Goal: Contribute content: Contribute content

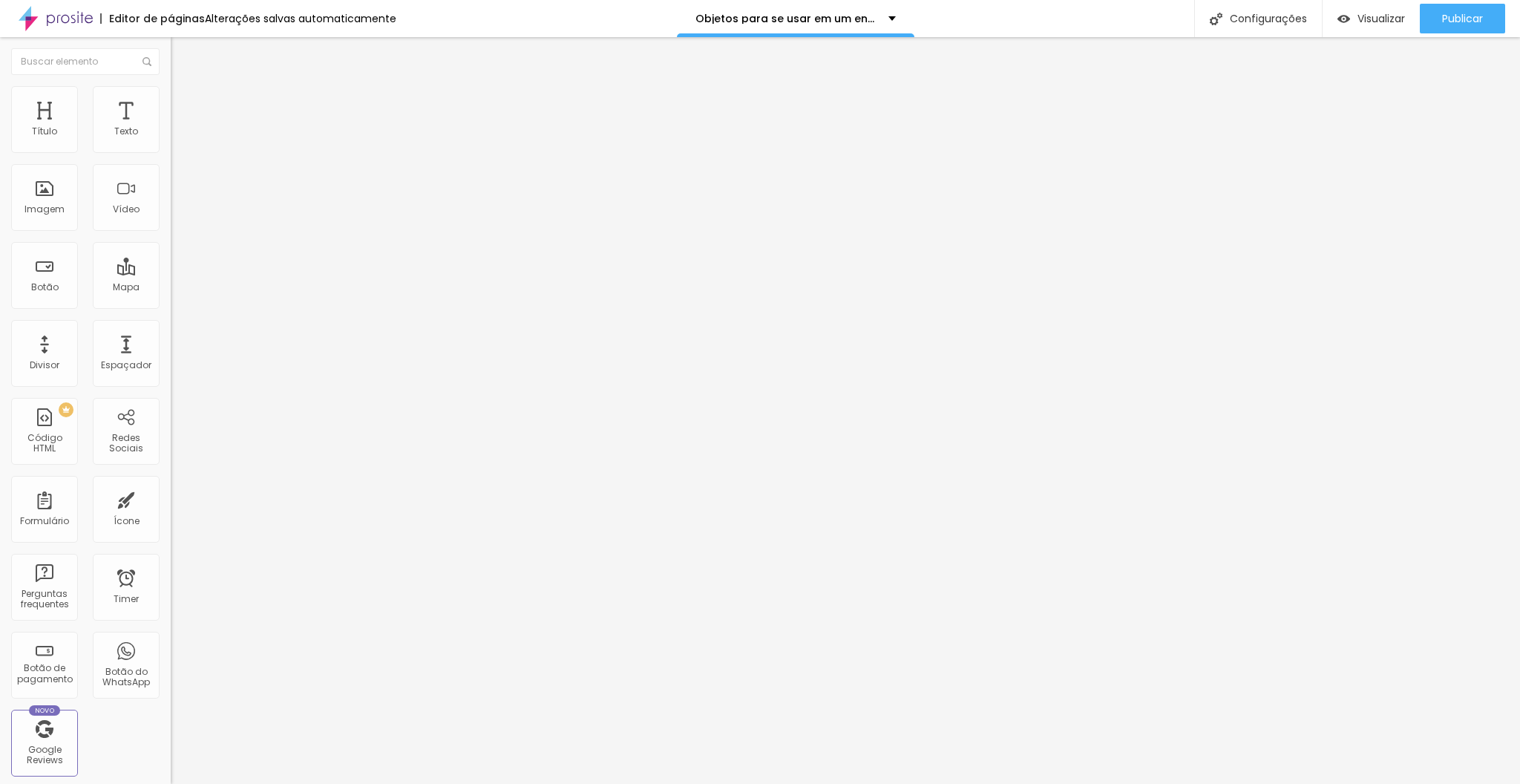
click at [171, 128] on span "Adicionar imagem" at bounding box center [218, 121] width 96 height 13
click at [184, 102] on span "Estilo" at bounding box center [195, 96] width 23 height 13
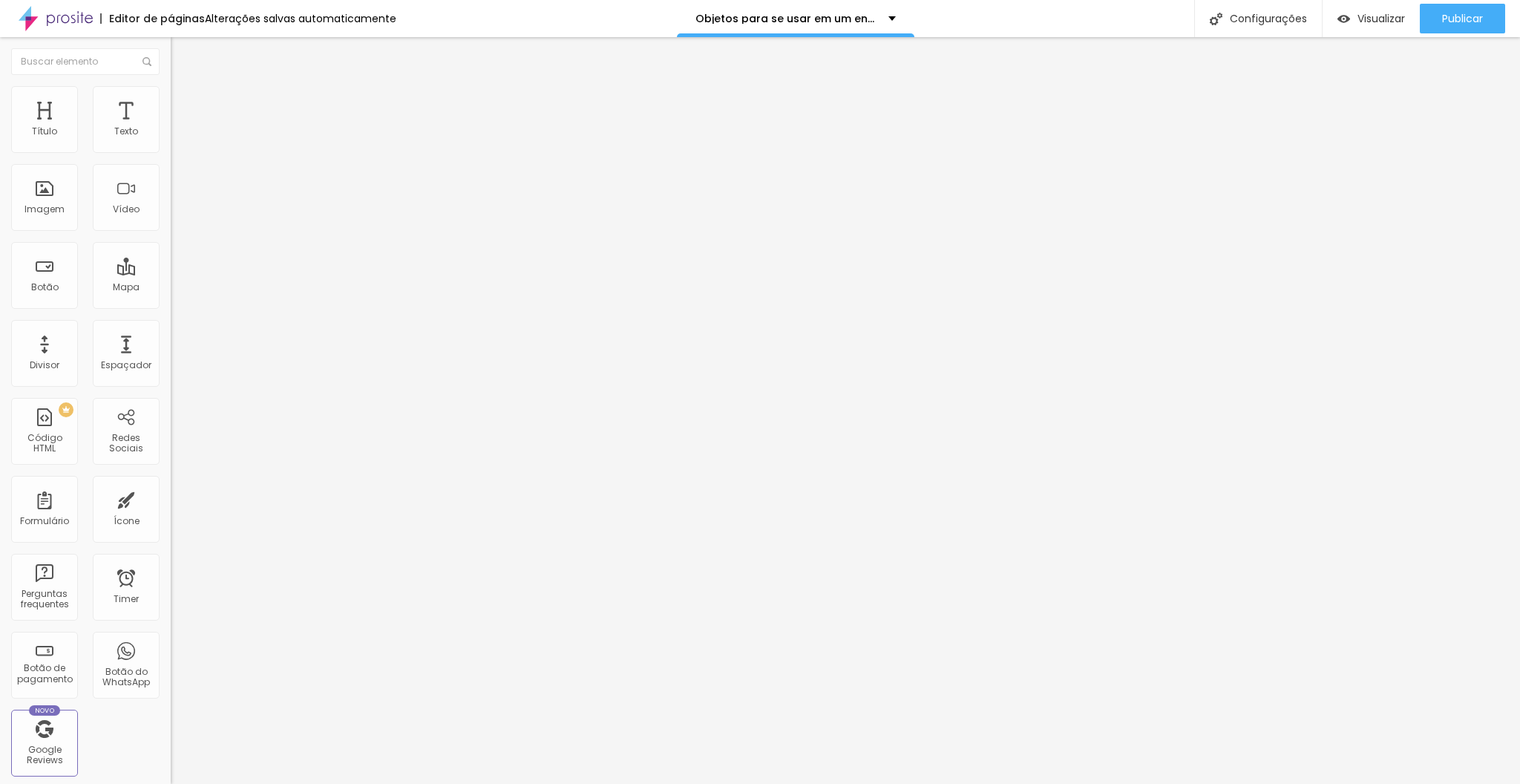
drag, startPoint x: 127, startPoint y: 163, endPoint x: 111, endPoint y: 163, distance: 16.0
click at [171, 154] on div at bounding box center [256, 147] width 171 height 14
type input "75"
type input "70"
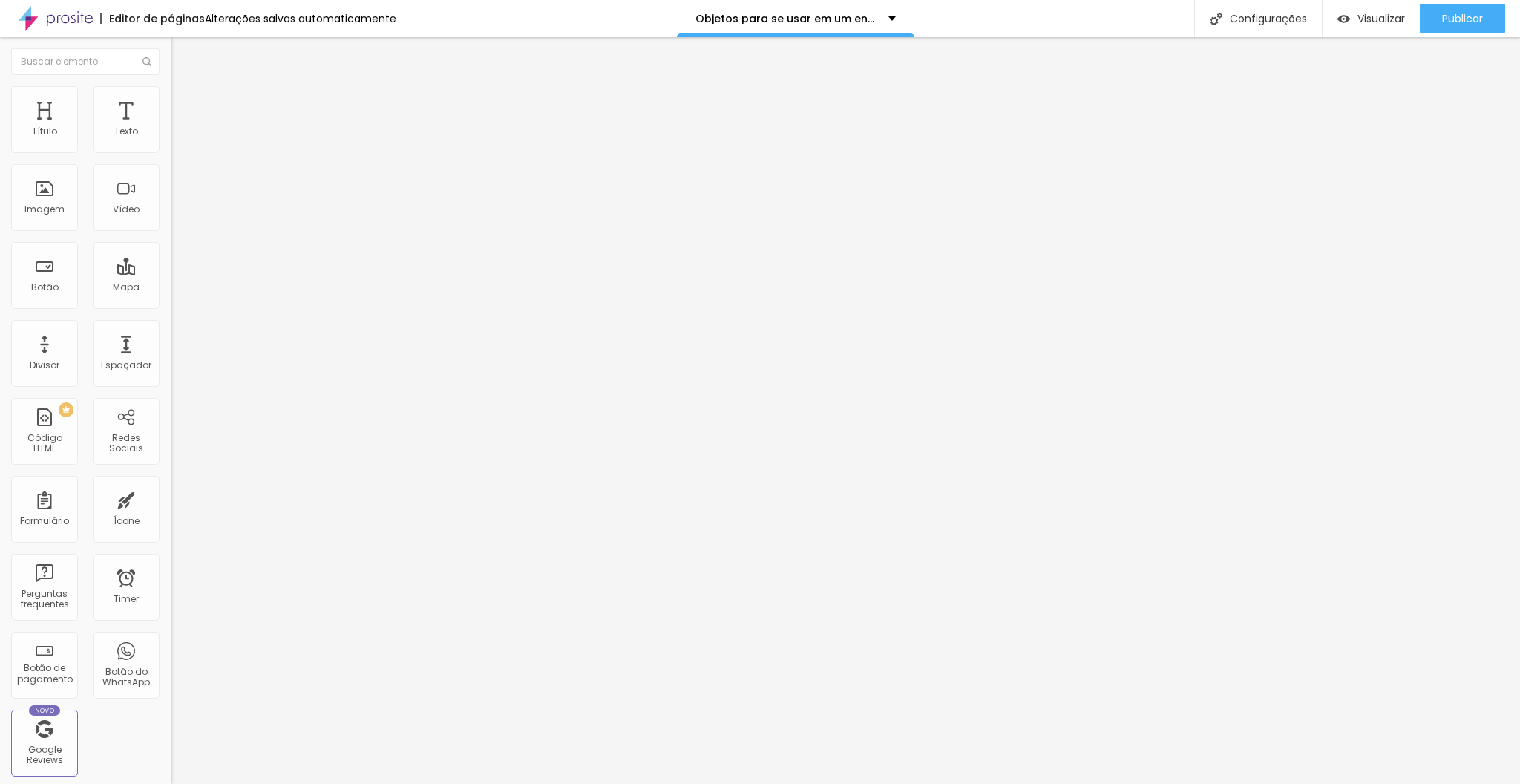
type input "70"
type input "65"
type input "60"
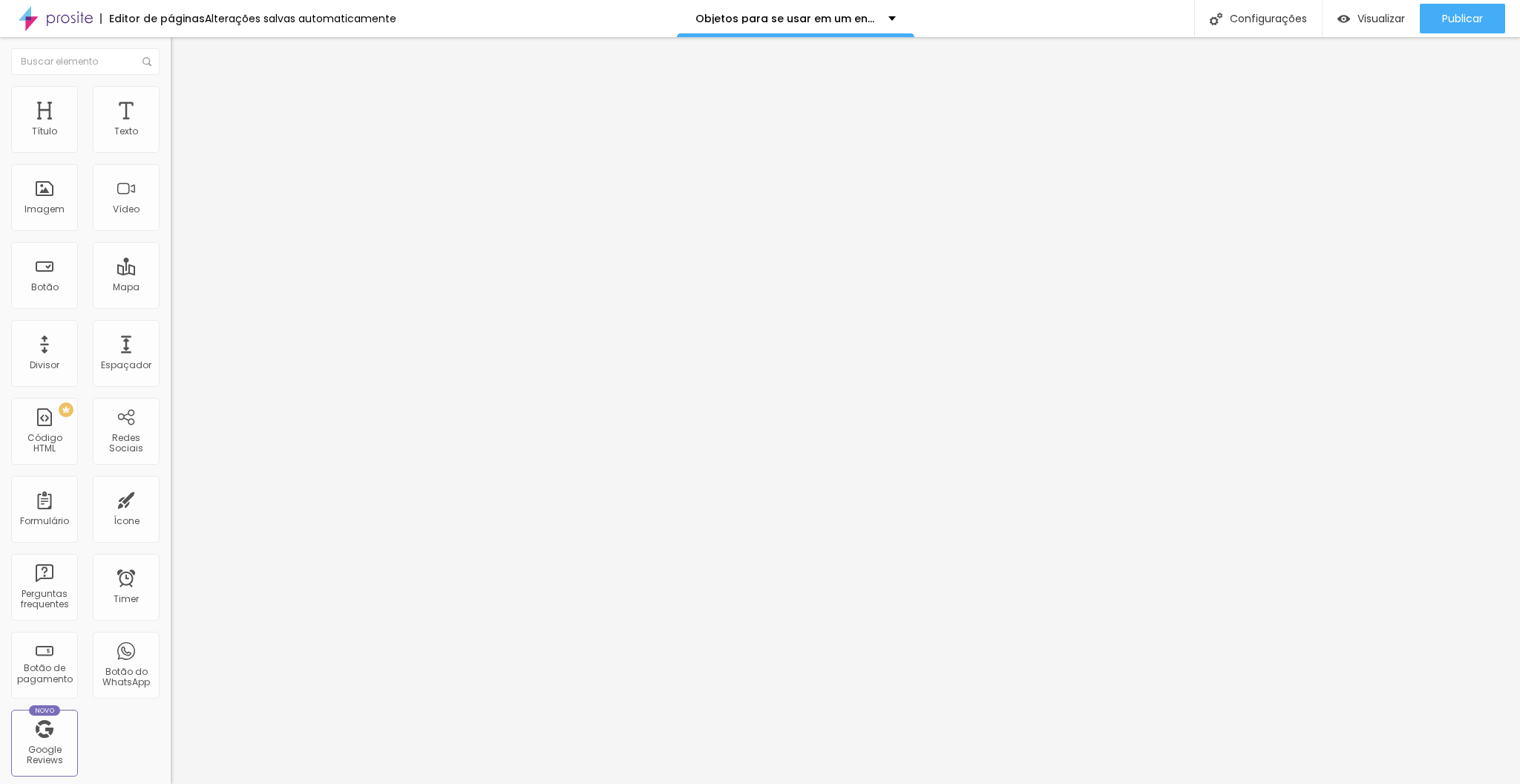
type input "55"
type input "50"
drag, startPoint x: 114, startPoint y: 158, endPoint x: 81, endPoint y: 160, distance: 33.1
type input "50"
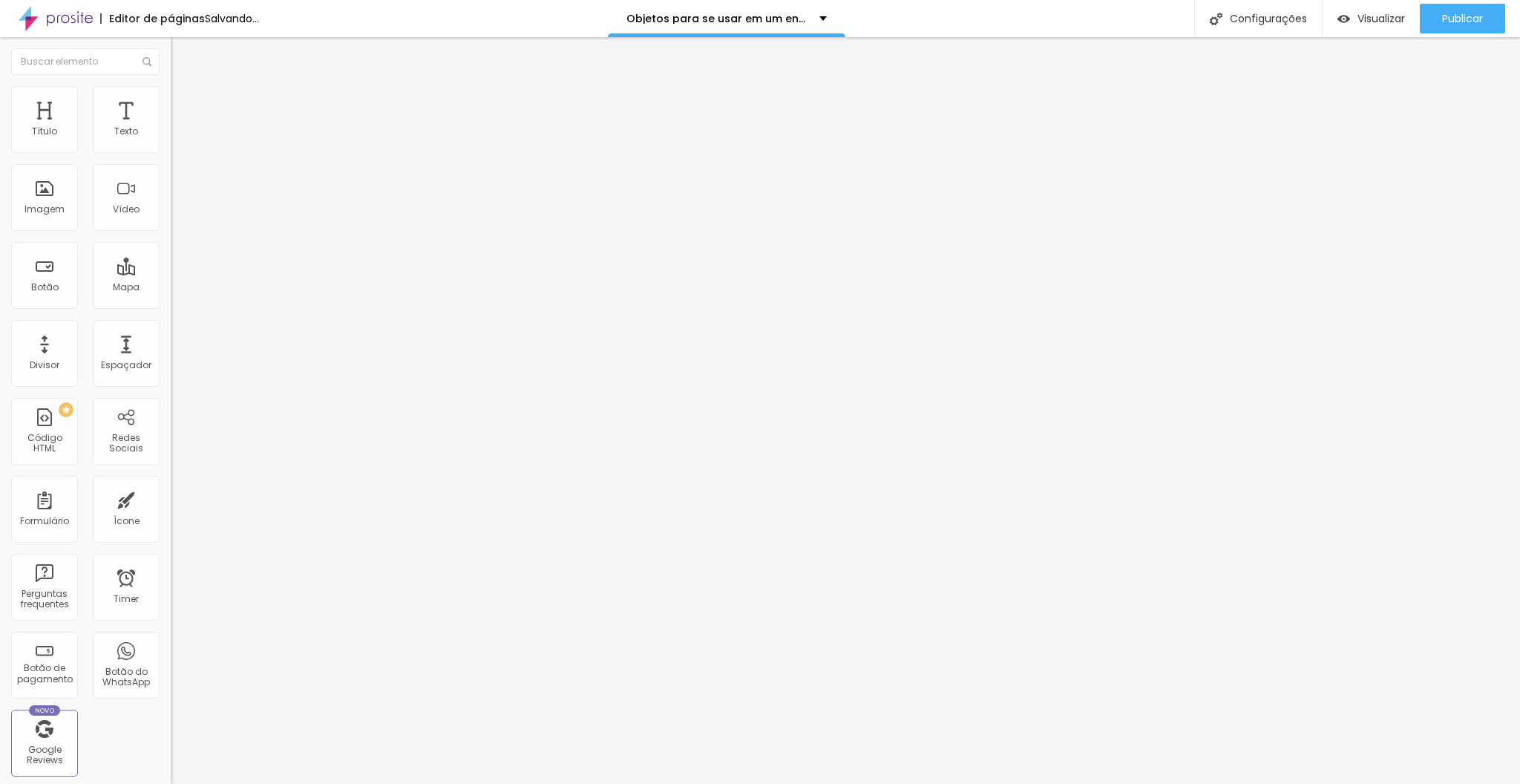
click at [171, 152] on input "range" at bounding box center [218, 146] width 96 height 12
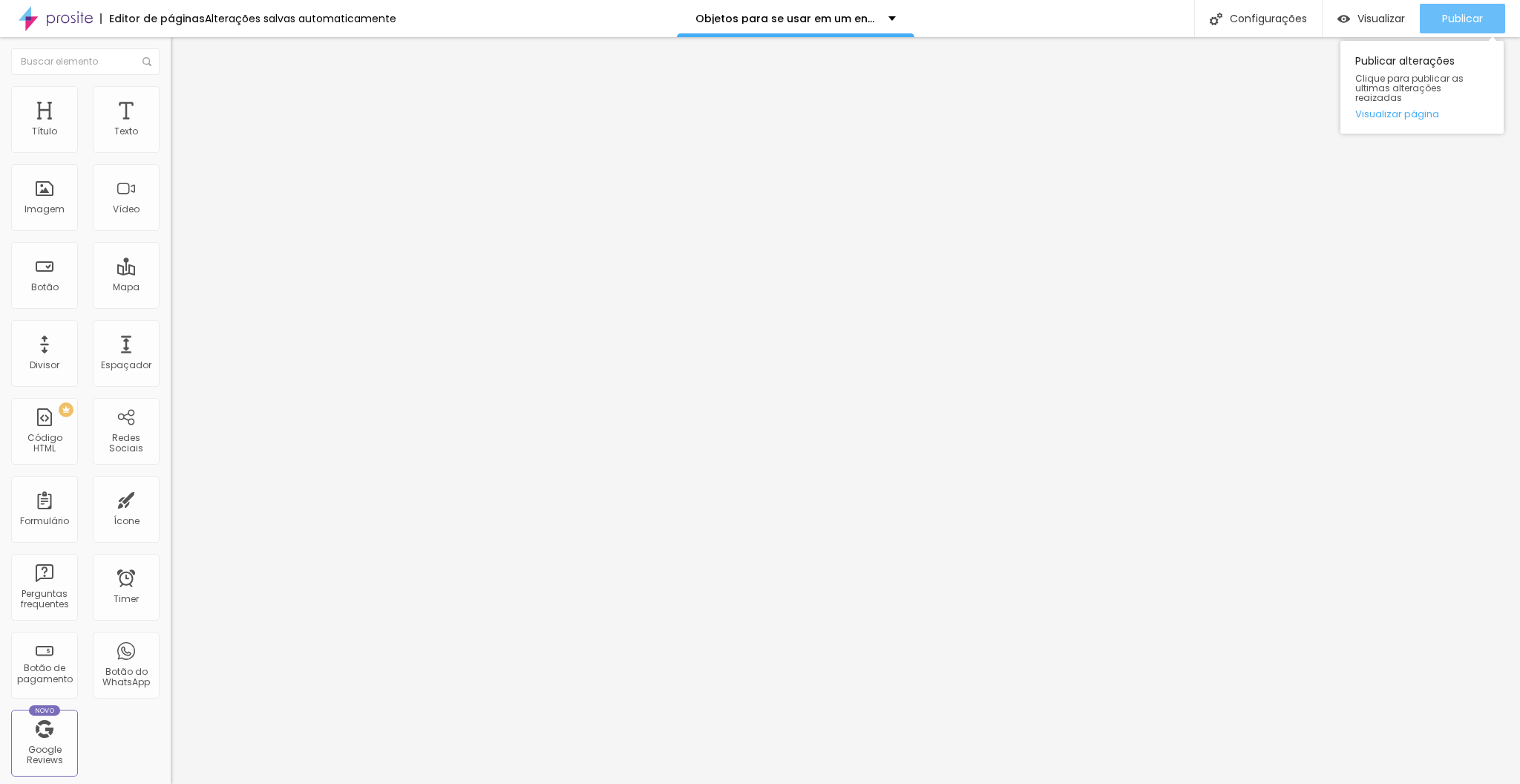
click at [1435, 26] on button "Publicar" at bounding box center [1462, 18] width 85 height 29
click at [1443, 10] on div "Publicar" at bounding box center [1463, 18] width 41 height 29
click at [171, 128] on span "Adicionar imagem" at bounding box center [218, 121] width 96 height 13
click at [179, 214] on icon "button" at bounding box center [182, 211] width 6 height 6
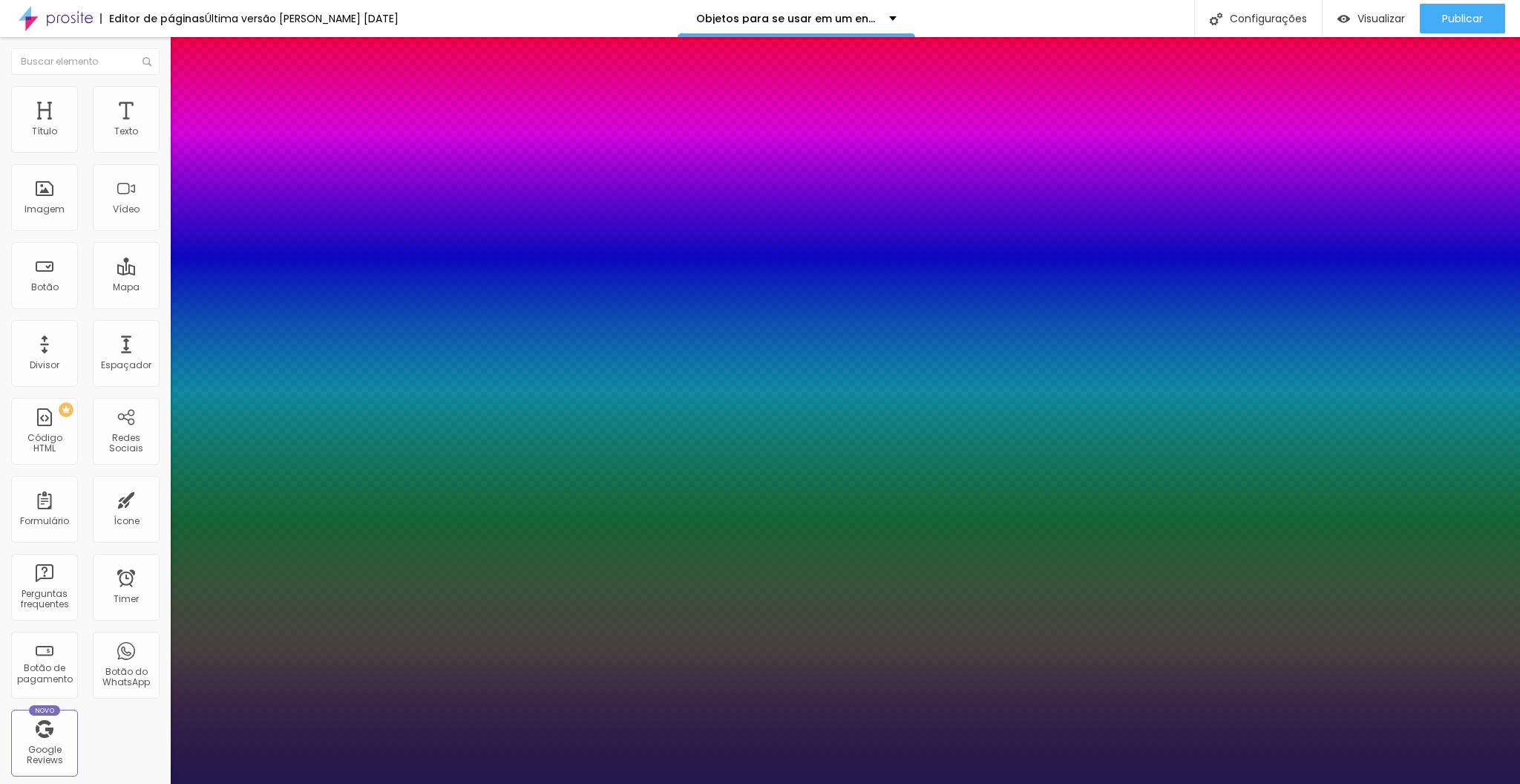
type input "1"
select select "PlayfairDisplay"
type input "1"
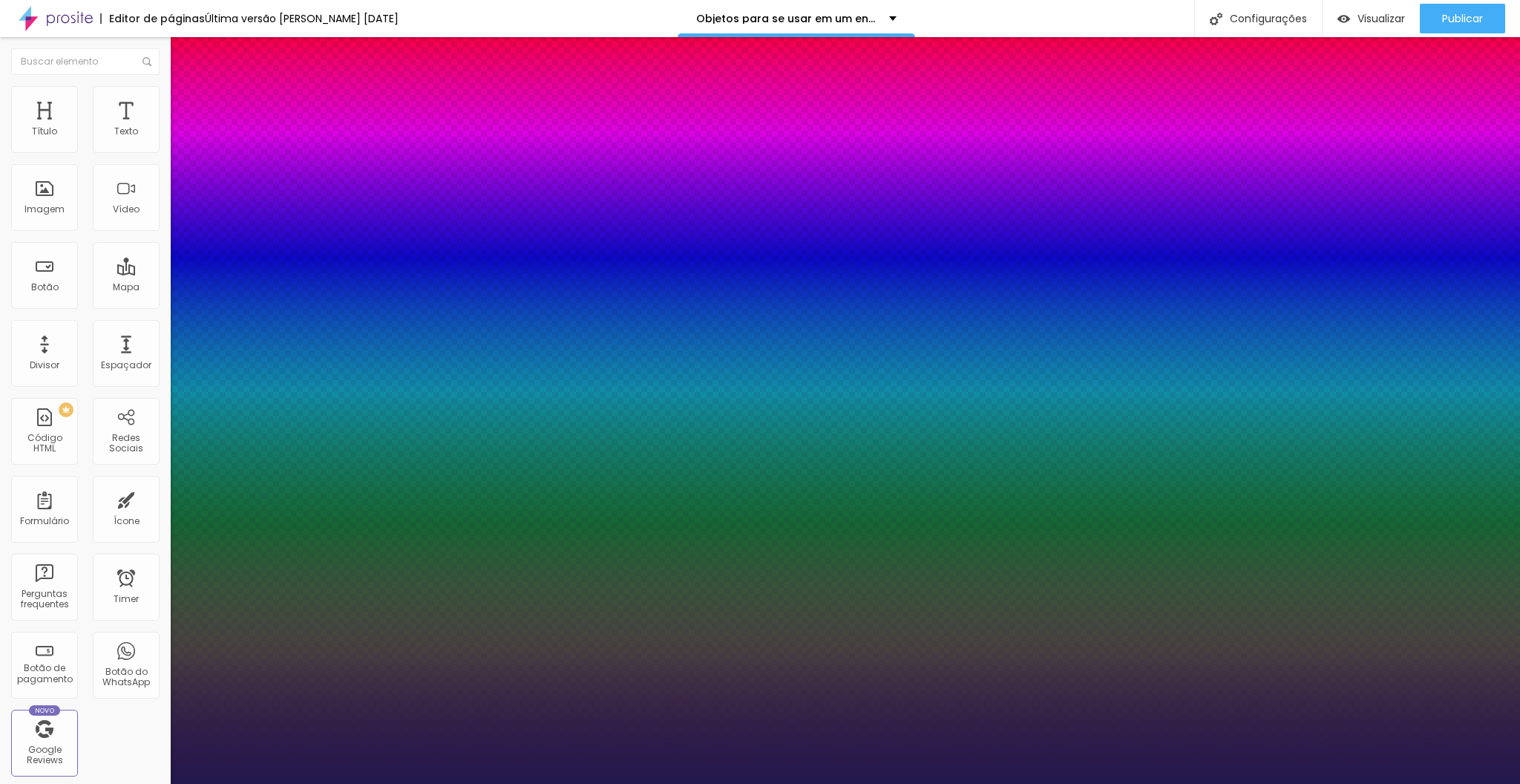
click at [676, 783] on div at bounding box center [760, 784] width 1520 height 0
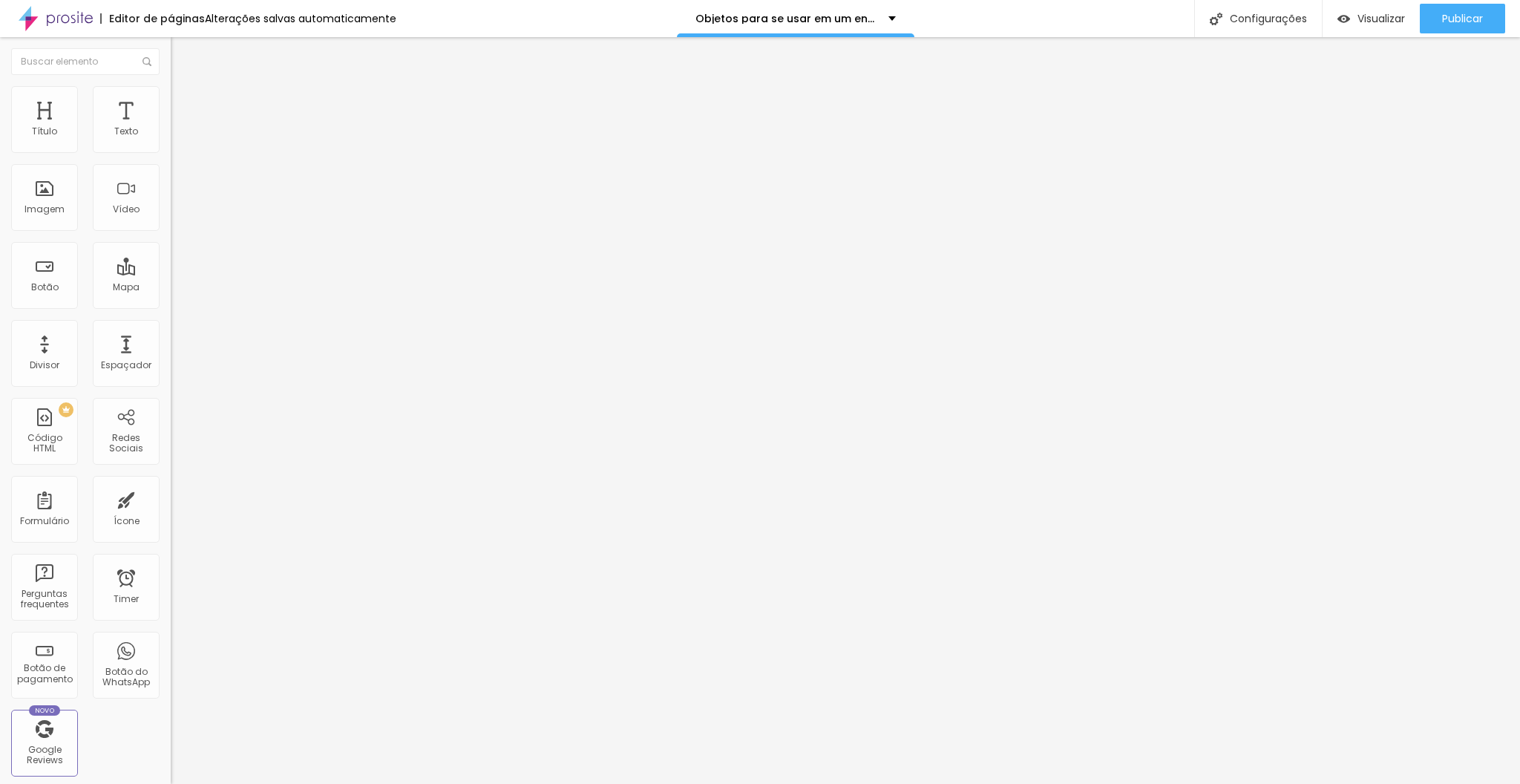
click at [171, 149] on div "Tipografia Voltar ao padrão Sombra DESATIVADO Voltar ao padrão" at bounding box center [256, 146] width 171 height 91
click at [171, 142] on button "button" at bounding box center [182, 135] width 21 height 16
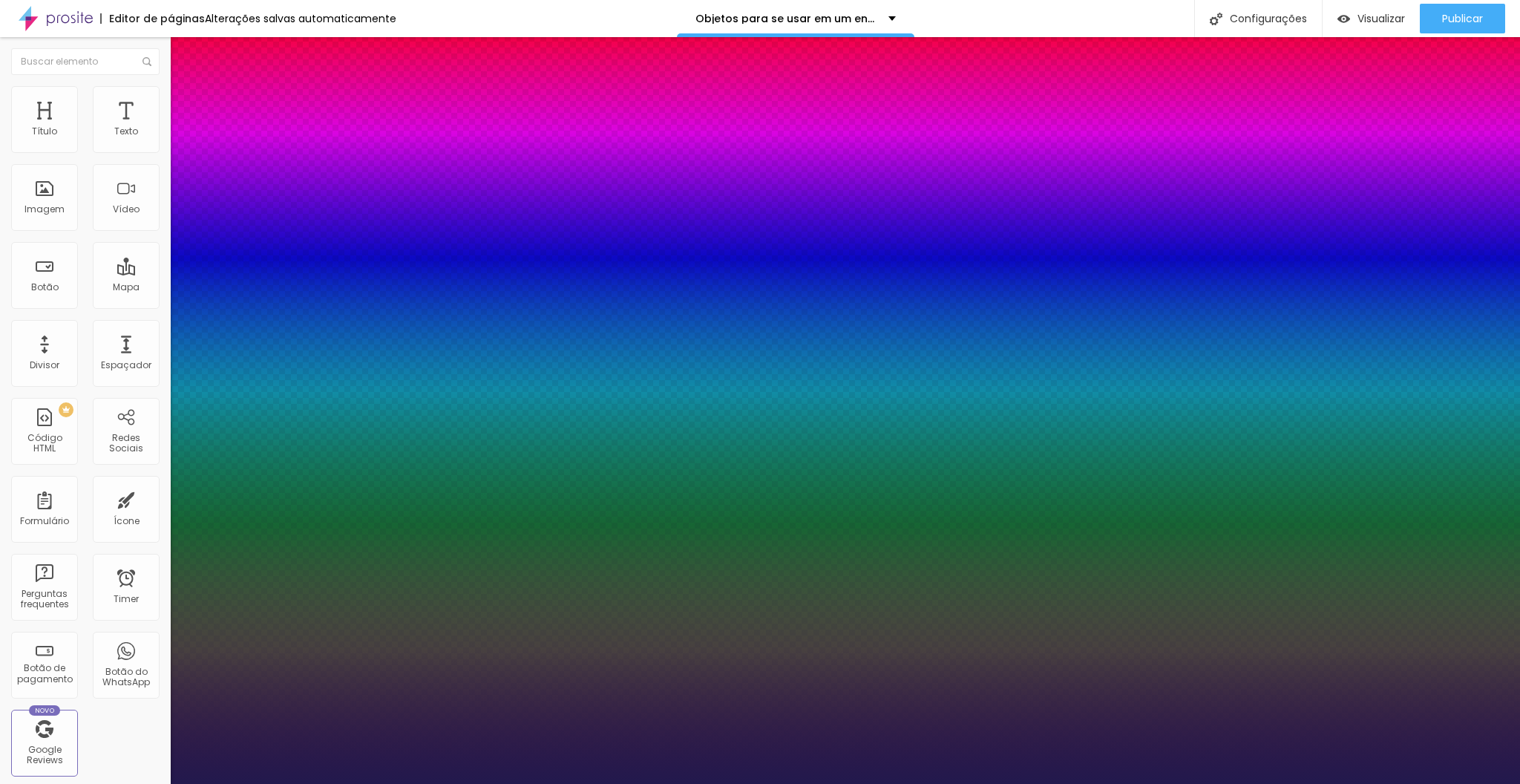
type input "1"
select select "PlayfairDisplay"
type input "1"
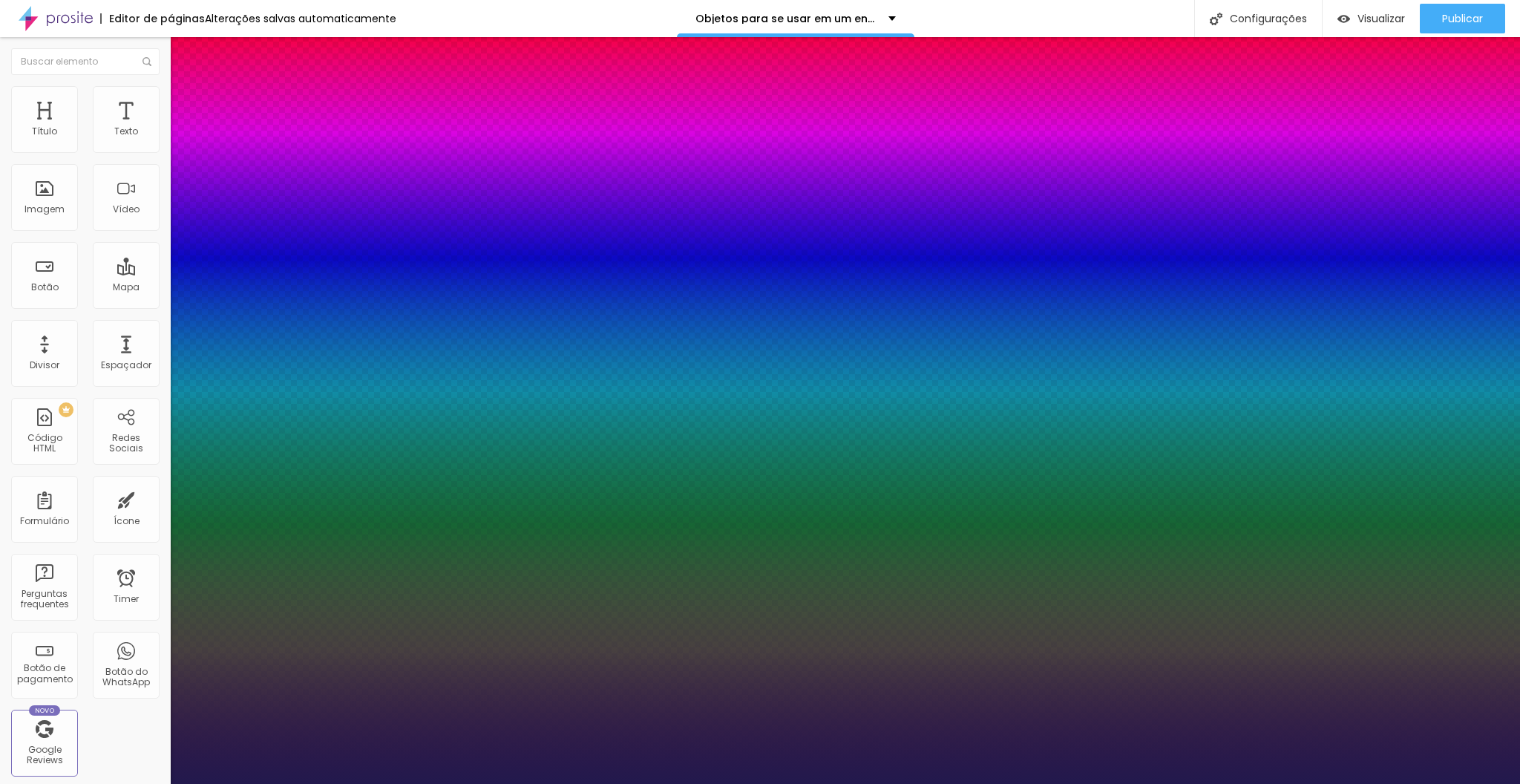
click at [1366, 783] on div at bounding box center [760, 784] width 1520 height 0
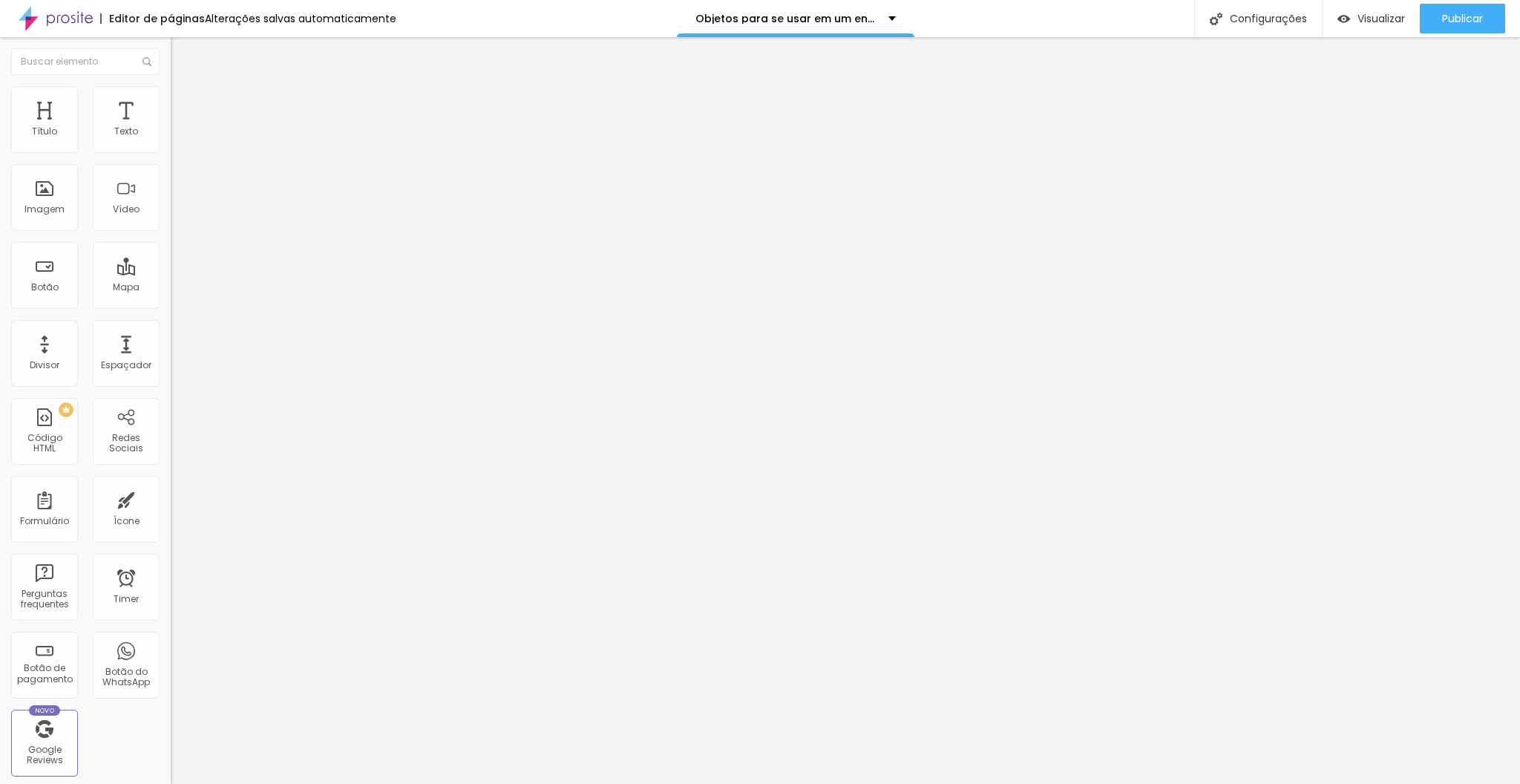
click at [171, 99] on li "Estilo" at bounding box center [256, 93] width 171 height 15
type input "75"
type input "70"
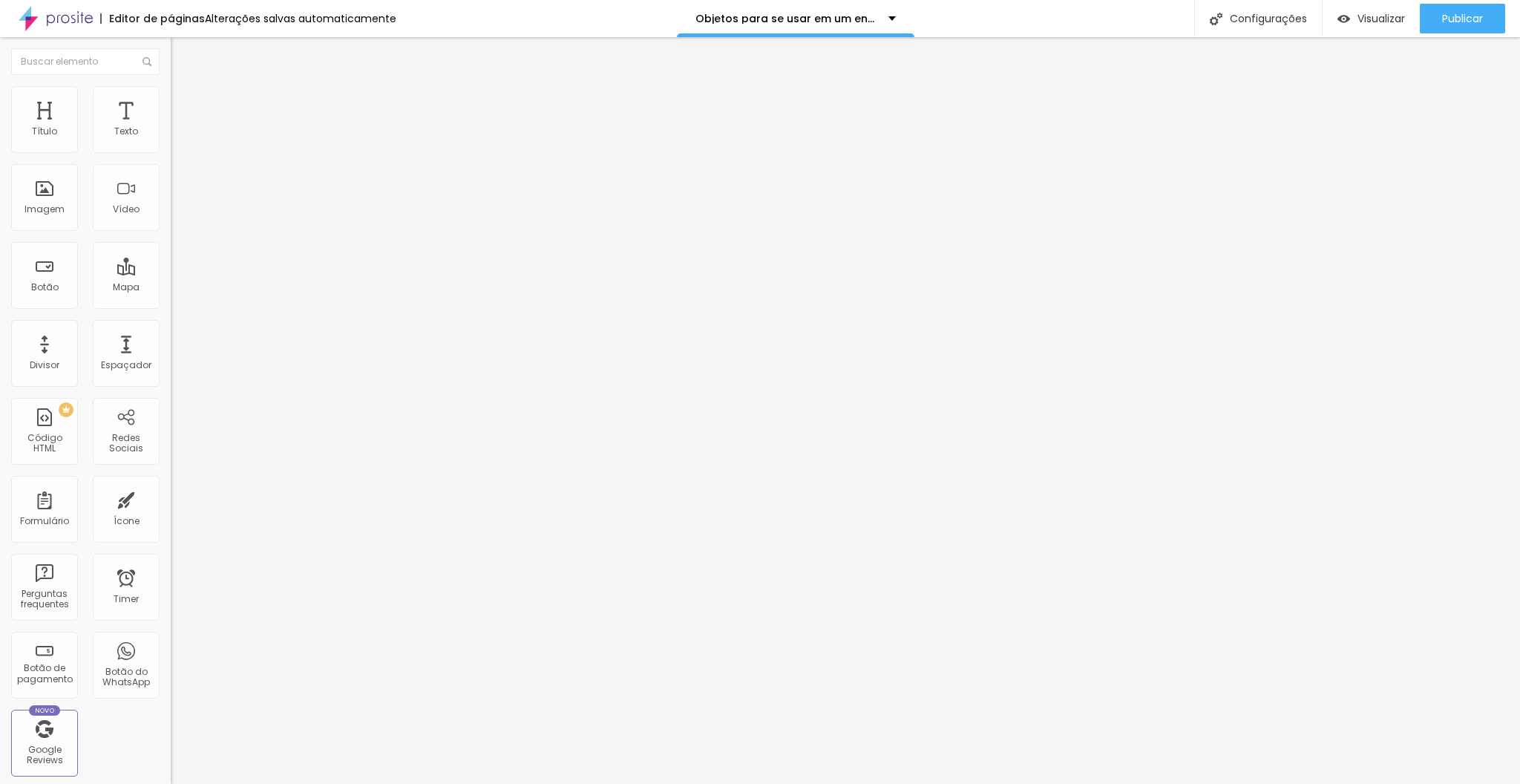
type input "65"
type input "60"
type input "55"
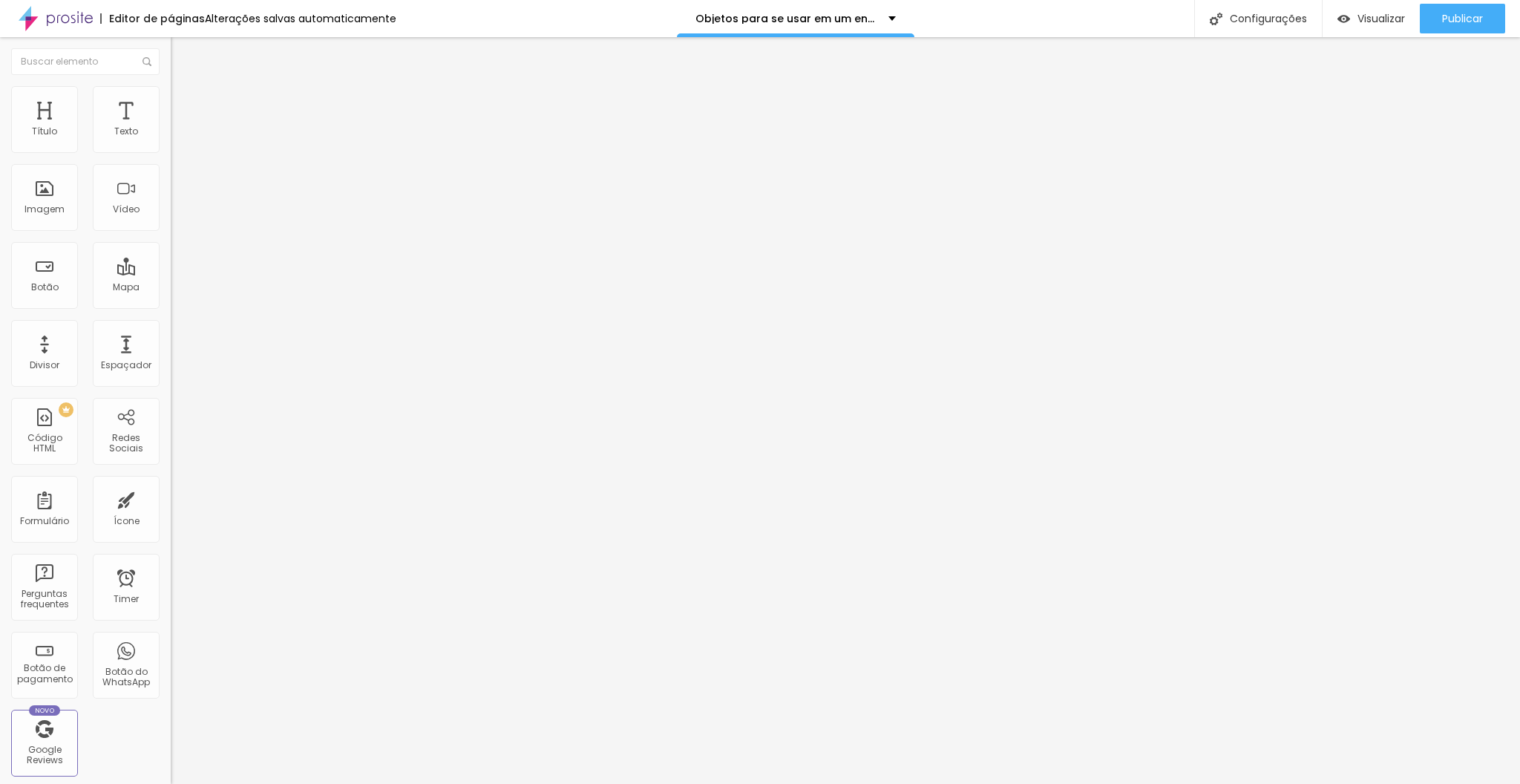
type input "55"
type input "50"
drag, startPoint x: 124, startPoint y: 158, endPoint x: 81, endPoint y: 159, distance: 43.0
click at [171, 152] on input "range" at bounding box center [218, 146] width 96 height 12
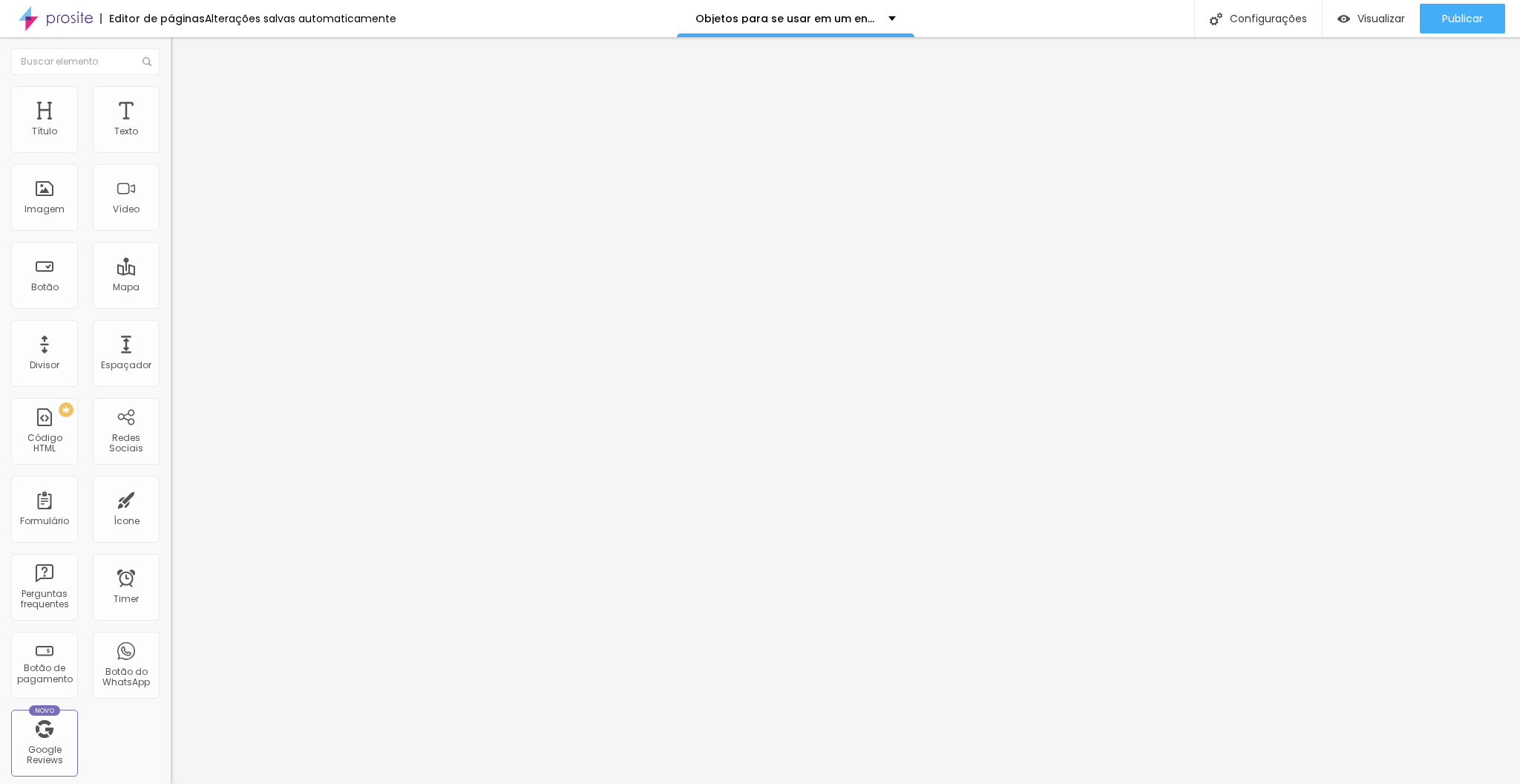
click at [171, 220] on button "button" at bounding box center [182, 212] width 21 height 16
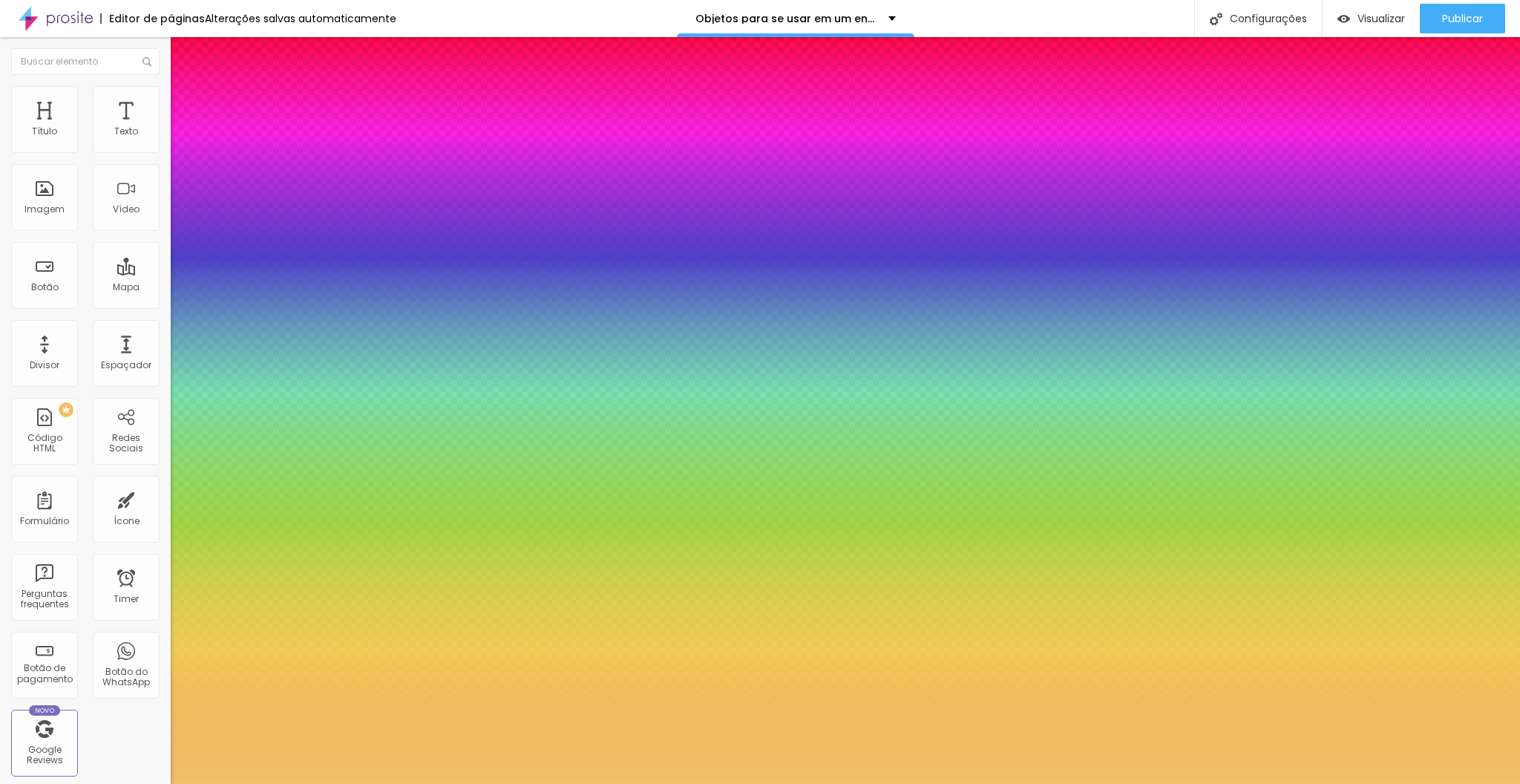
type input "1"
select select "PlayfairDisplay"
type input "1"
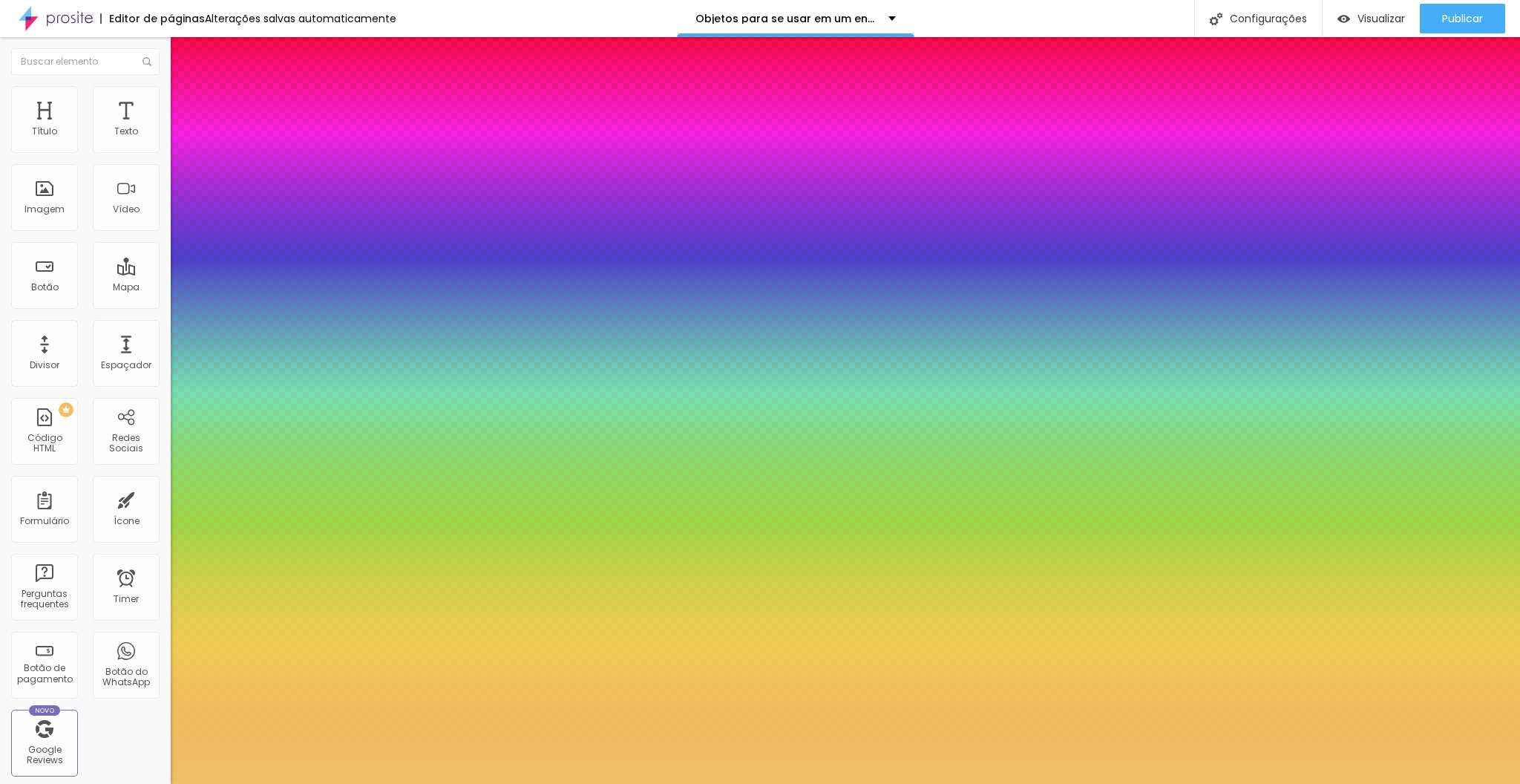
click at [542, 783] on div at bounding box center [760, 784] width 1520 height 0
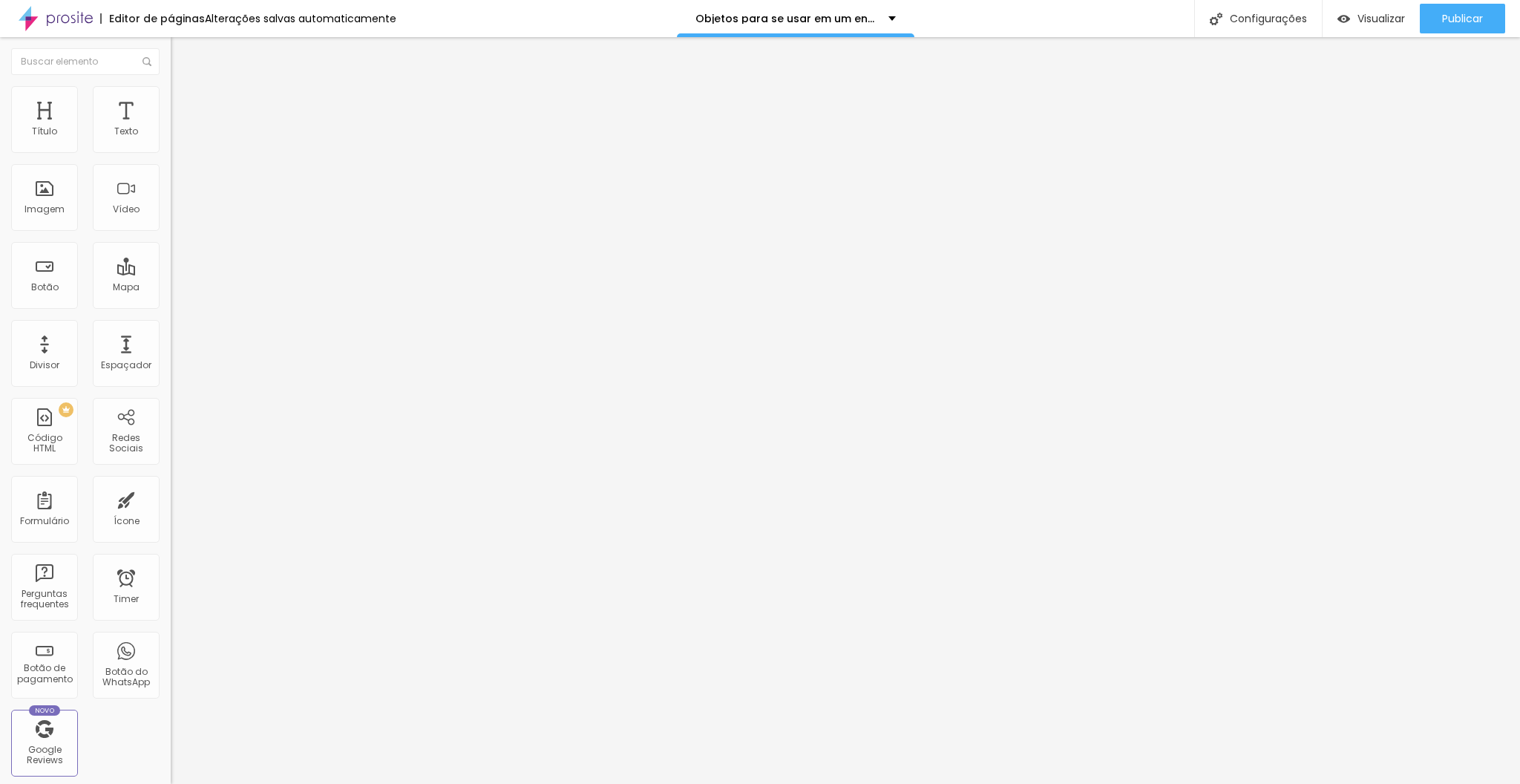
click at [177, 138] on icon "button" at bounding box center [182, 133] width 9 height 9
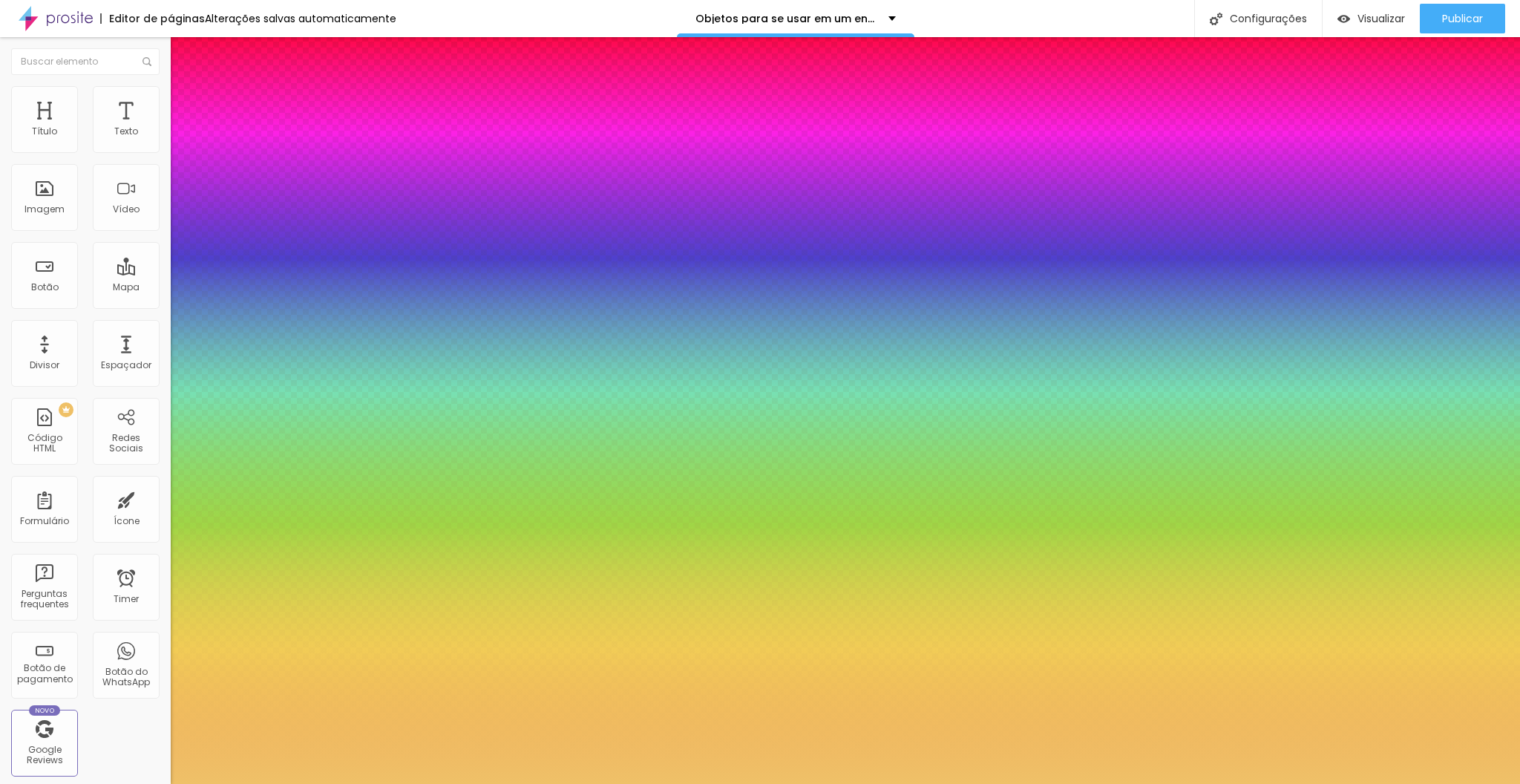
type input "1"
select select "PlayfairDisplay"
type input "1"
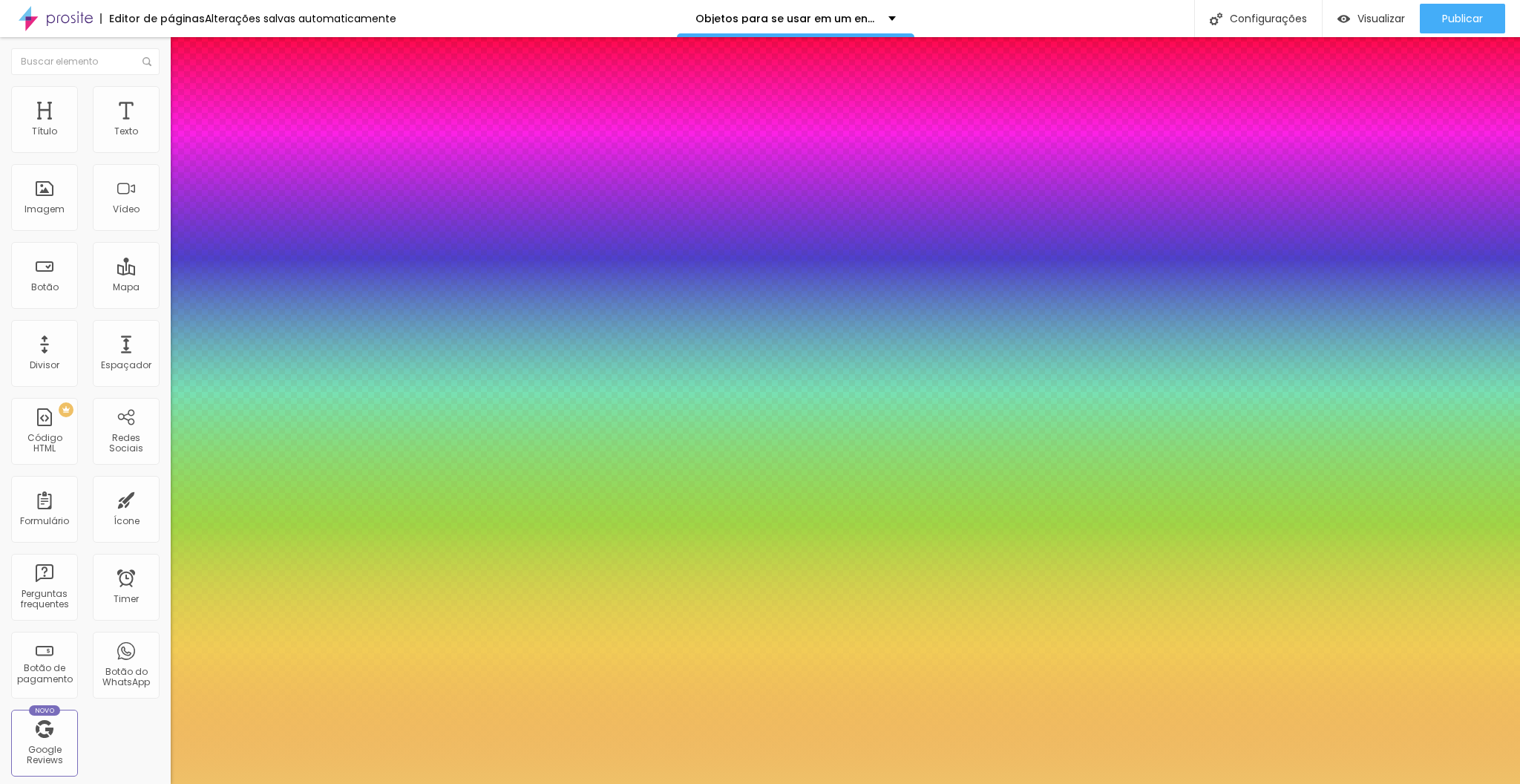
click at [1305, 783] on div at bounding box center [760, 784] width 1520 height 0
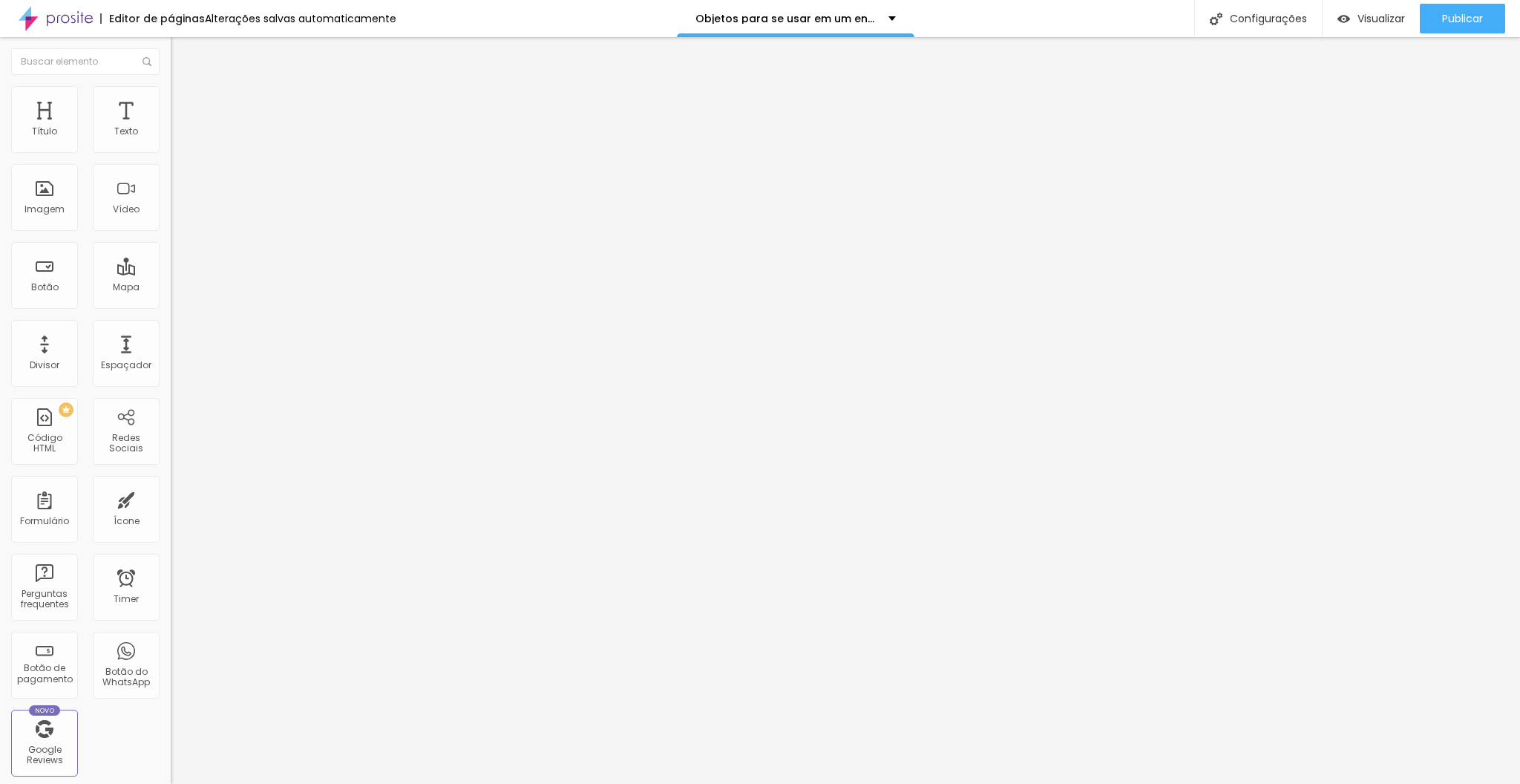
click at [179, 214] on icon "button" at bounding box center [182, 211] width 6 height 6
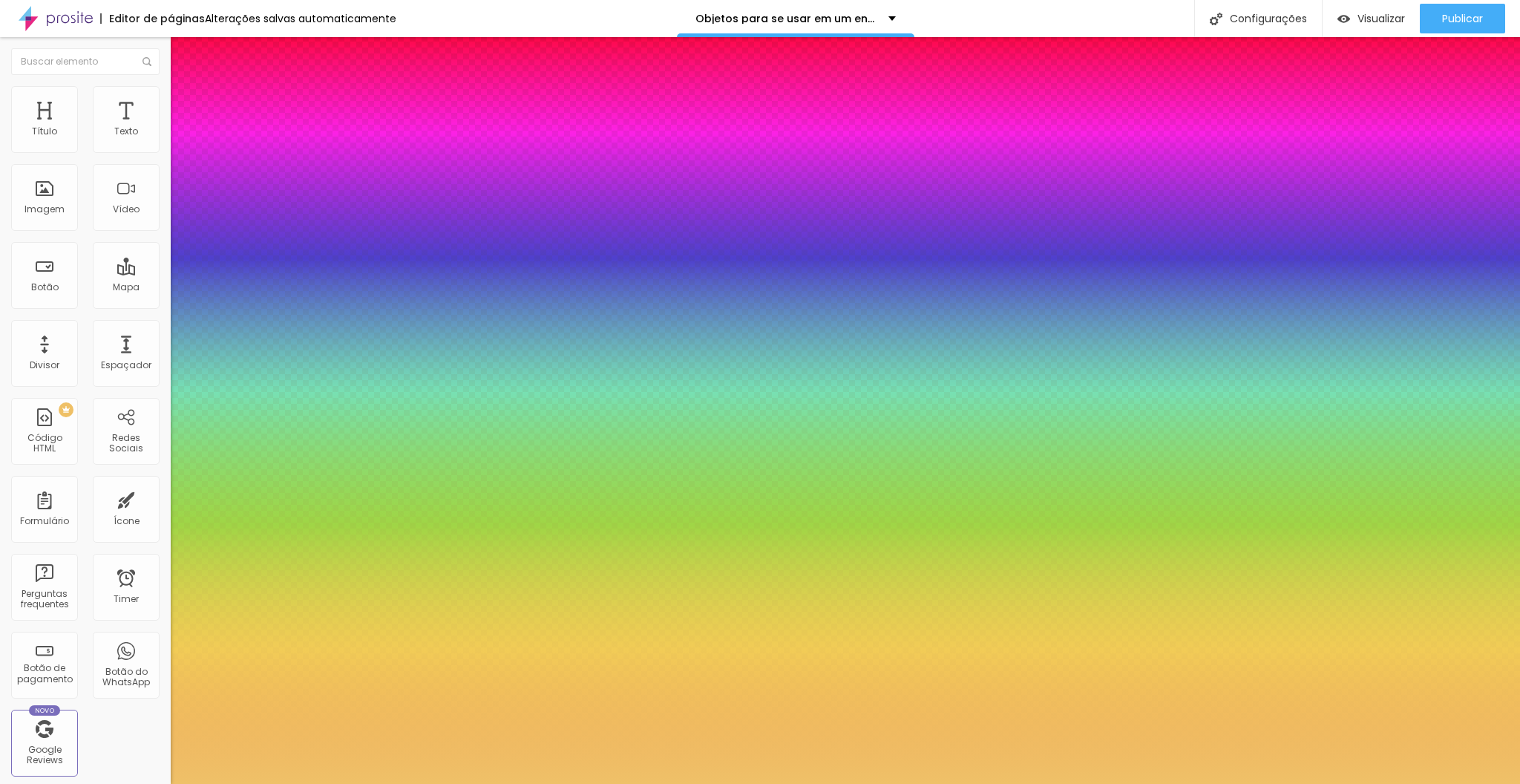
type input "1"
select select "PlayfairDisplay"
type input "1"
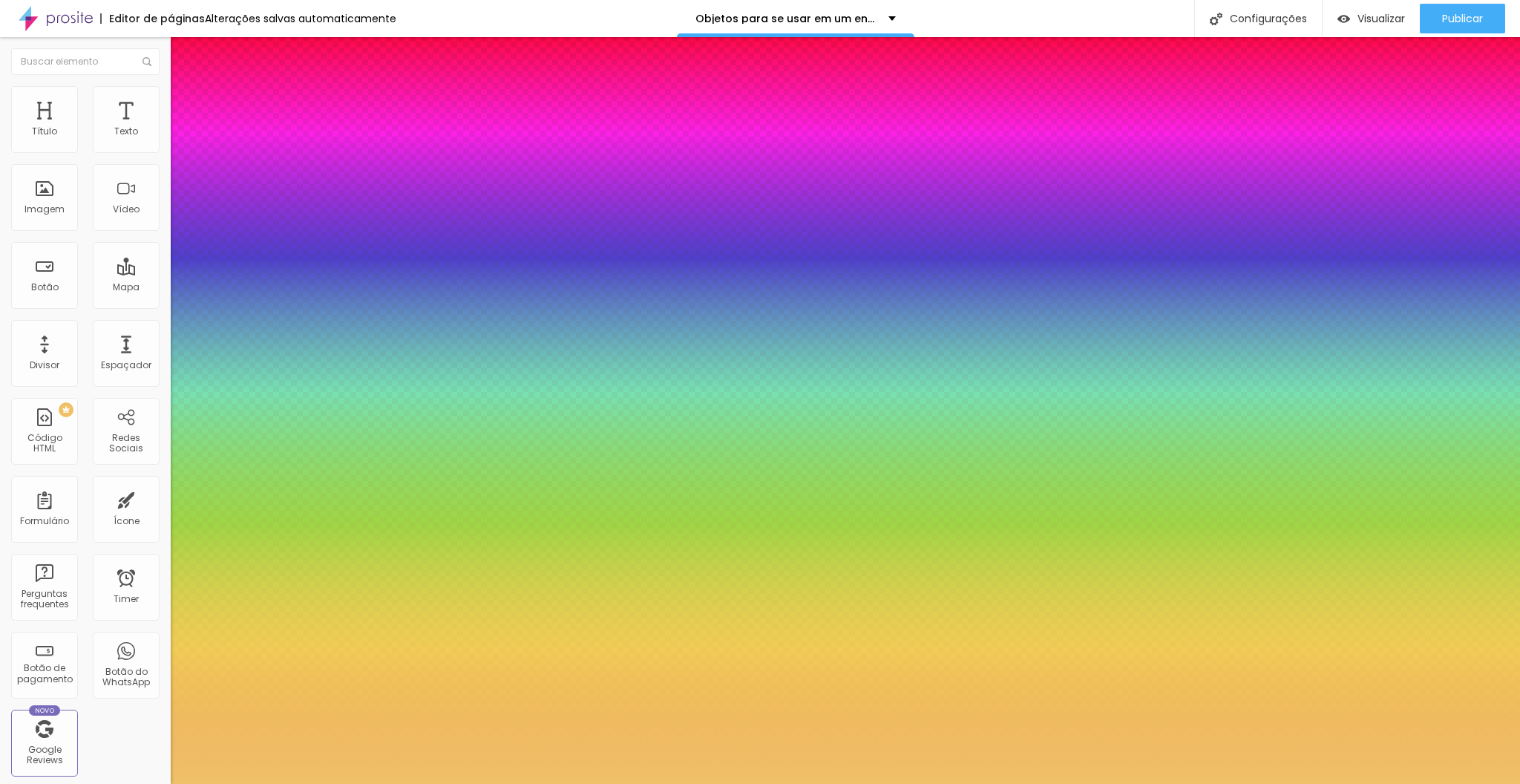
click at [563, 783] on div at bounding box center [760, 784] width 1520 height 0
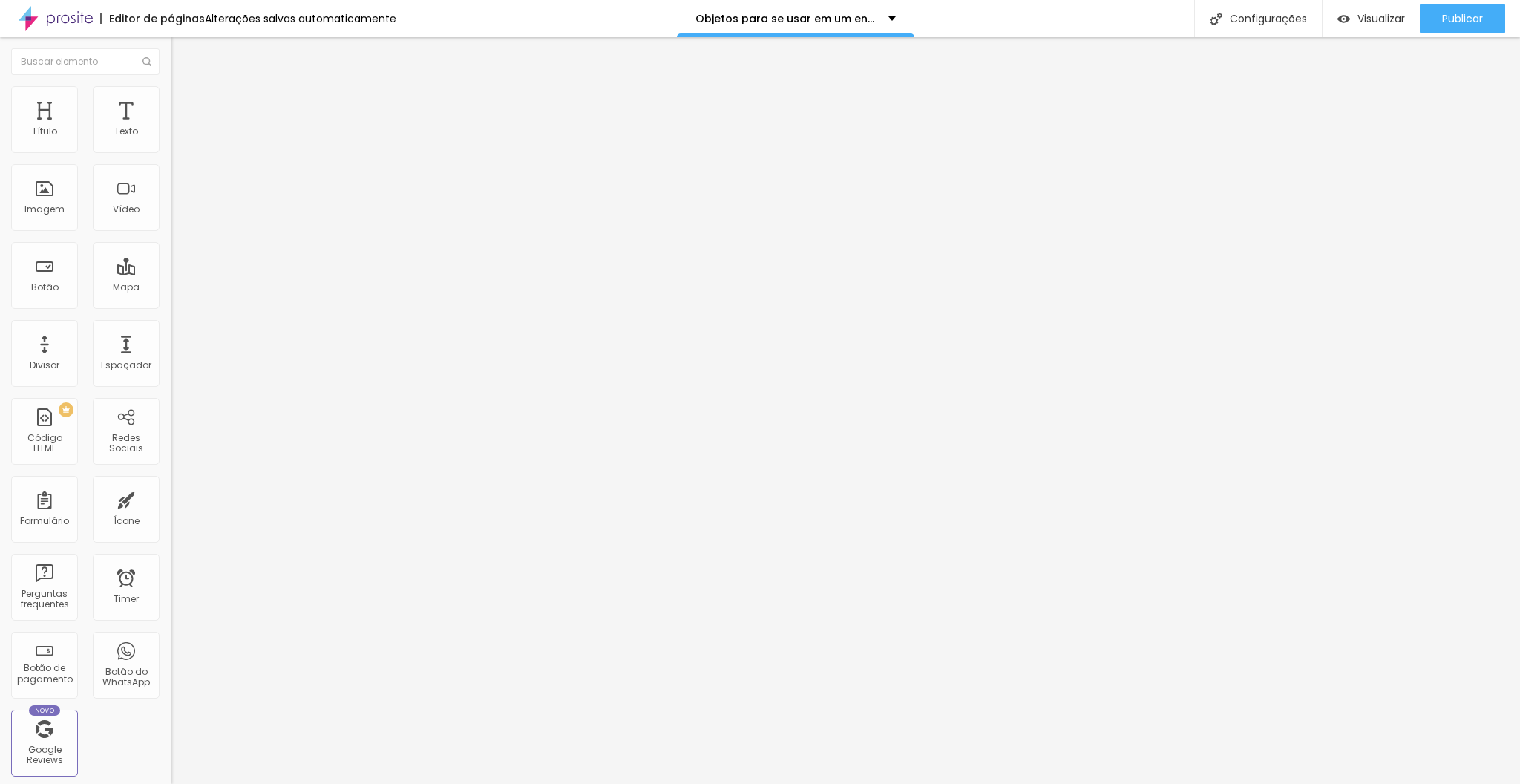
click at [177, 138] on icon "button" at bounding box center [182, 133] width 9 height 9
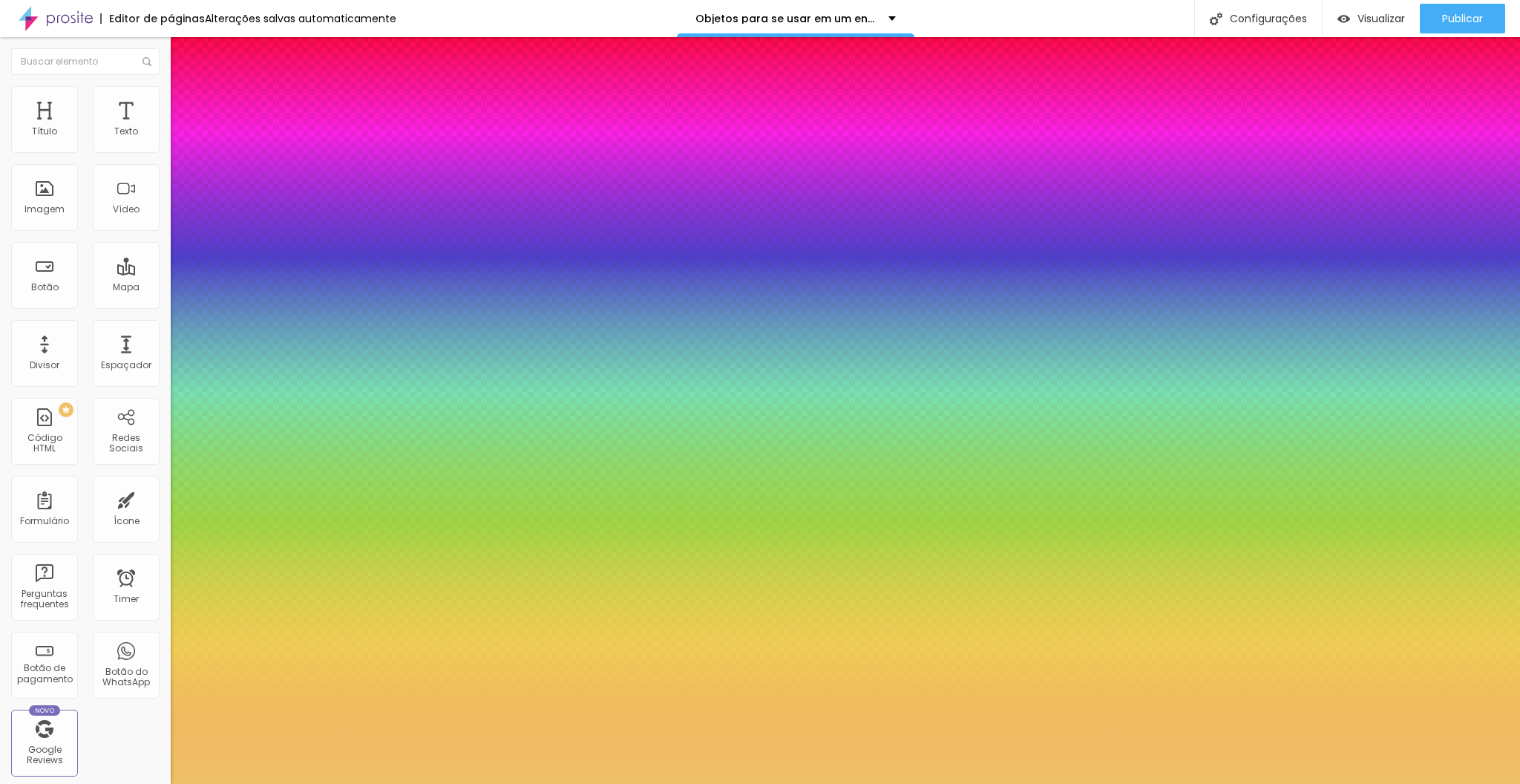
type input "1"
select select "PlayfairDisplay"
type input "1"
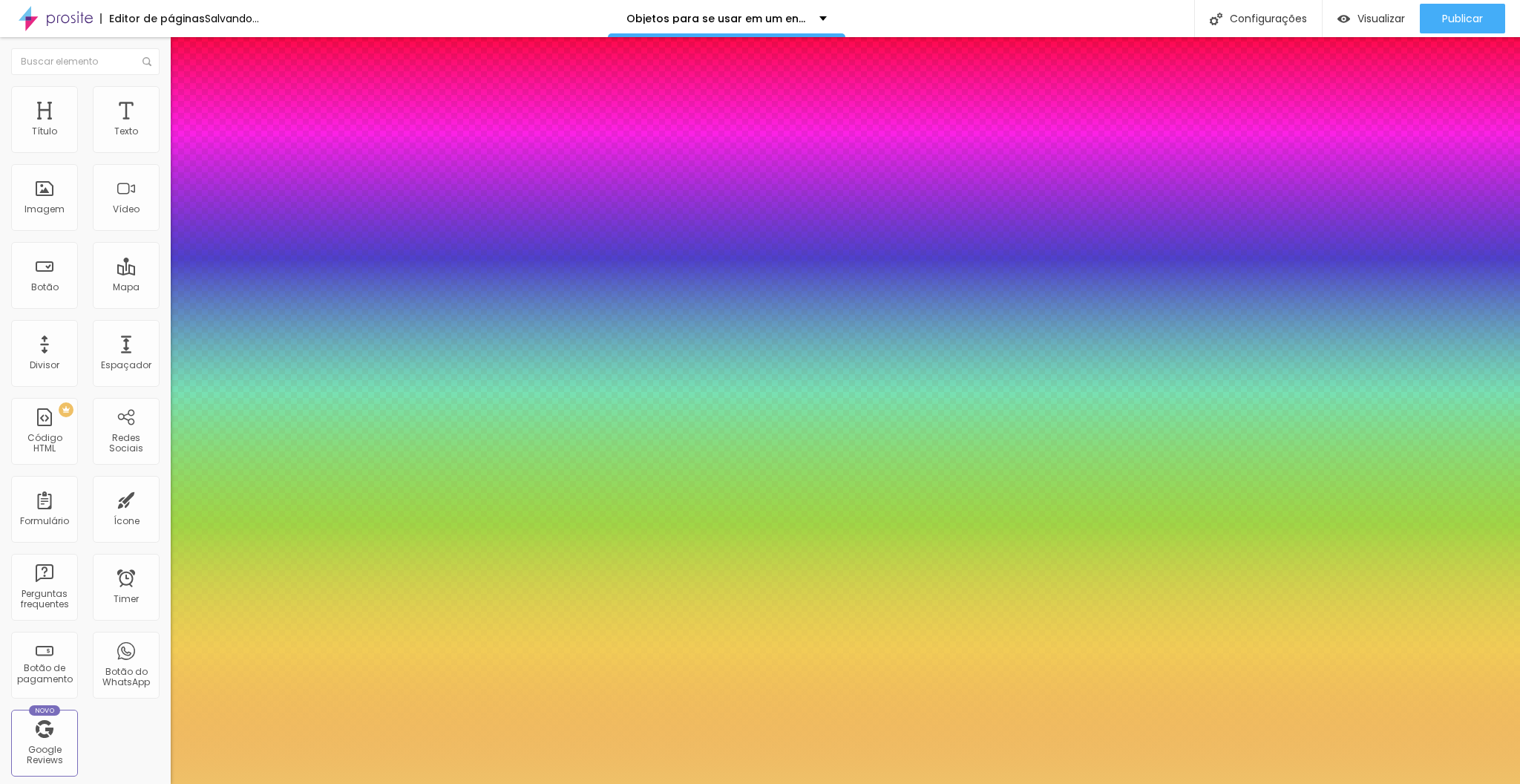
click at [333, 783] on div at bounding box center [760, 784] width 1520 height 0
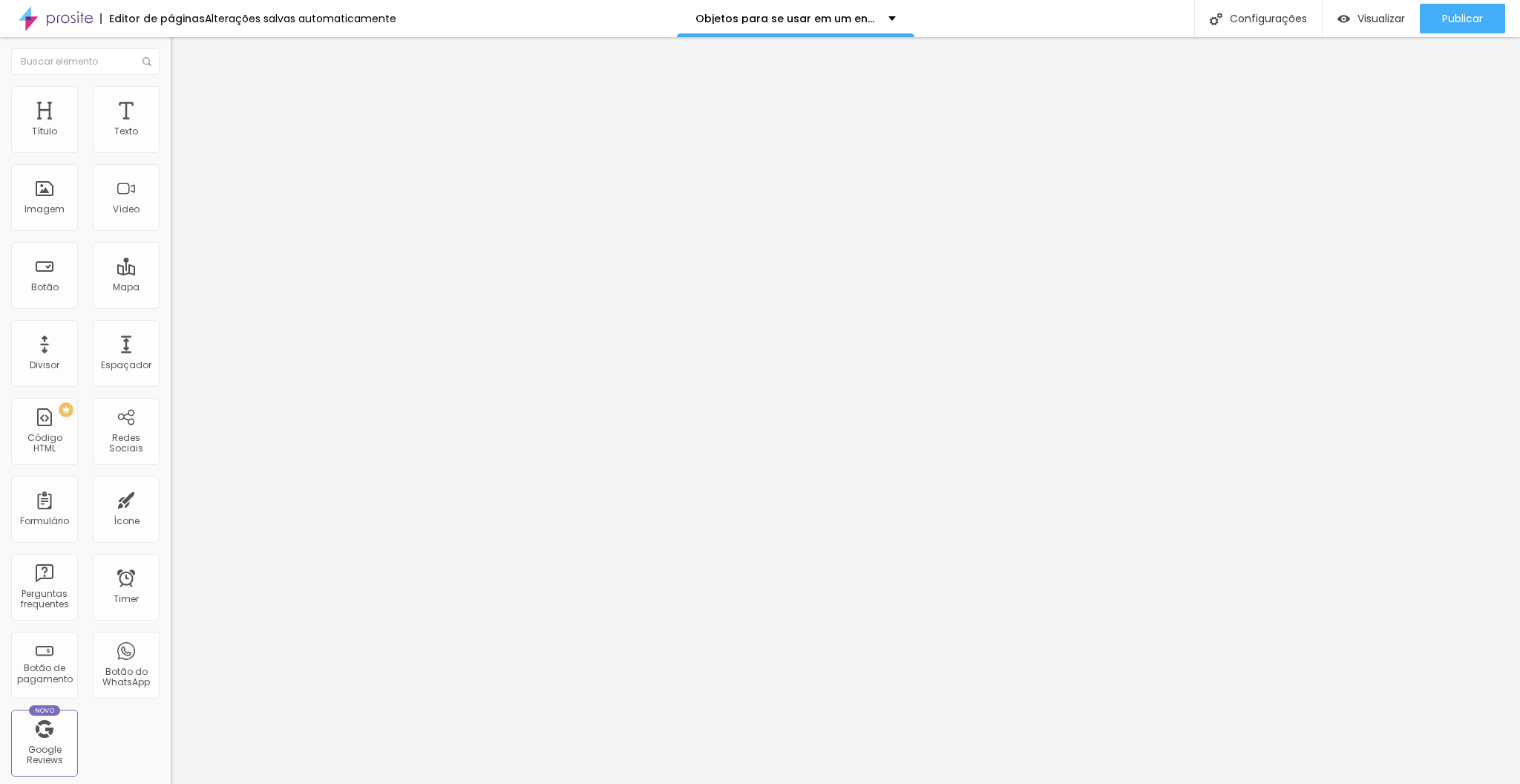
click at [179, 214] on icon "button" at bounding box center [182, 211] width 6 height 6
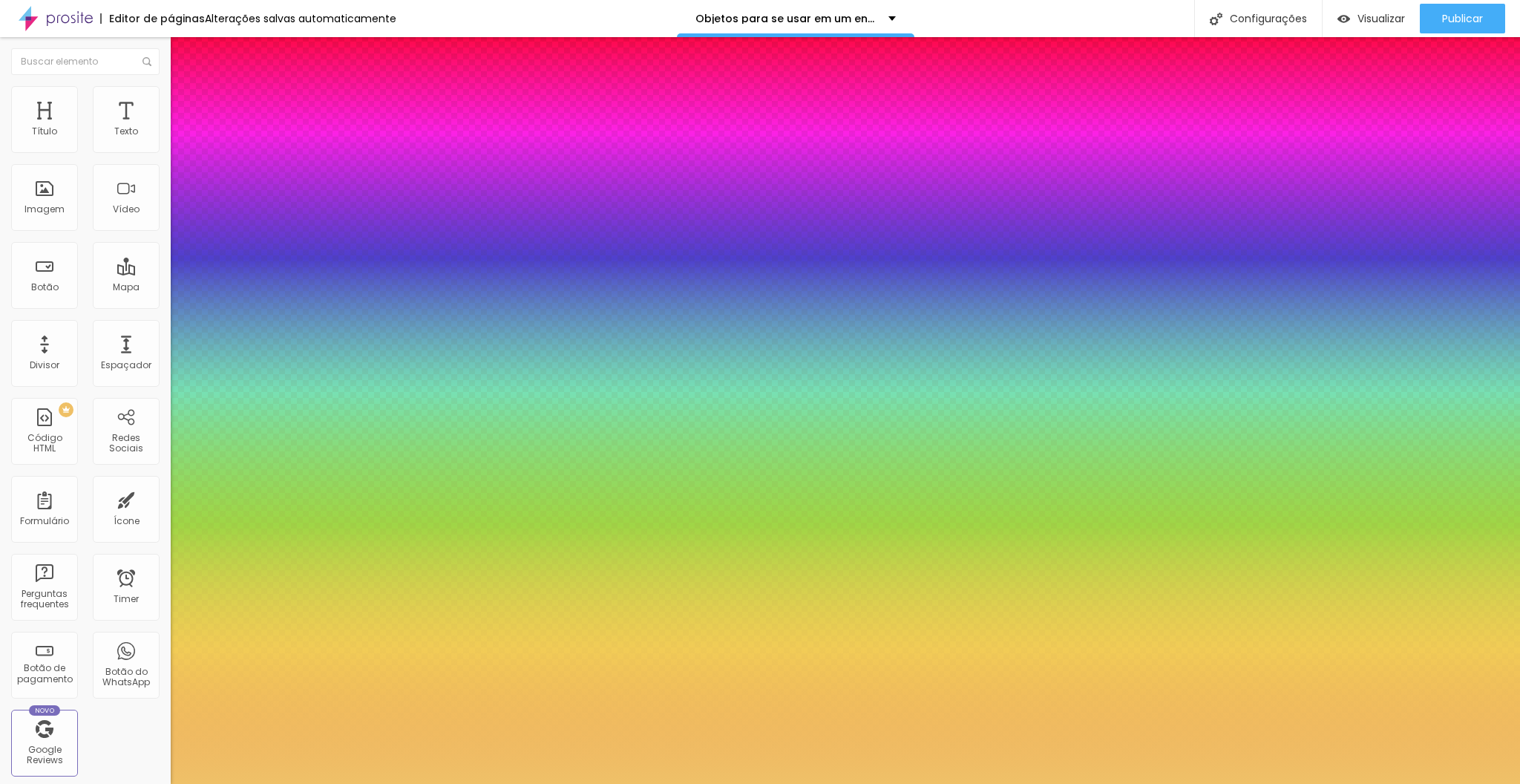
type input "1"
select select "PlayfairDisplay"
type input "1"
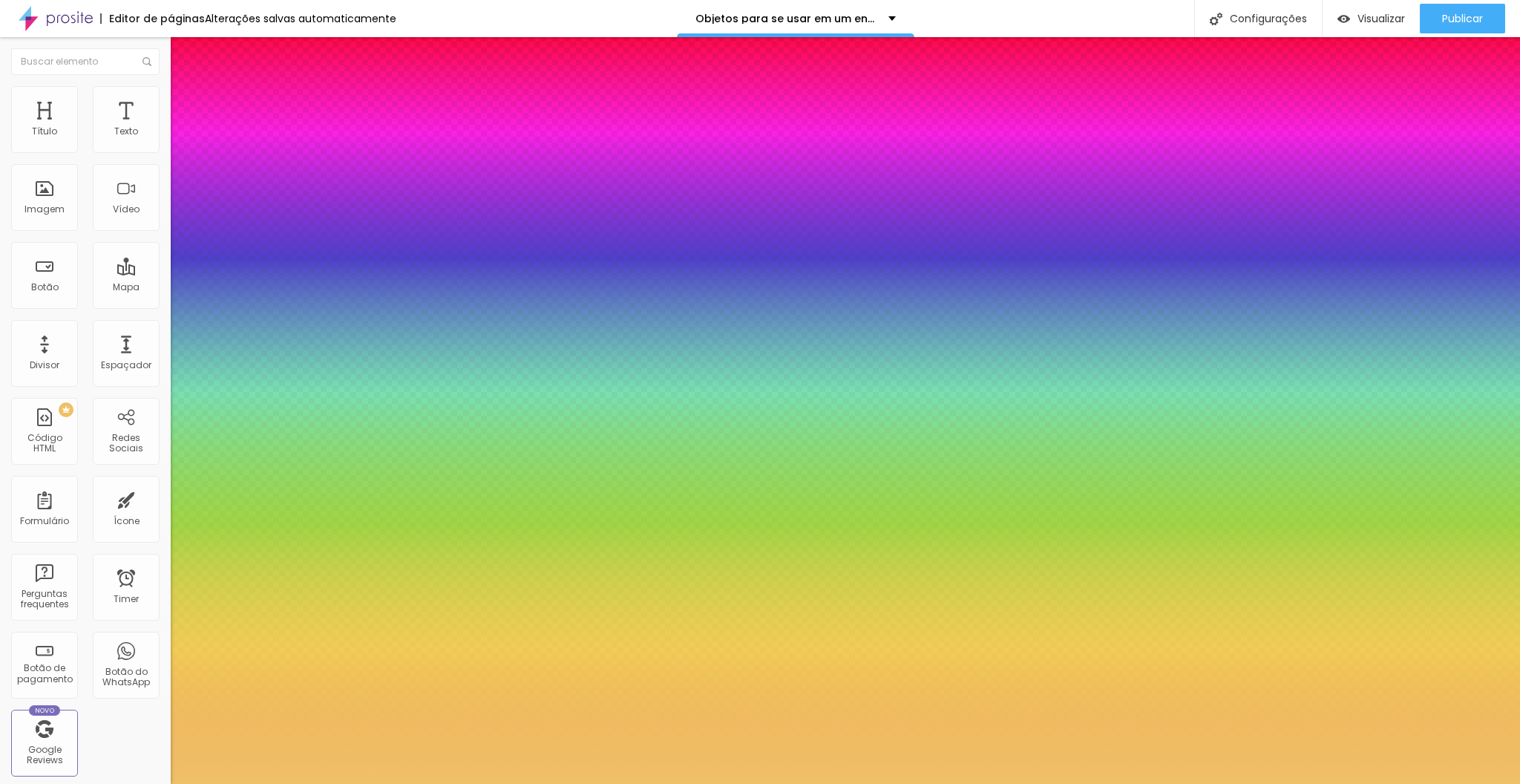
click at [488, 783] on div at bounding box center [760, 784] width 1520 height 0
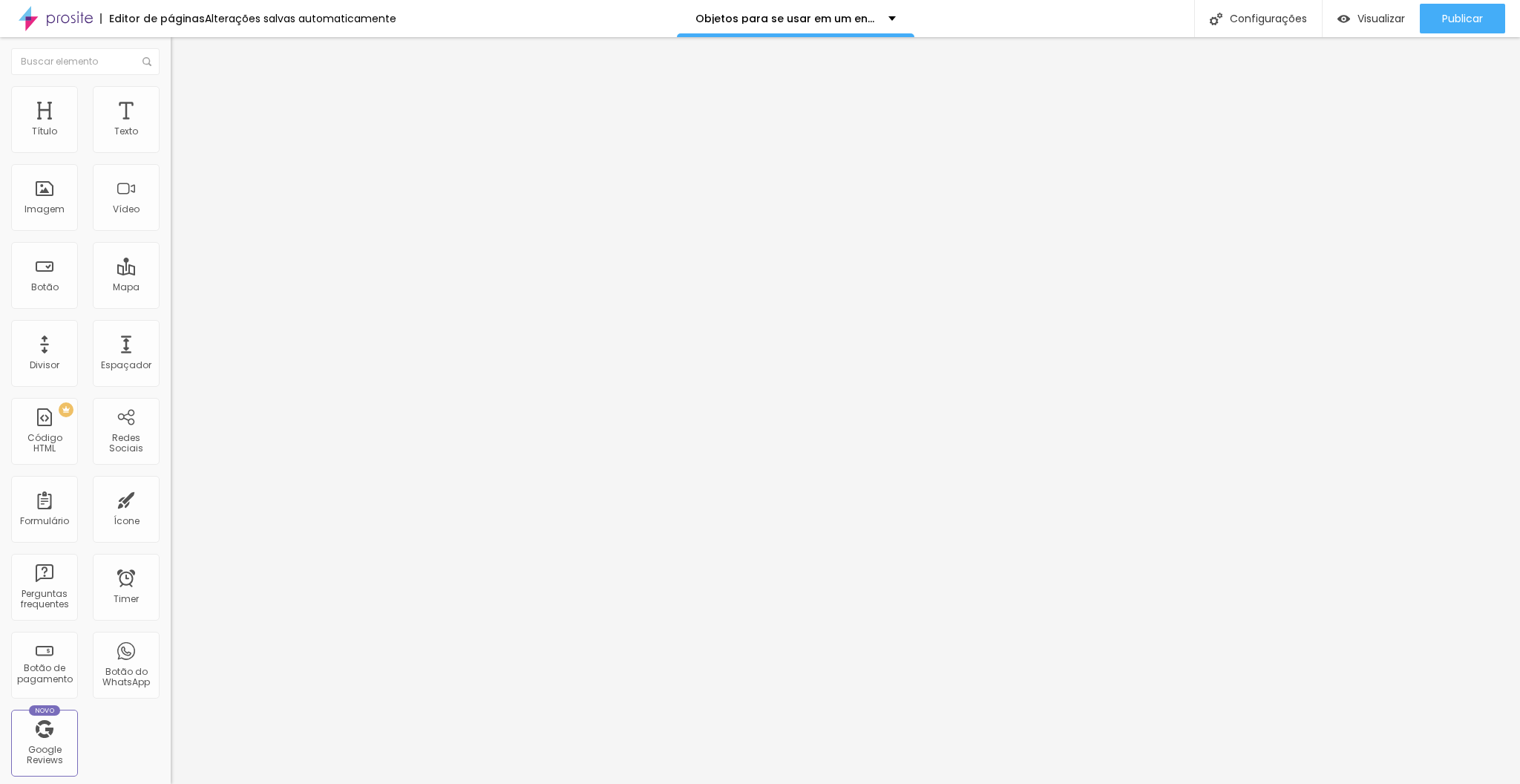
click at [171, 142] on button "button" at bounding box center [182, 135] width 21 height 16
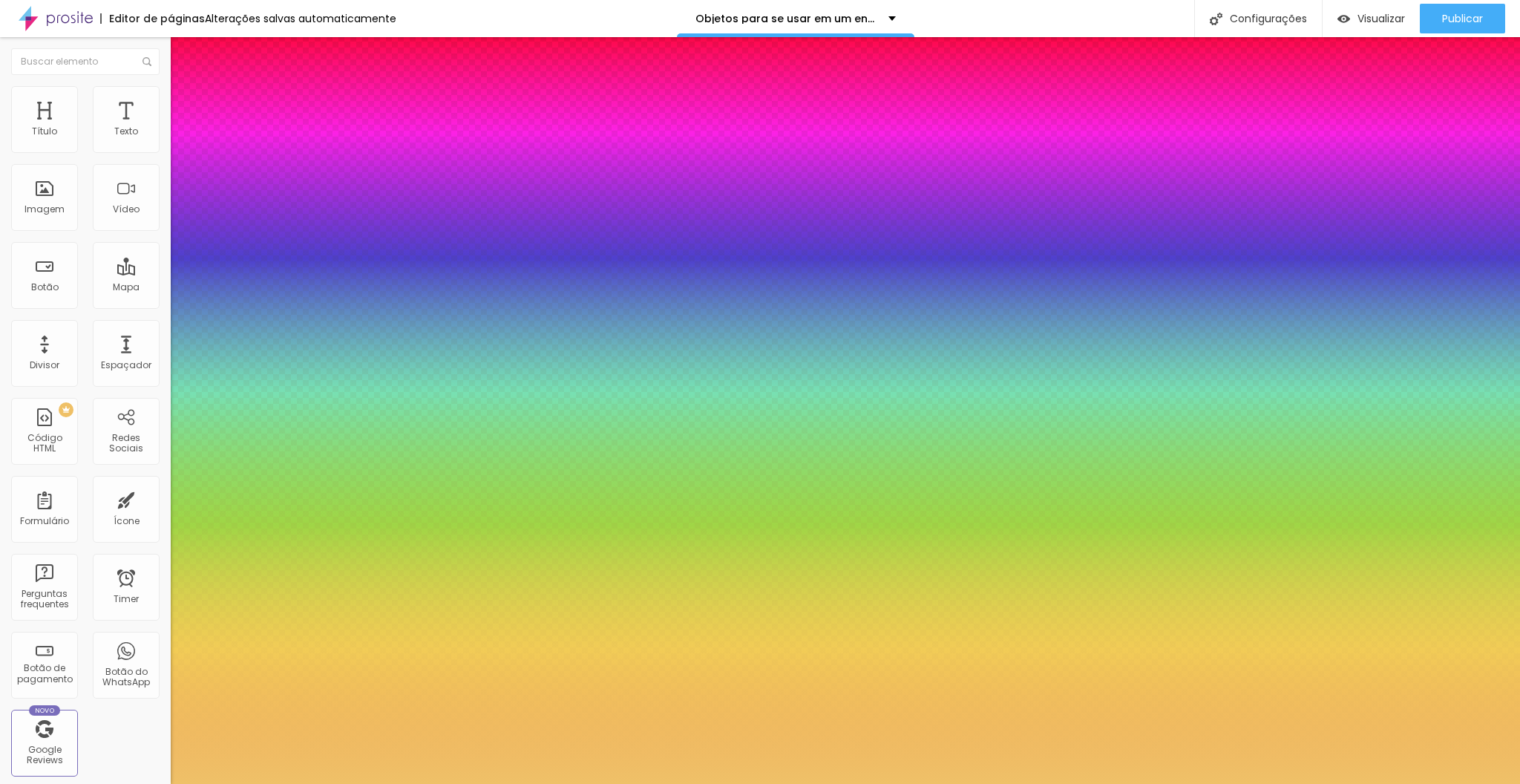
type input "1"
select select "PlayfairDisplay"
type input "1"
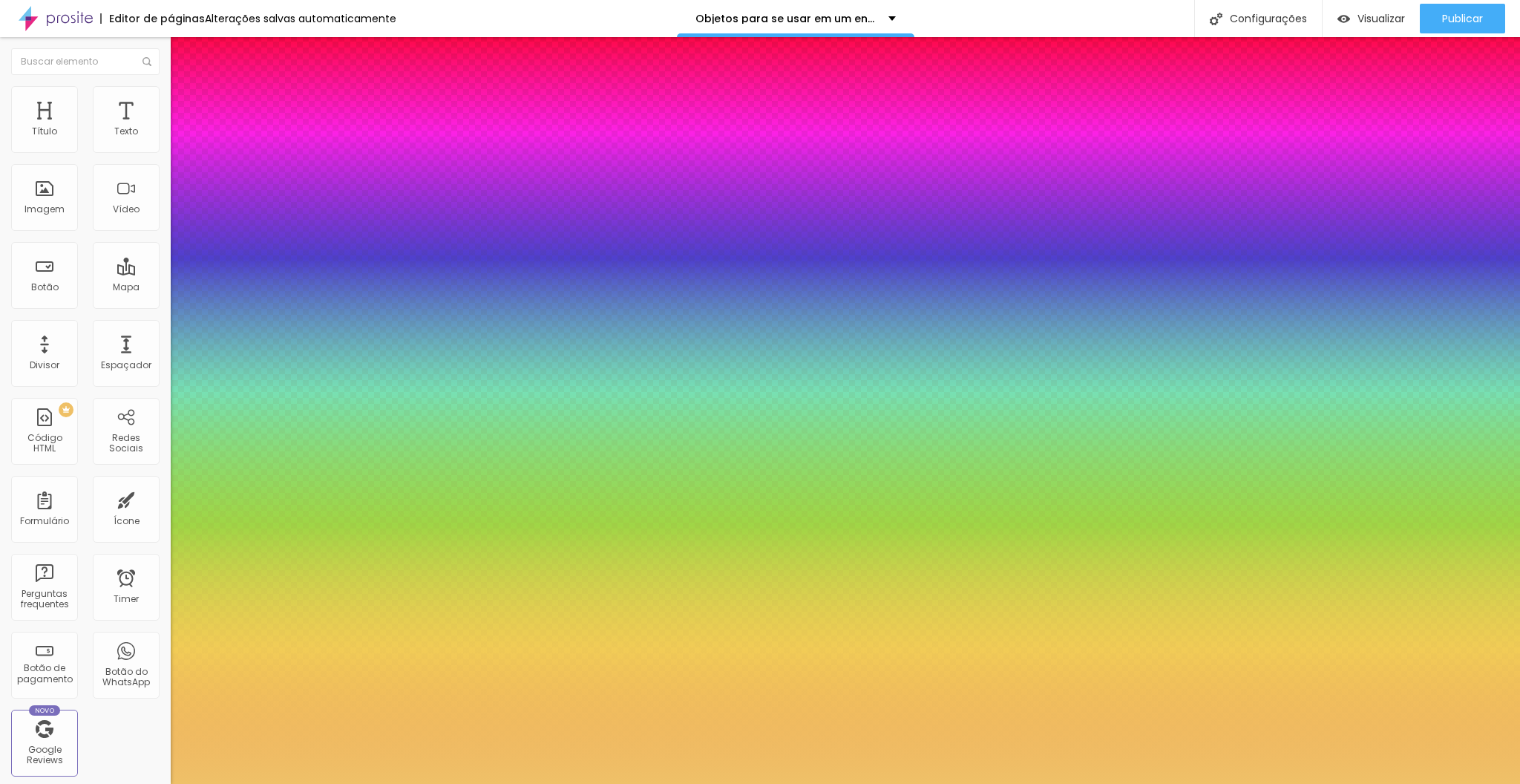
click at [340, 783] on div at bounding box center [760, 784] width 1520 height 0
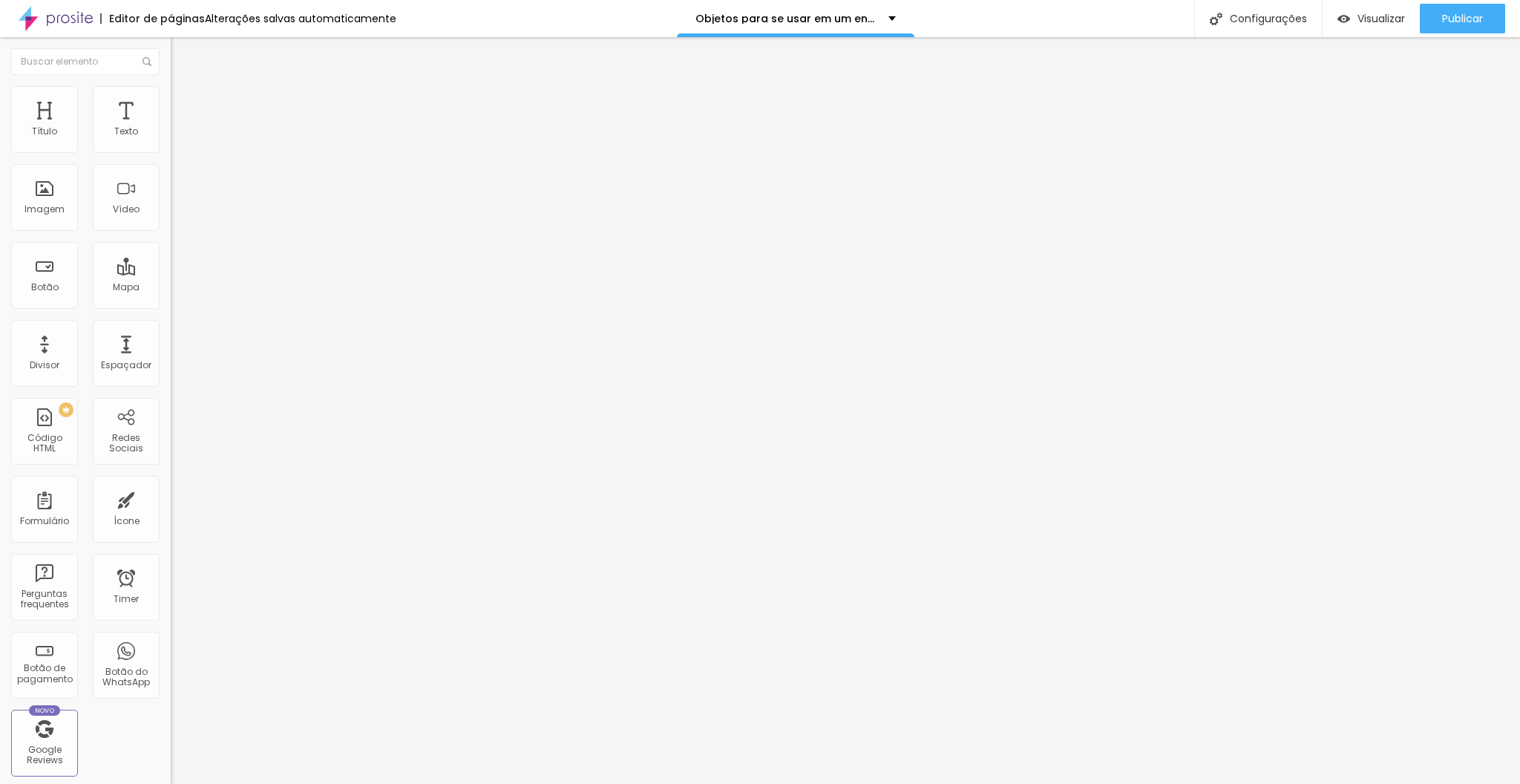
click at [171, 220] on button "button" at bounding box center [182, 212] width 21 height 16
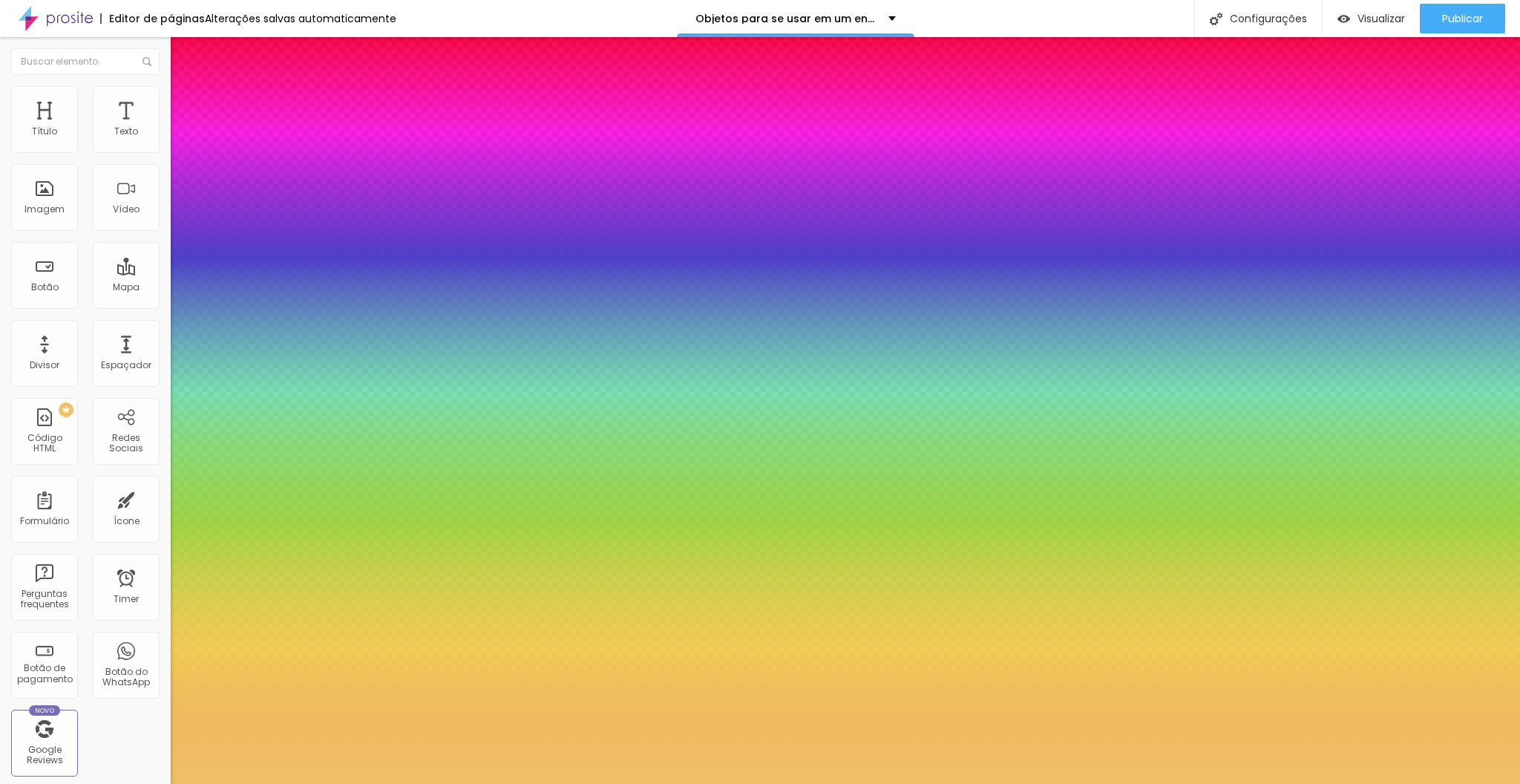
type input "1"
select select "Orbitron-Black"
type input "1"
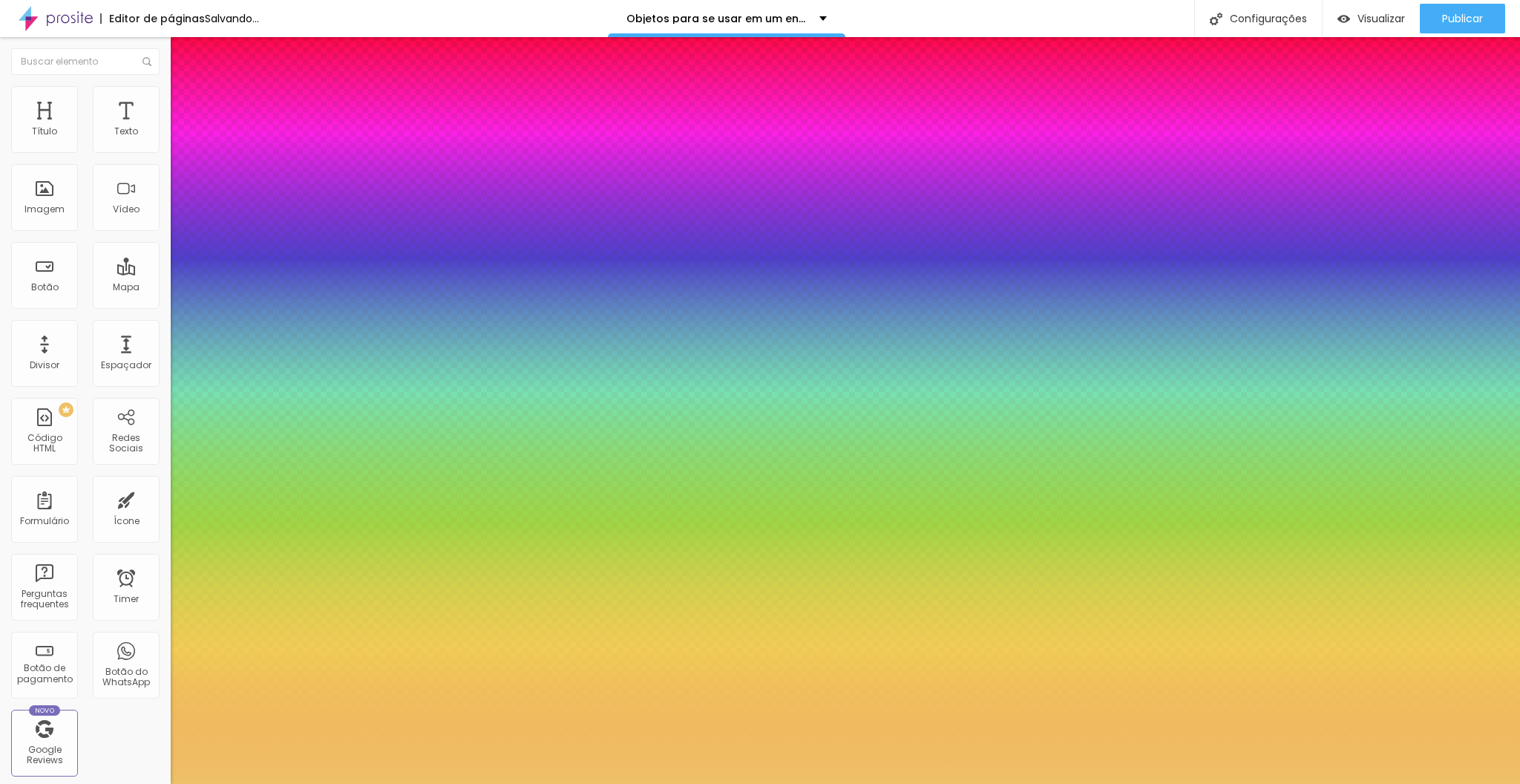
click at [456, 783] on div at bounding box center [760, 784] width 1520 height 0
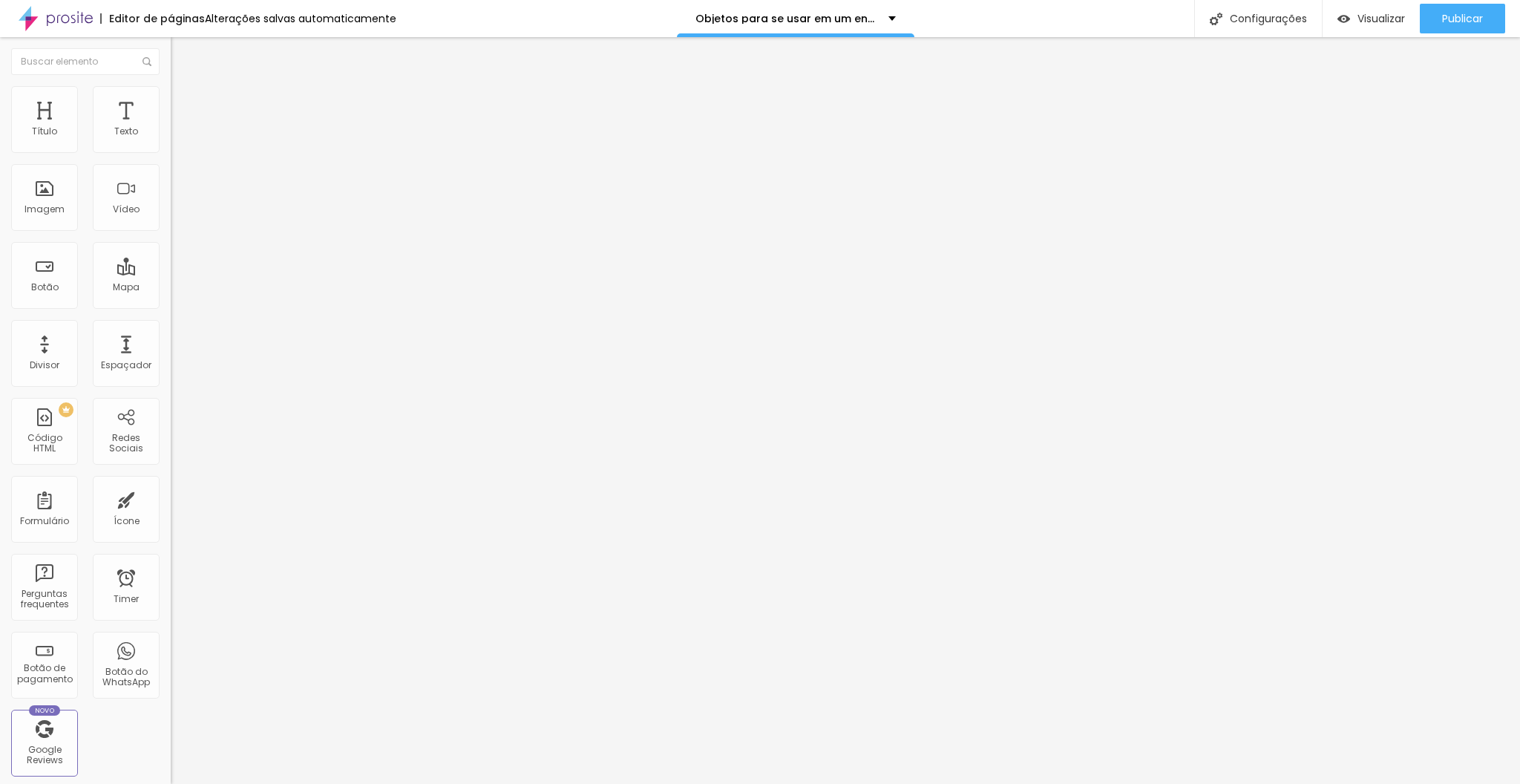
click at [177, 138] on icon "button" at bounding box center [182, 133] width 9 height 9
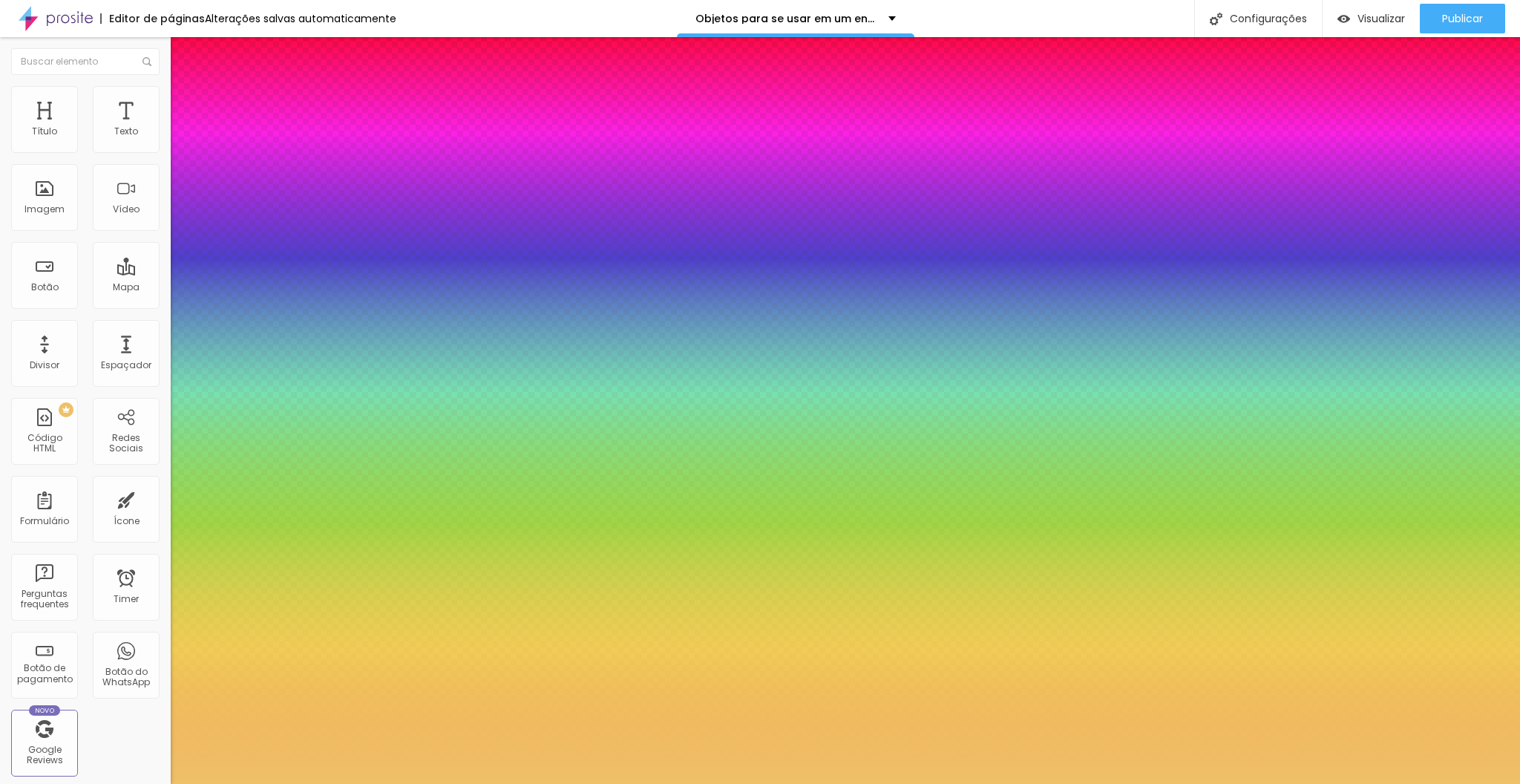
type input "1"
select select "PlayfairDisplay"
type input "1"
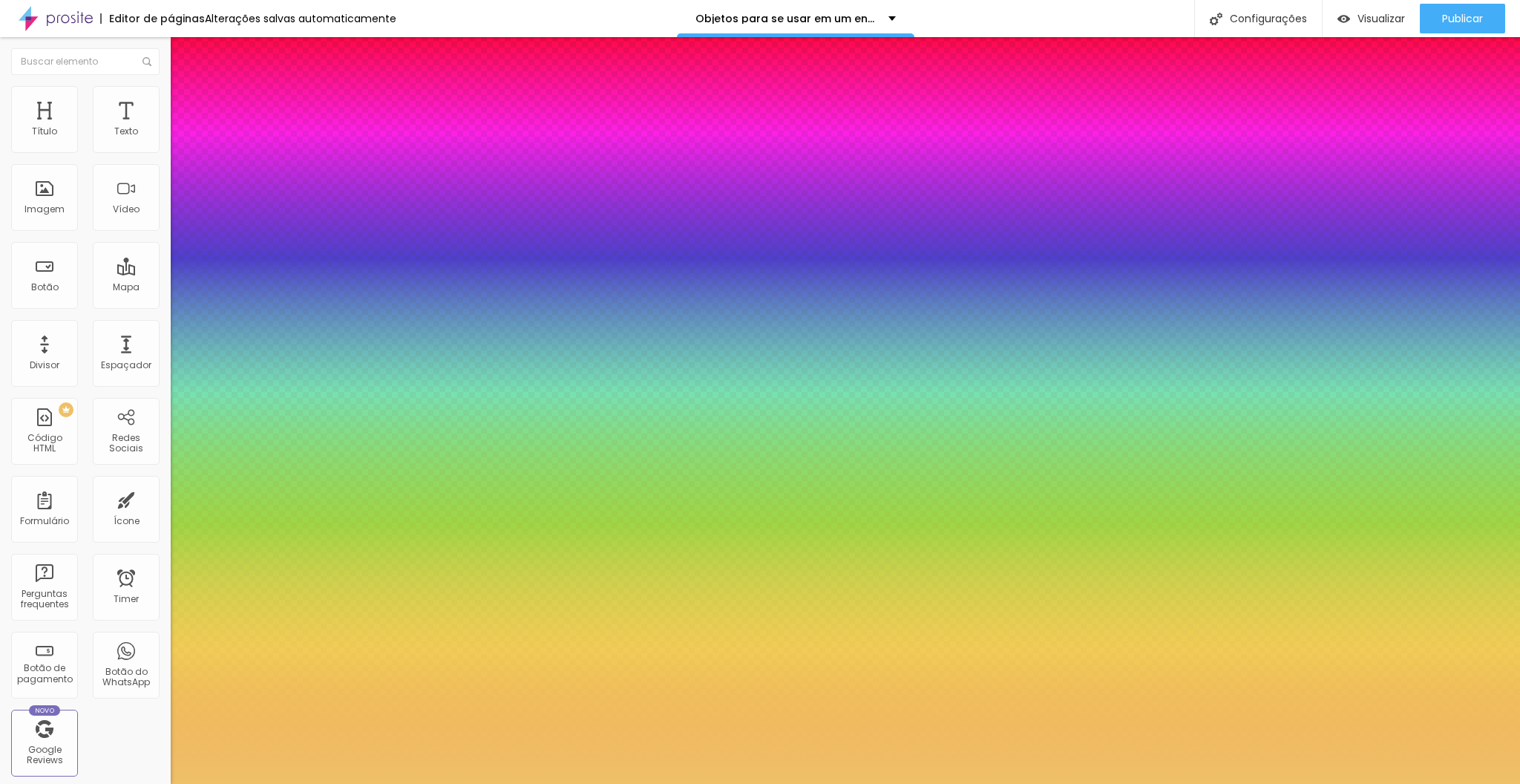
click at [310, 783] on div at bounding box center [760, 784] width 1520 height 0
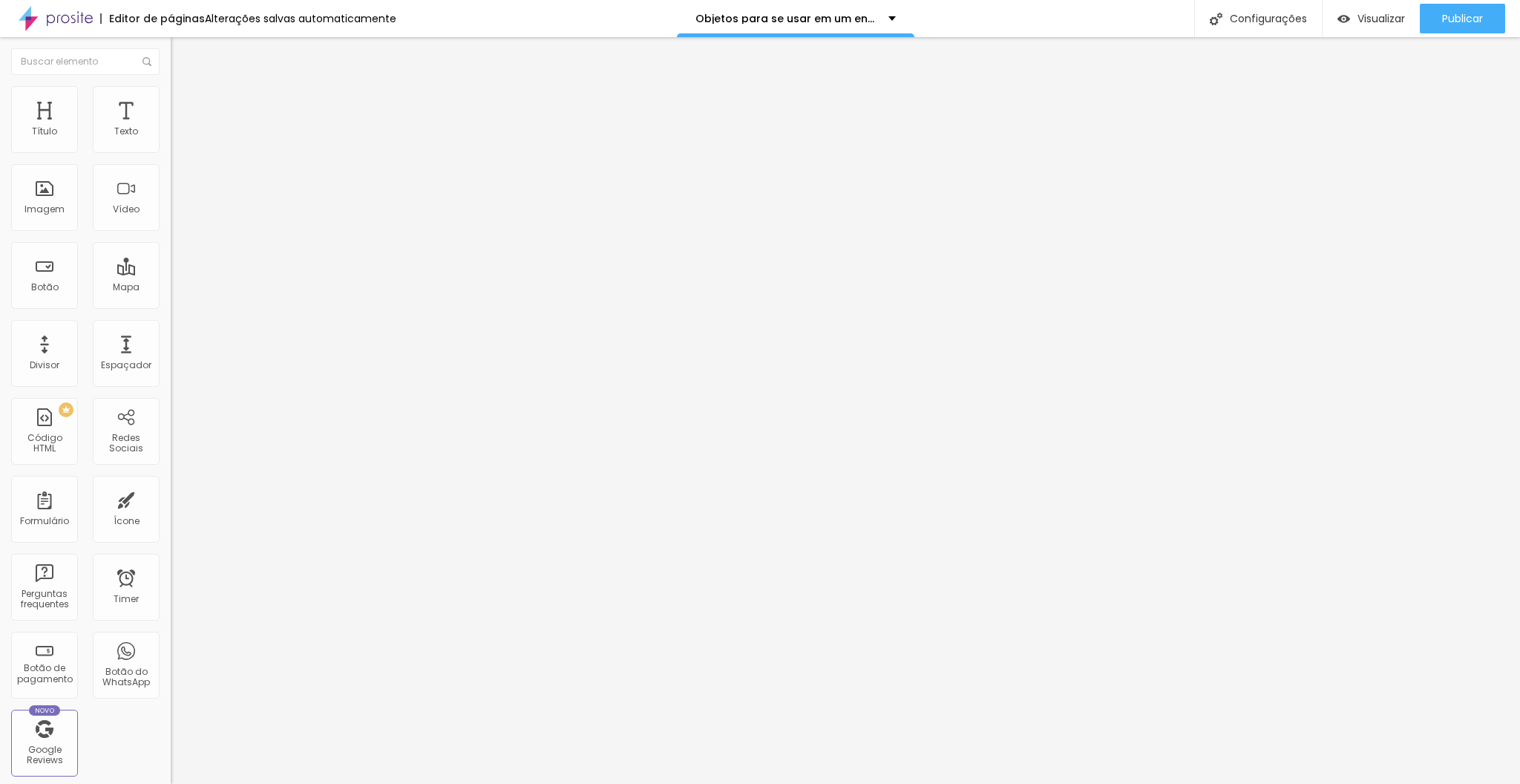
click at [179, 214] on icon "button" at bounding box center [182, 211] width 6 height 6
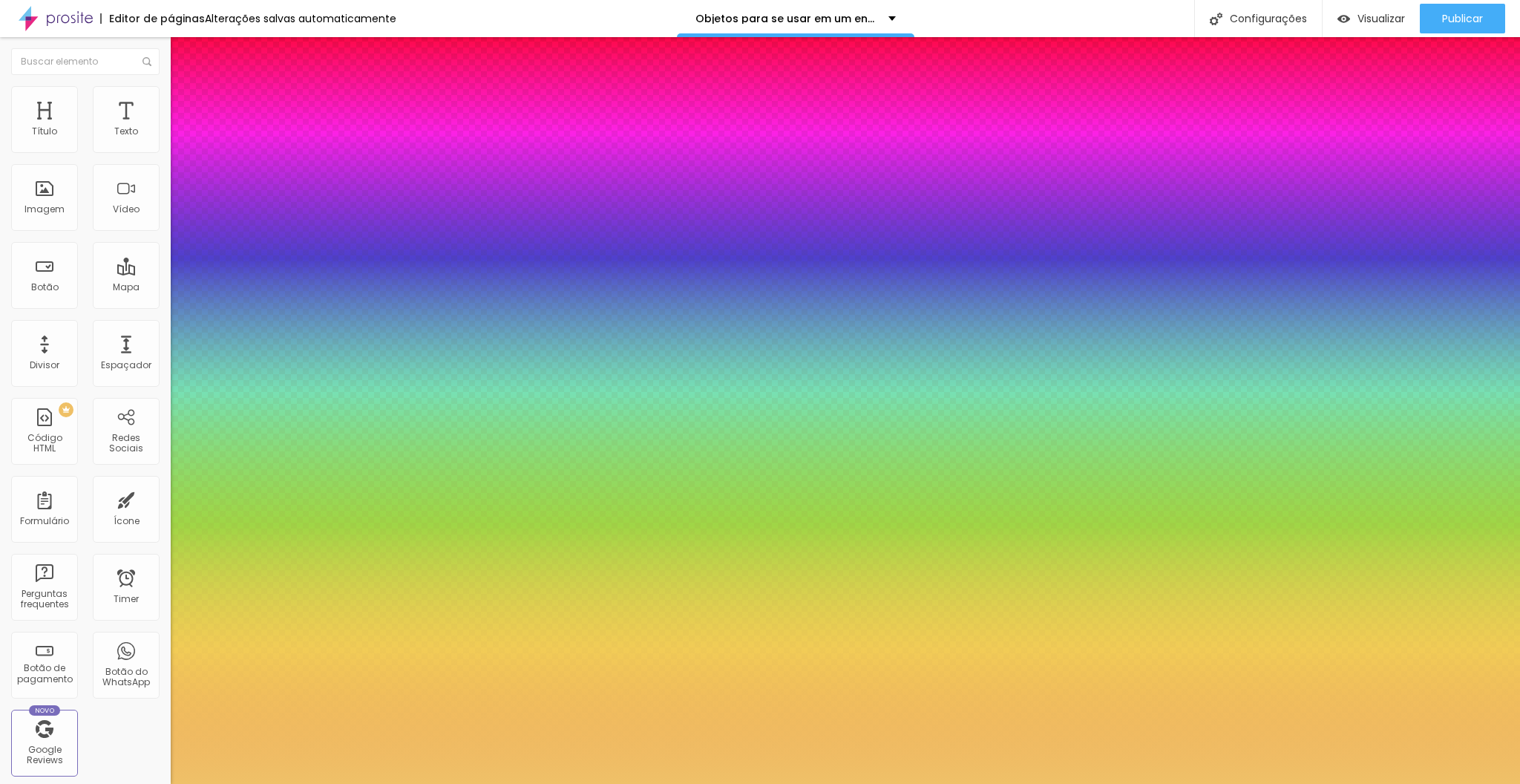
type input "1"
select select "PlayfairDisplay"
type input "1"
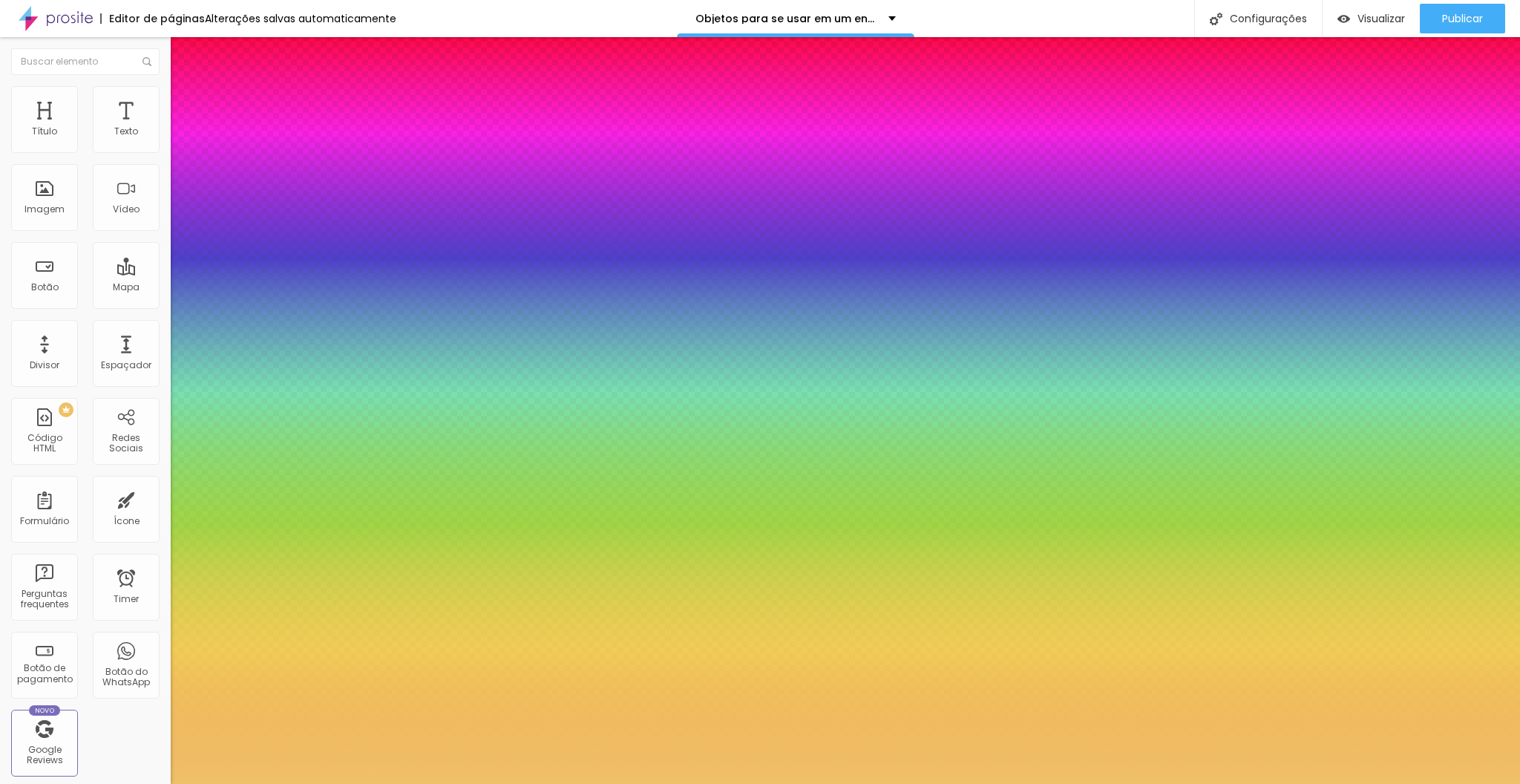
click at [467, 783] on div at bounding box center [760, 784] width 1520 height 0
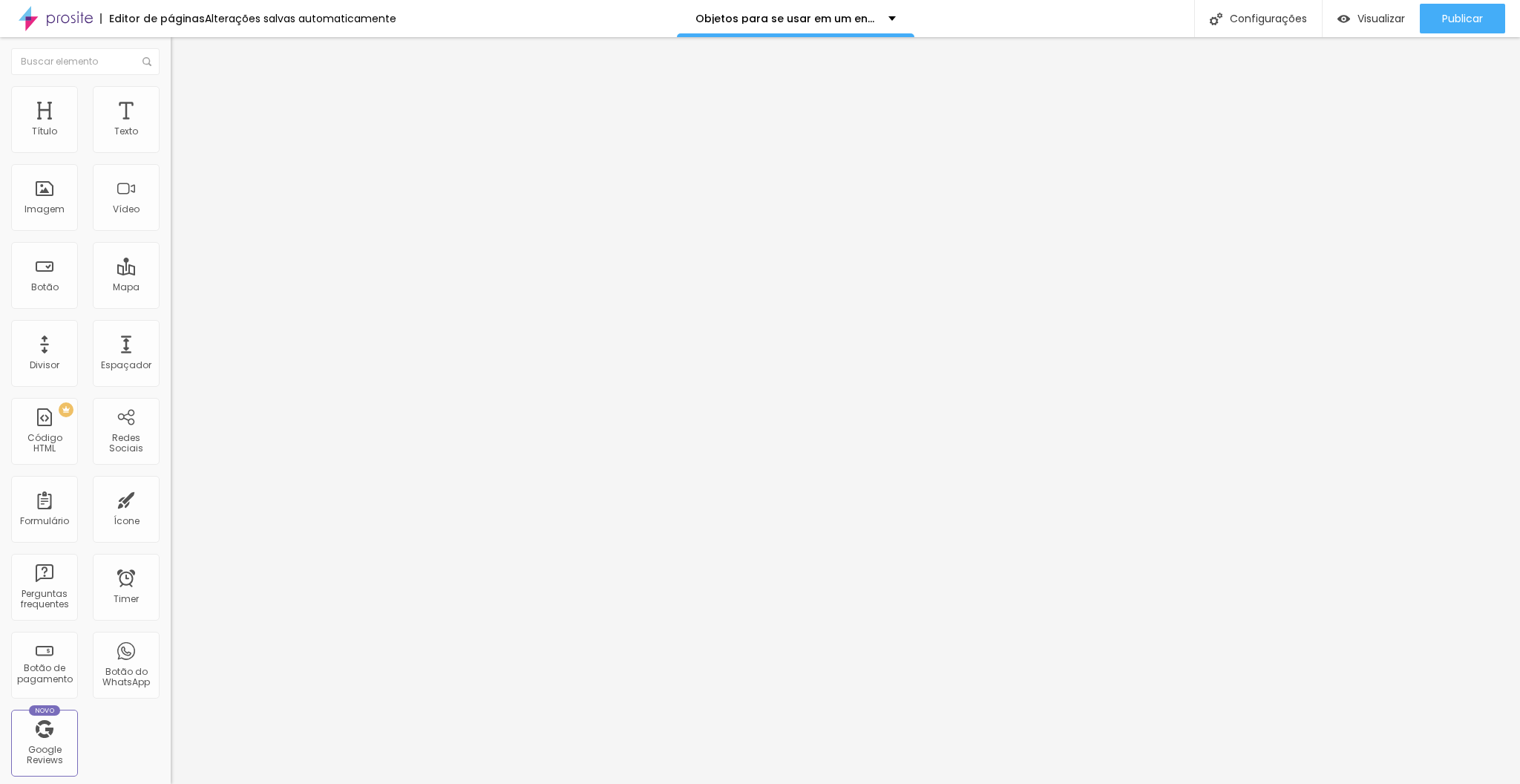
click at [177, 138] on icon "button" at bounding box center [182, 133] width 9 height 9
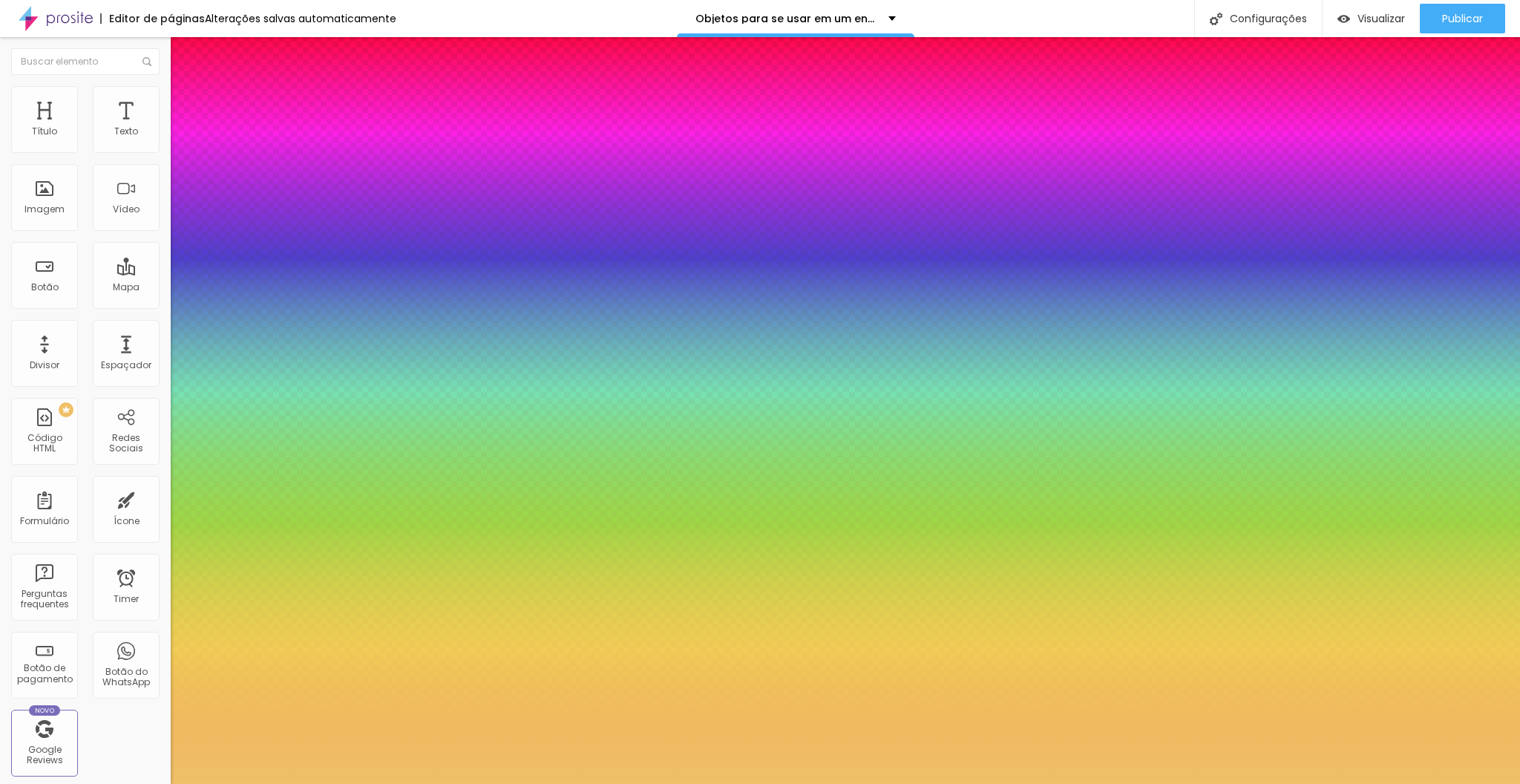
type input "1"
select select "PlayfairDisplay"
type input "1"
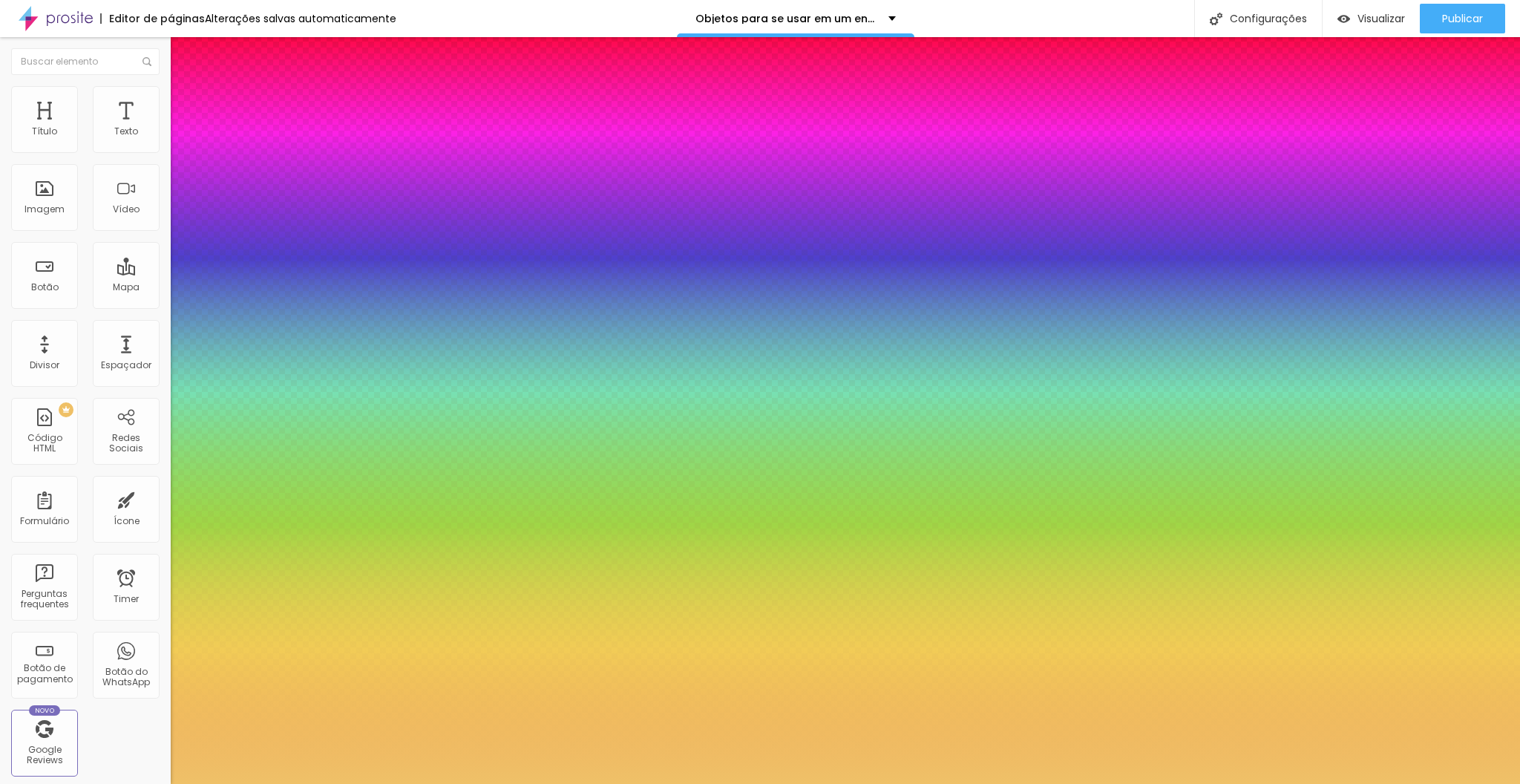
click at [343, 783] on div at bounding box center [760, 784] width 1520 height 0
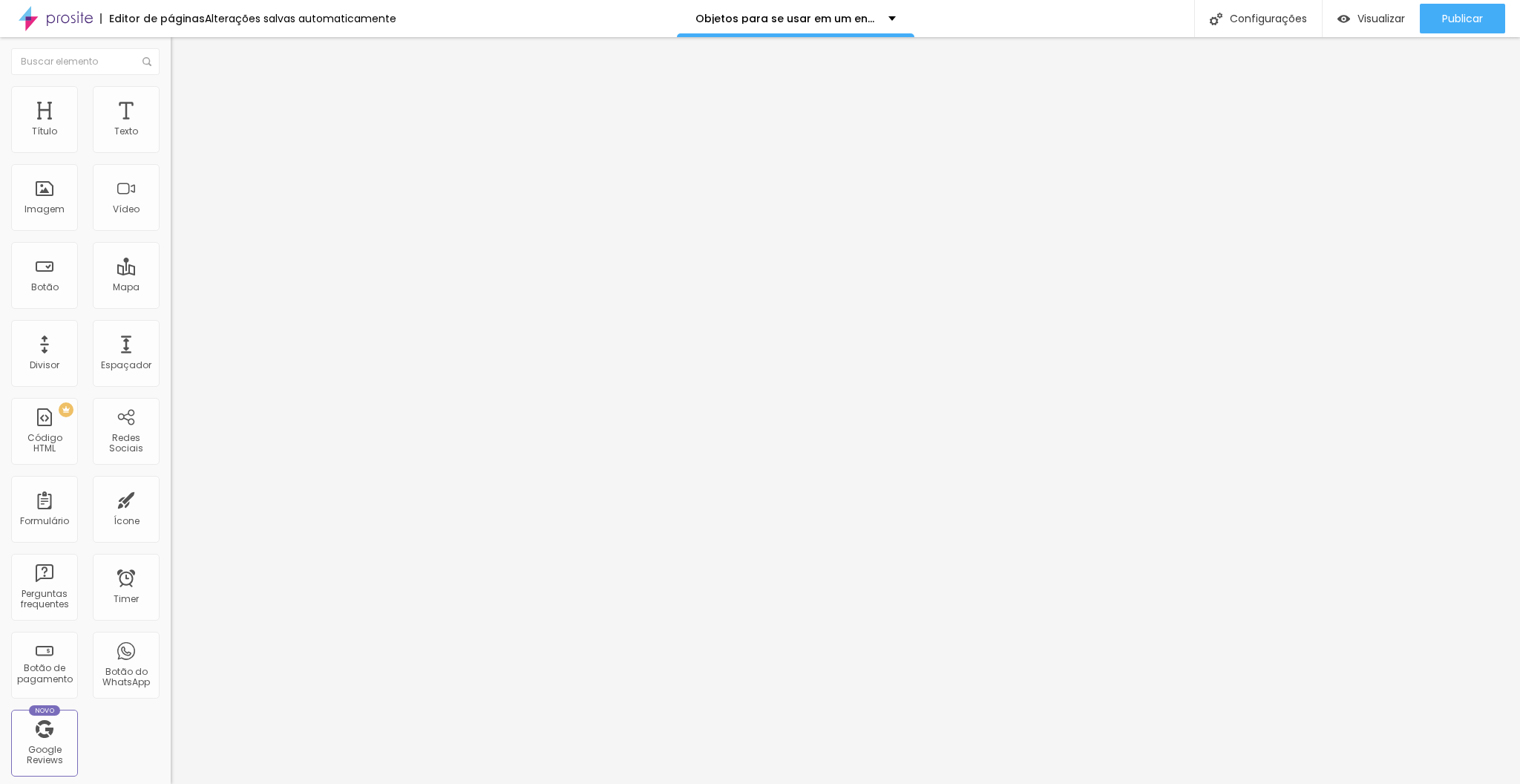
click at [177, 215] on icon "button" at bounding box center [182, 211] width 9 height 9
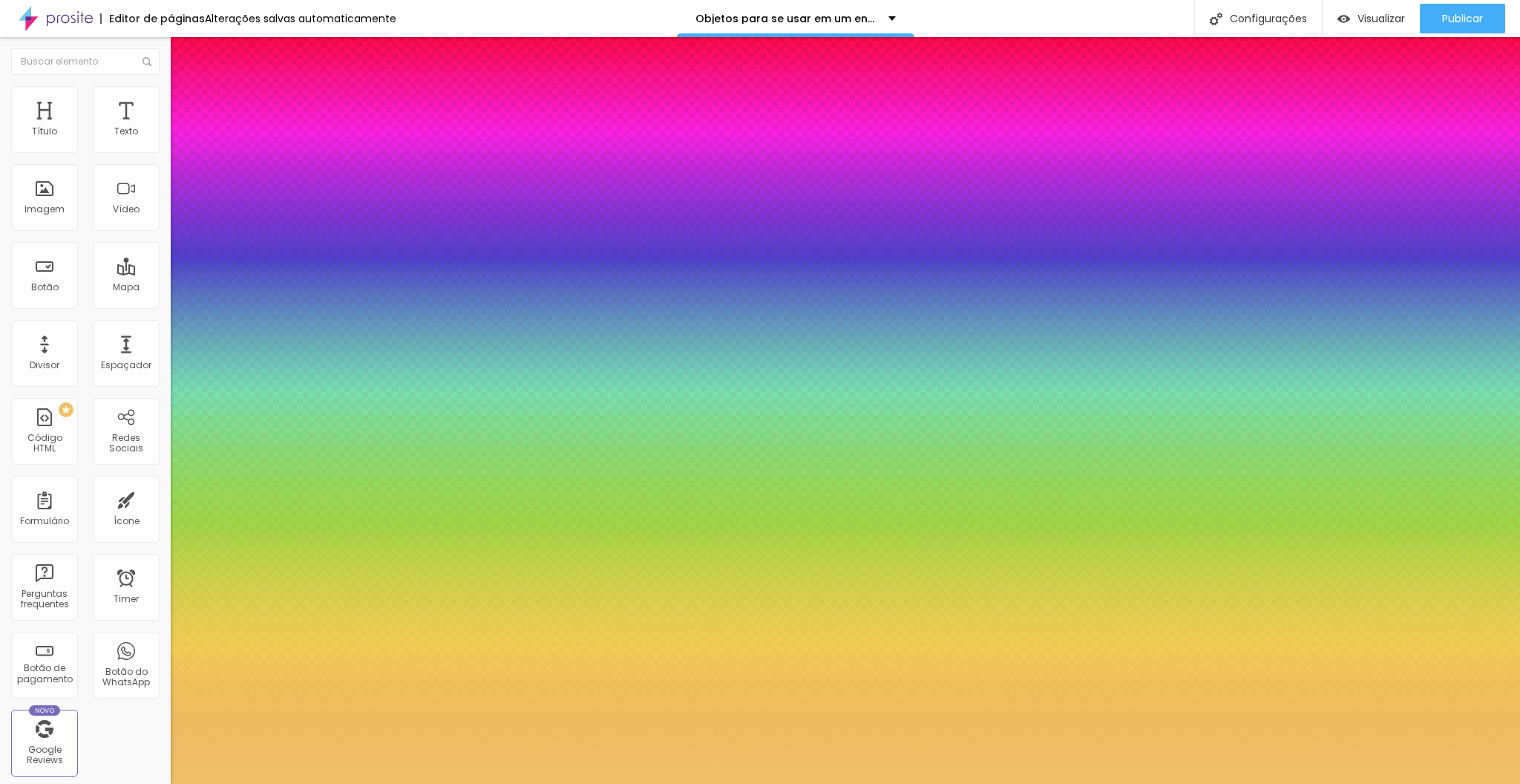
type input "1"
select select "PlayfairDisplay"
type input "1"
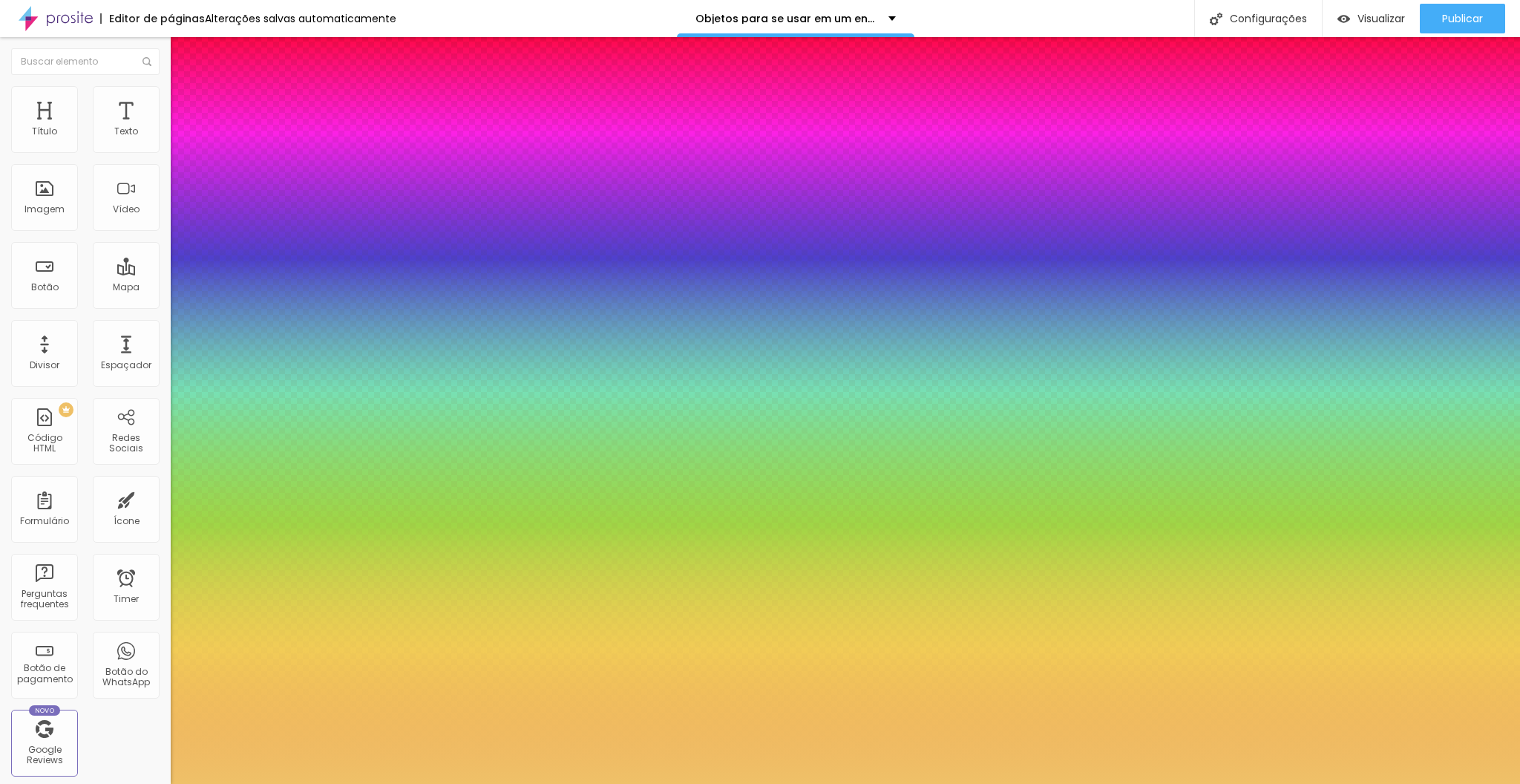
click at [480, 783] on div at bounding box center [760, 784] width 1520 height 0
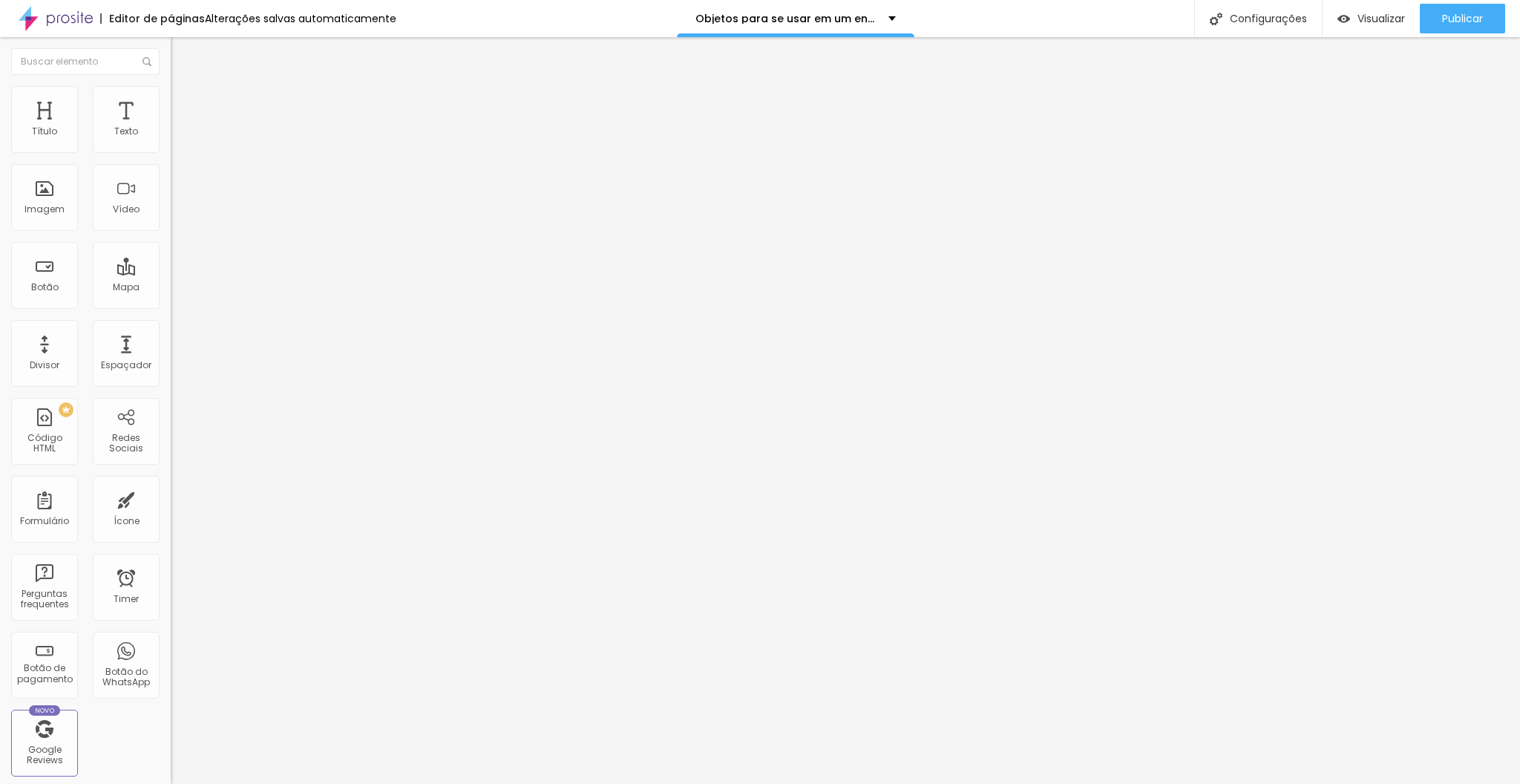
click at [171, 142] on button "button" at bounding box center [182, 135] width 21 height 16
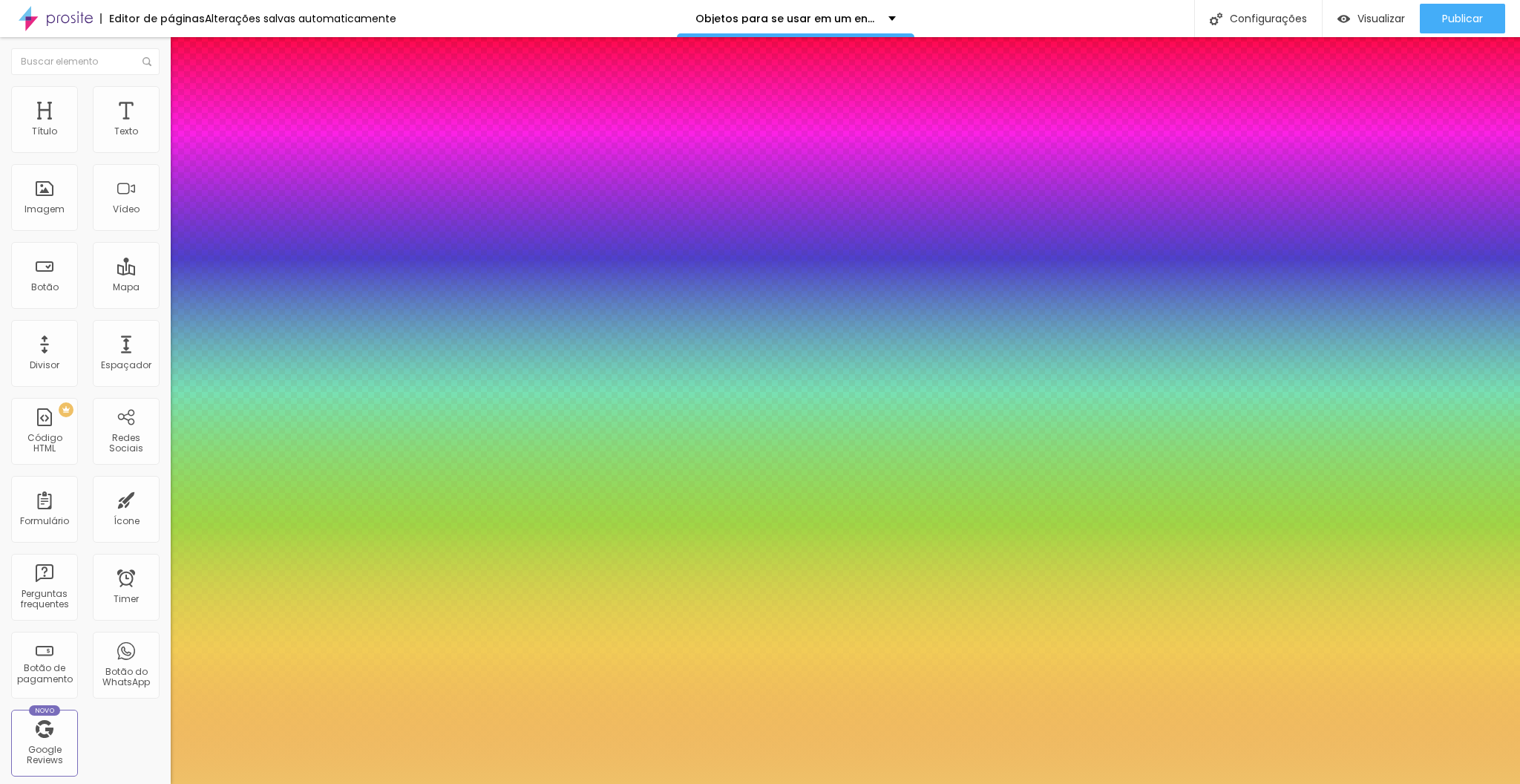
type input "1"
select select "PlayfairDisplay"
type input "1"
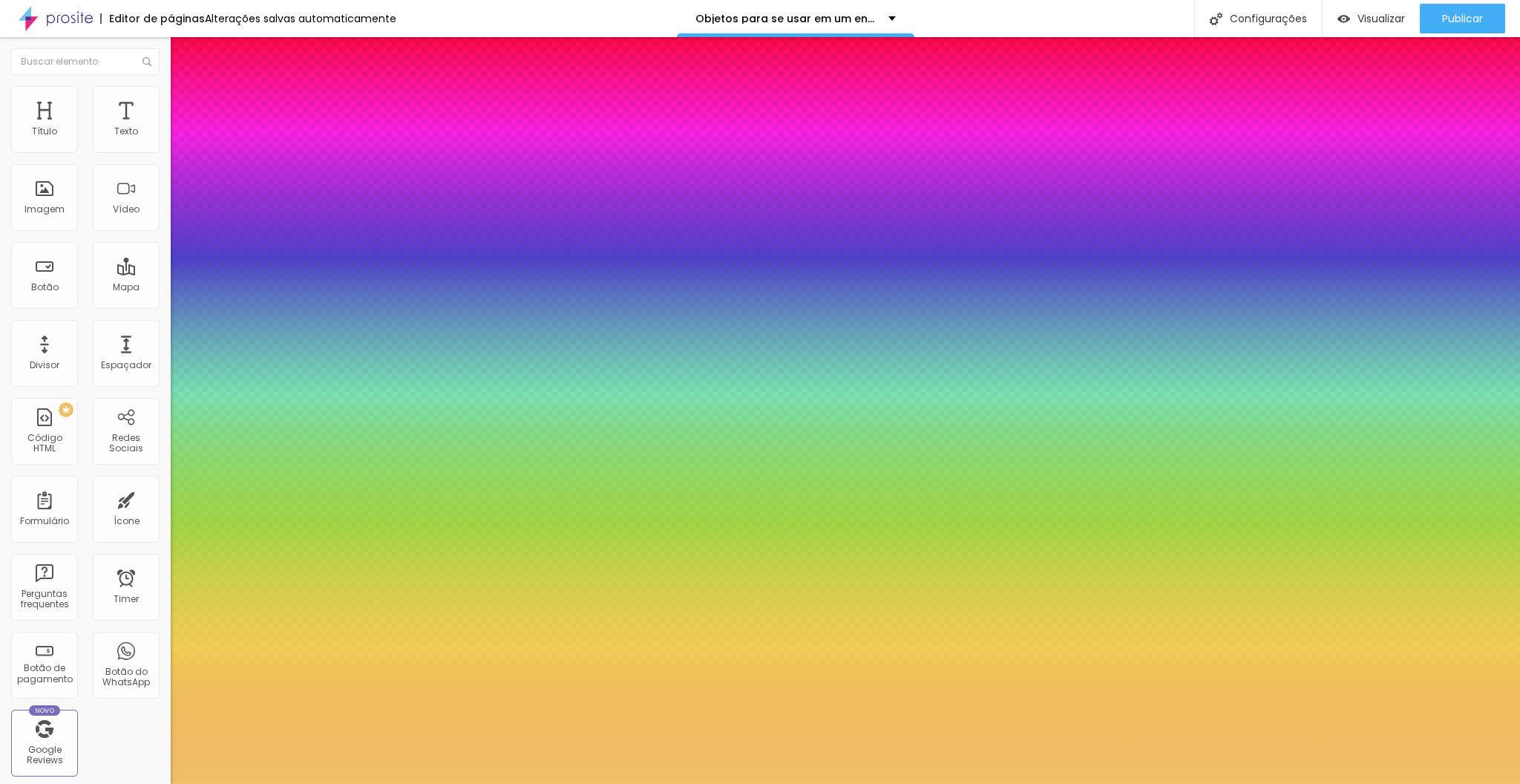
click at [310, 783] on div at bounding box center [760, 784] width 1520 height 0
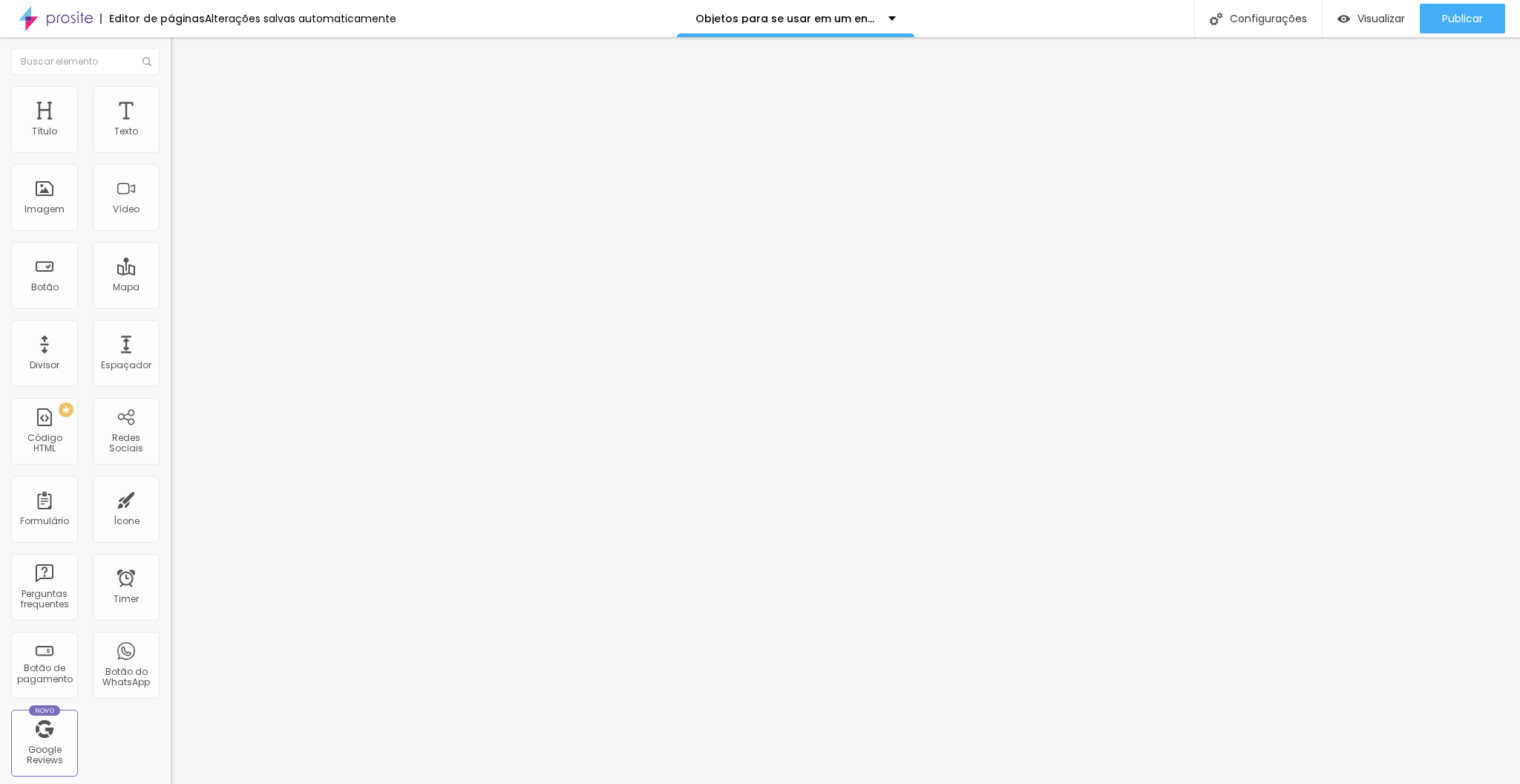
click at [171, 220] on button "button" at bounding box center [182, 212] width 21 height 16
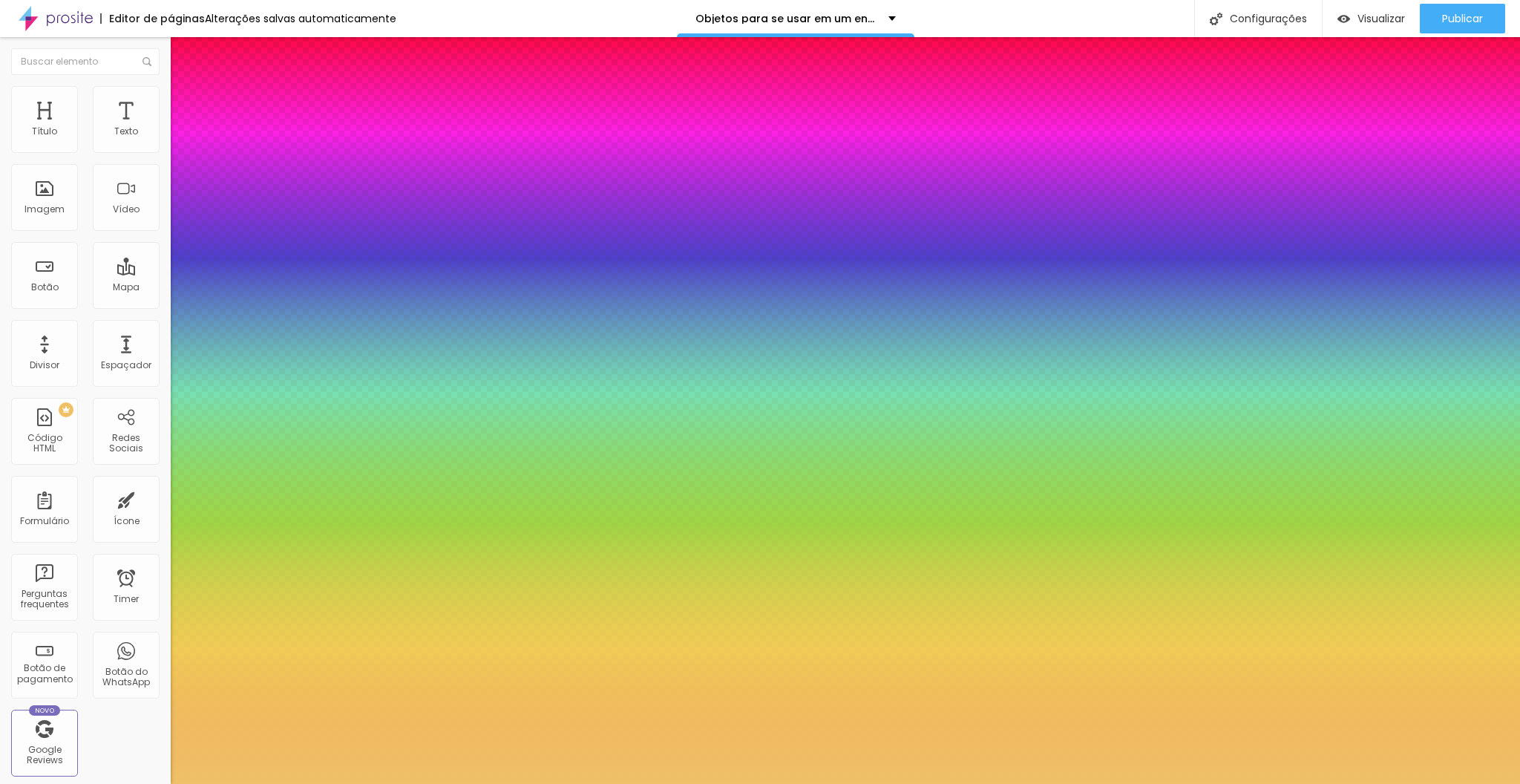
type input "1"
select select "PlayfairDisplay"
type input "1"
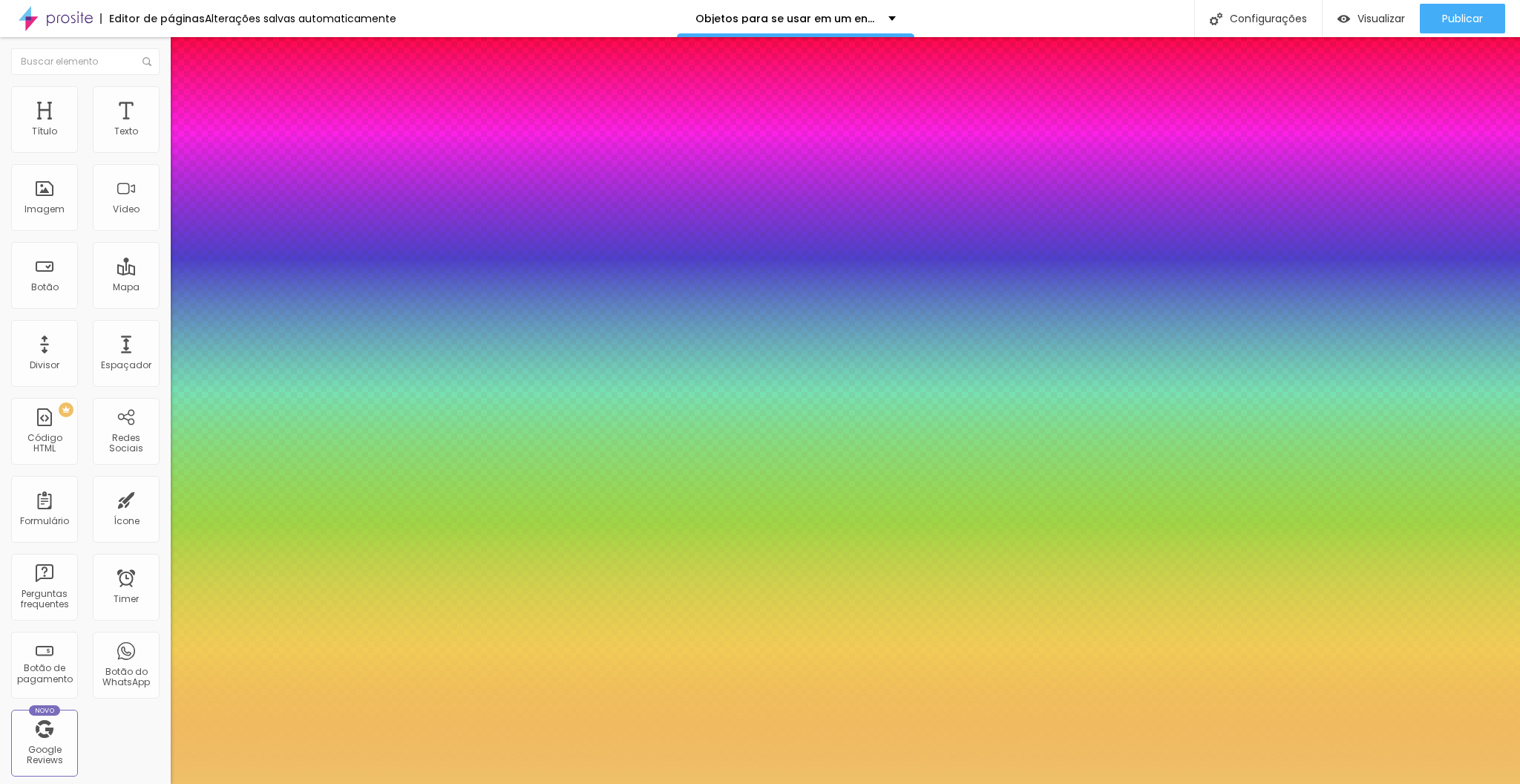
click at [551, 783] on div at bounding box center [760, 784] width 1520 height 0
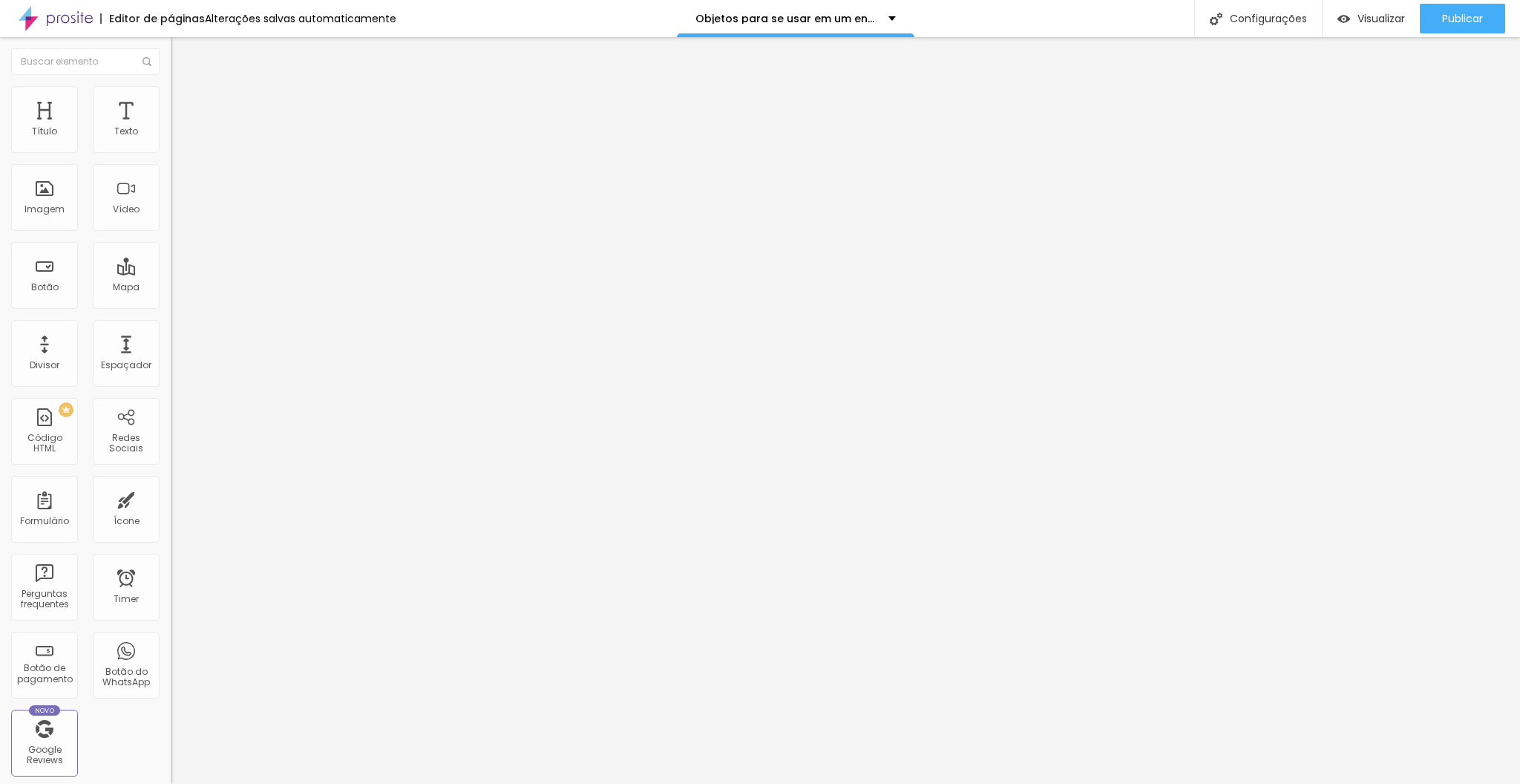
click at [177, 138] on icon "button" at bounding box center [179, 136] width 3 height 3
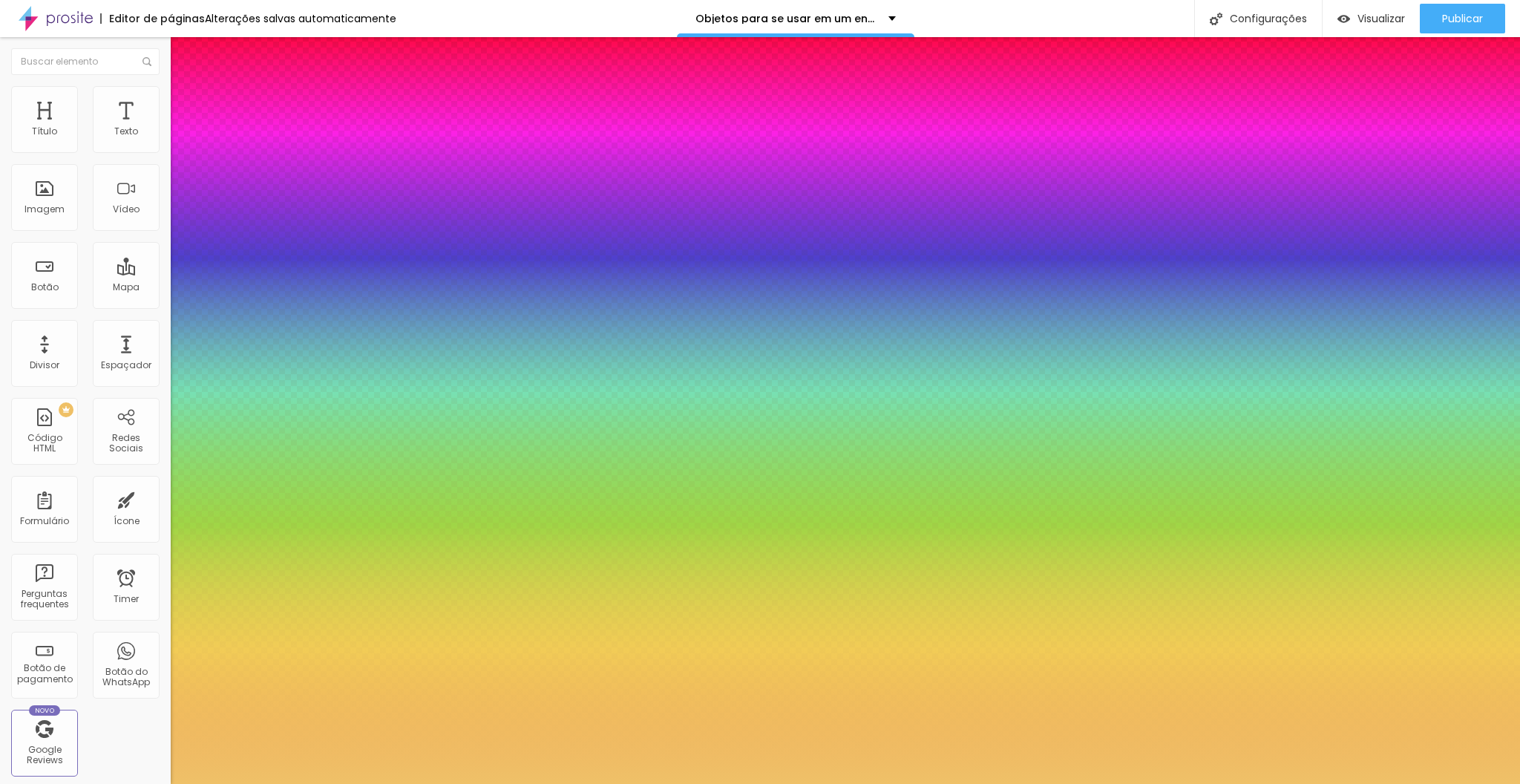
type input "1"
select select "PlayfairDisplay"
type input "1"
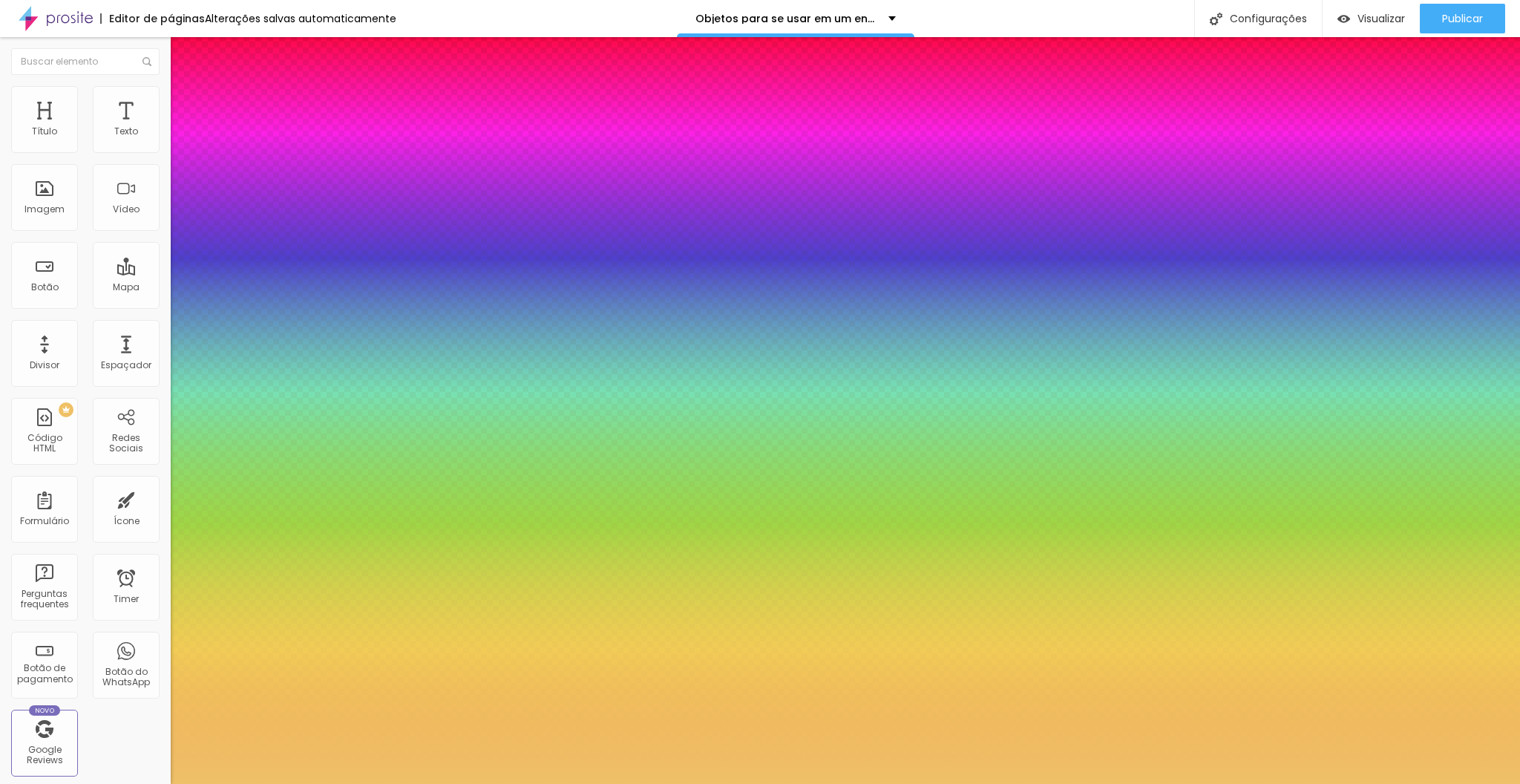
click at [528, 783] on div at bounding box center [760, 784] width 1520 height 0
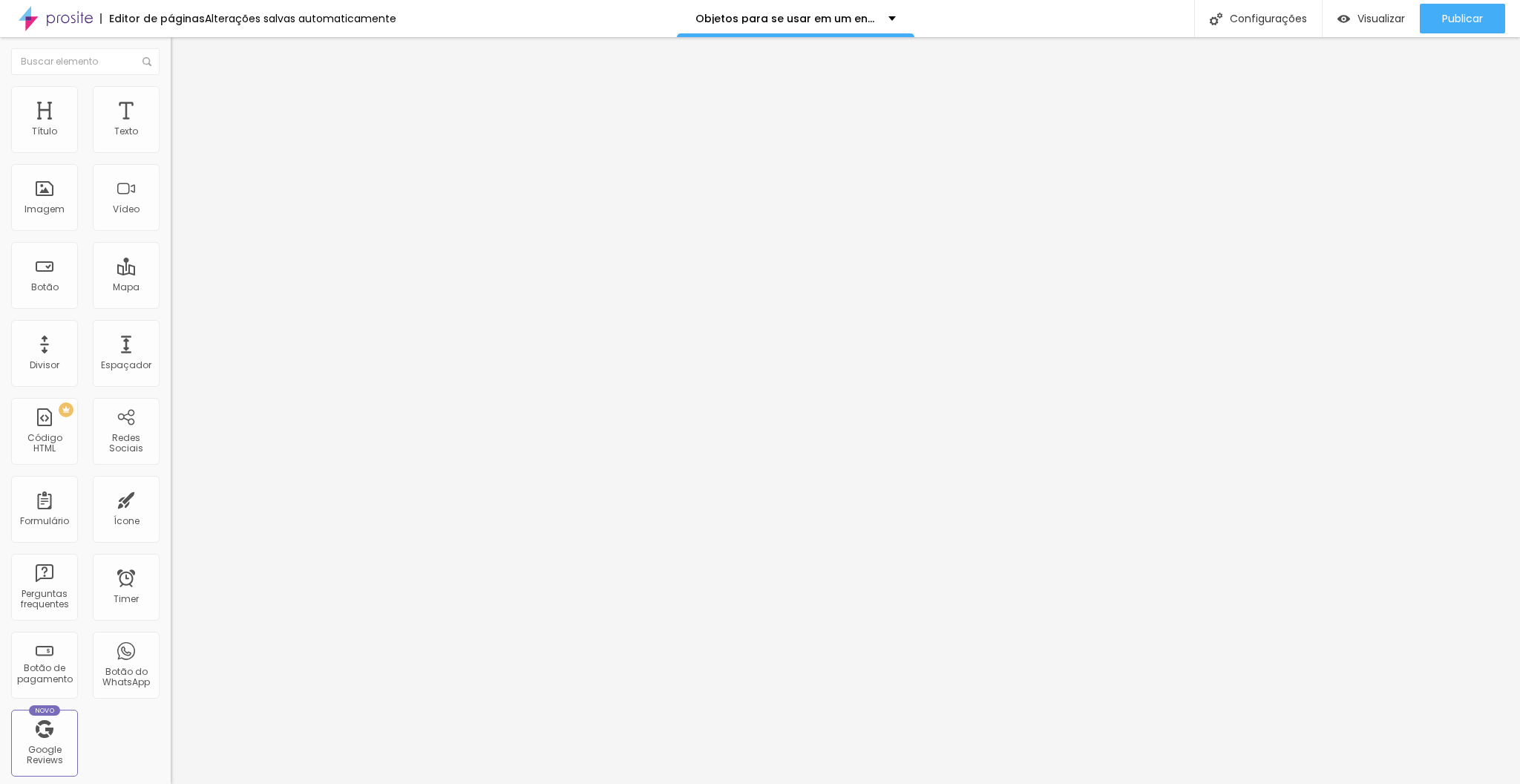
click at [177, 138] on icon "button" at bounding box center [182, 133] width 9 height 9
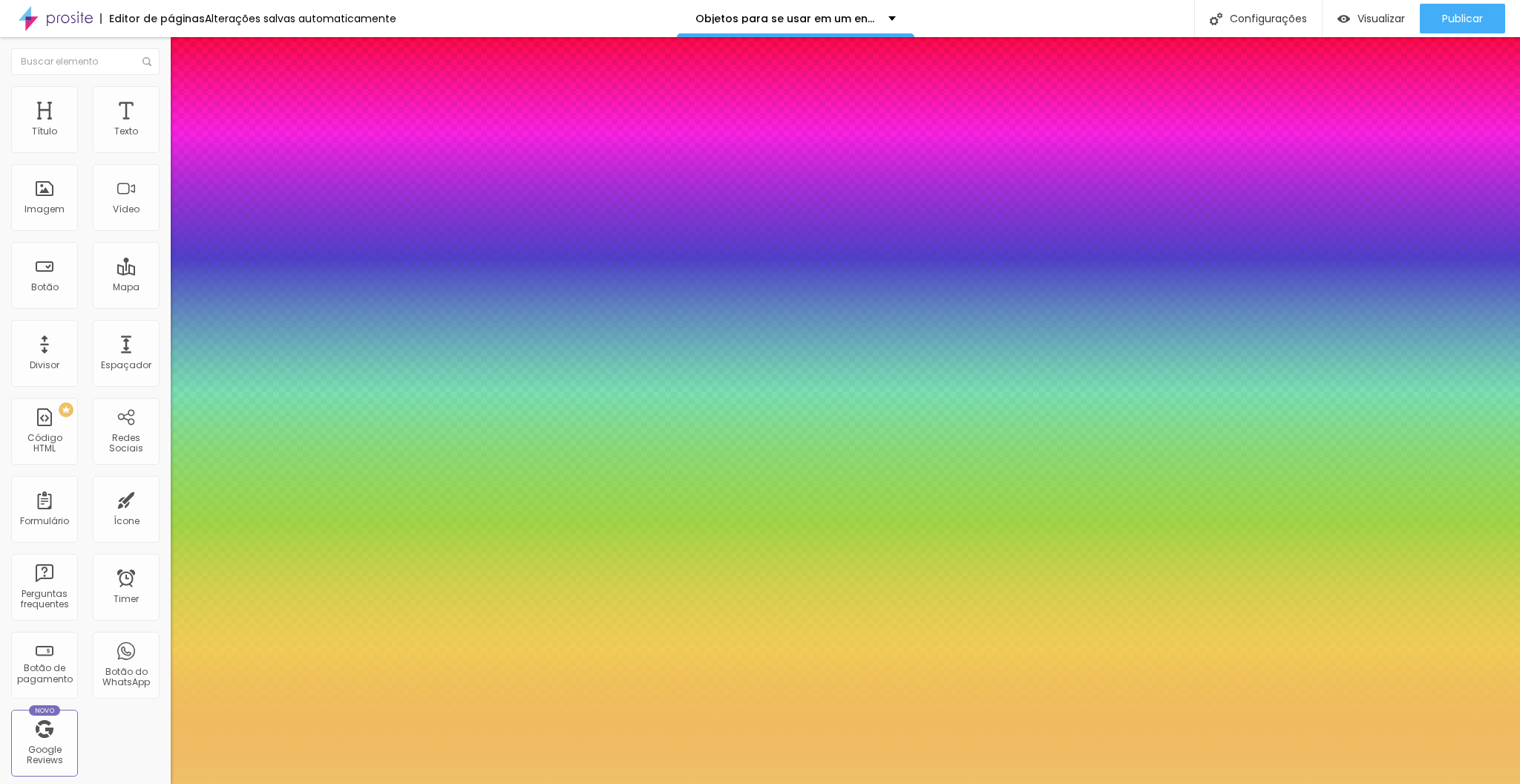
type input "1"
select select "PlayfairDisplay"
type input "1"
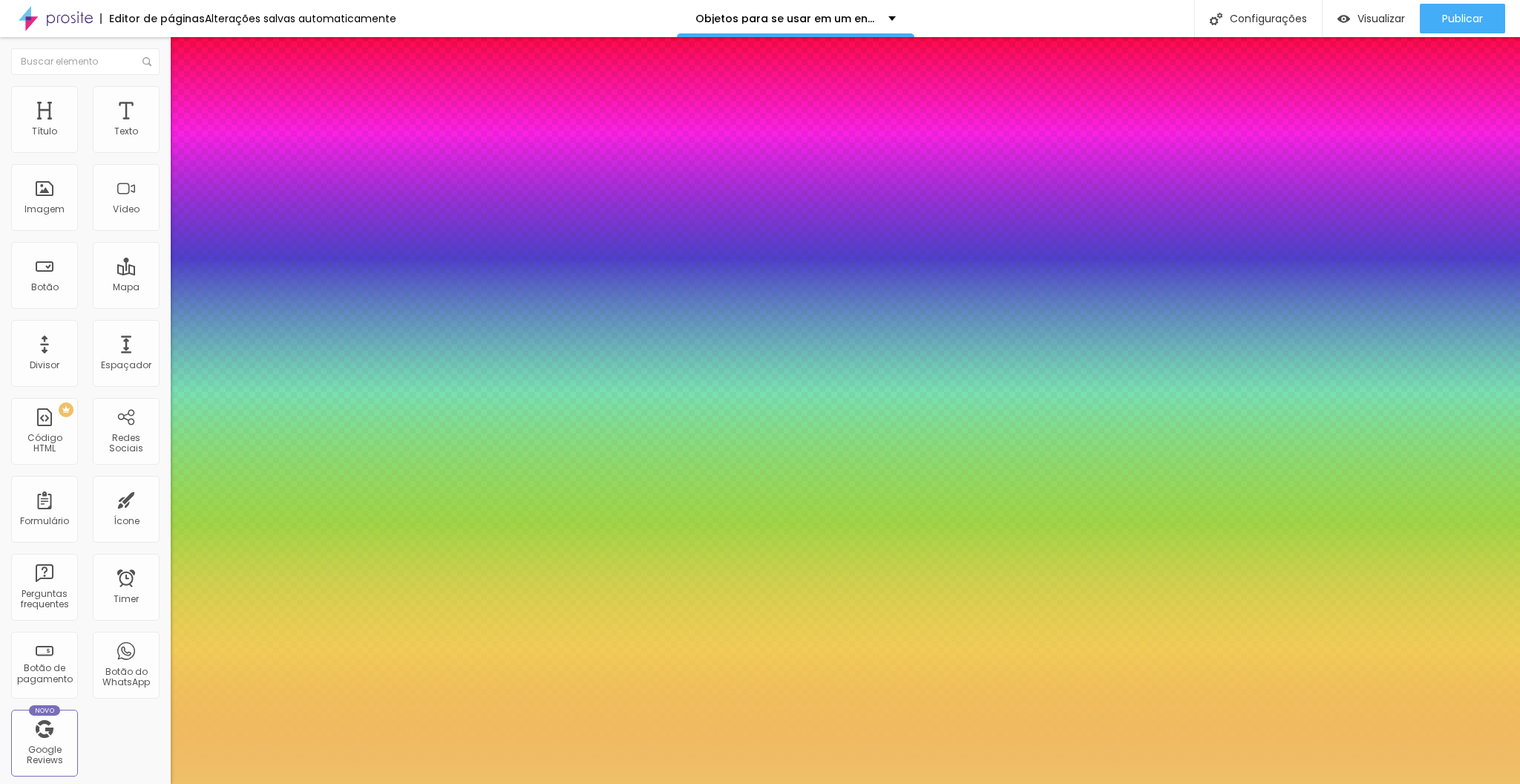
click at [682, 783] on div at bounding box center [760, 784] width 1520 height 0
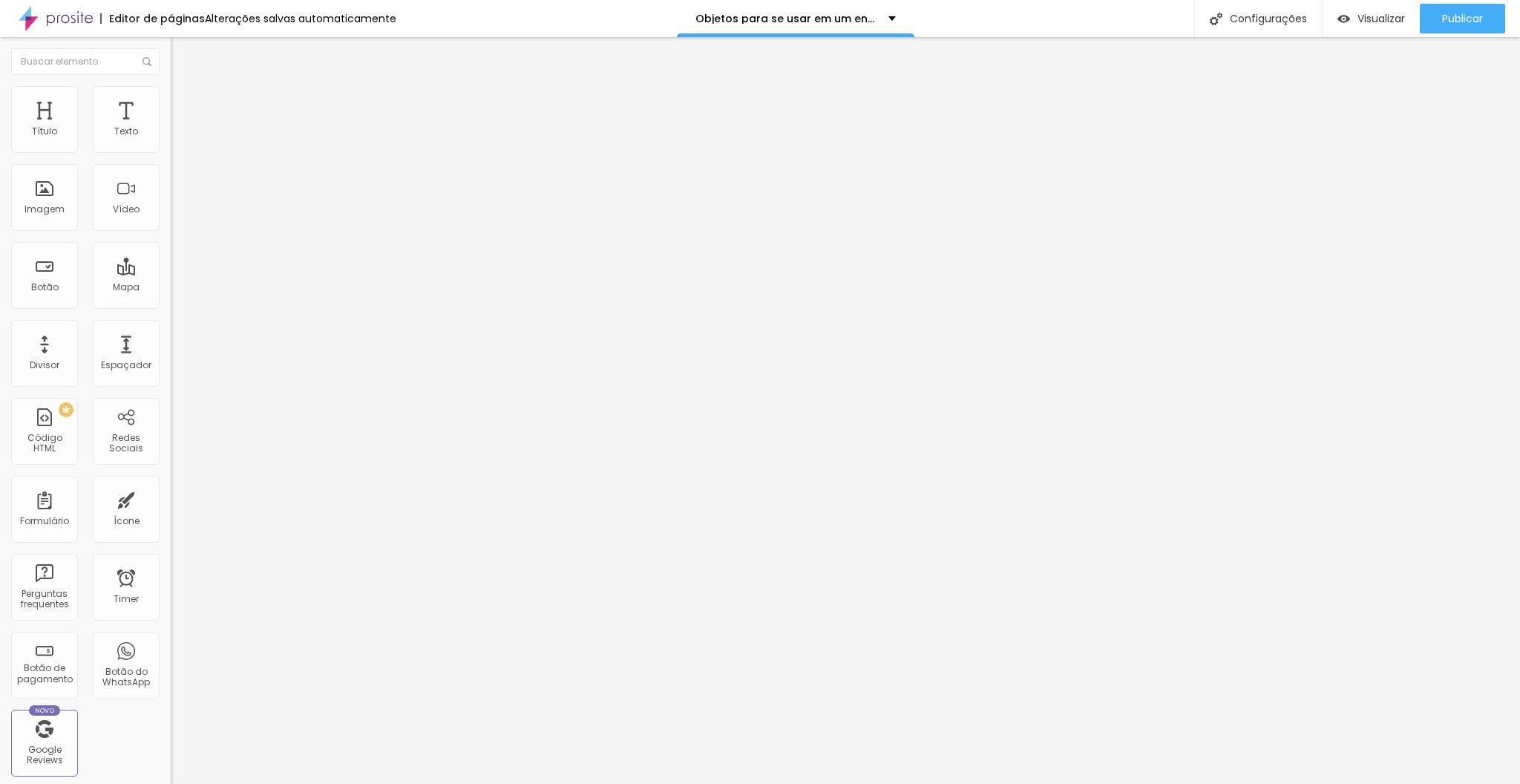
click at [171, 111] on ul "Conteúdo Estilo Avançado" at bounding box center [256, 93] width 171 height 44
click at [184, 102] on span "Estilo" at bounding box center [195, 96] width 23 height 13
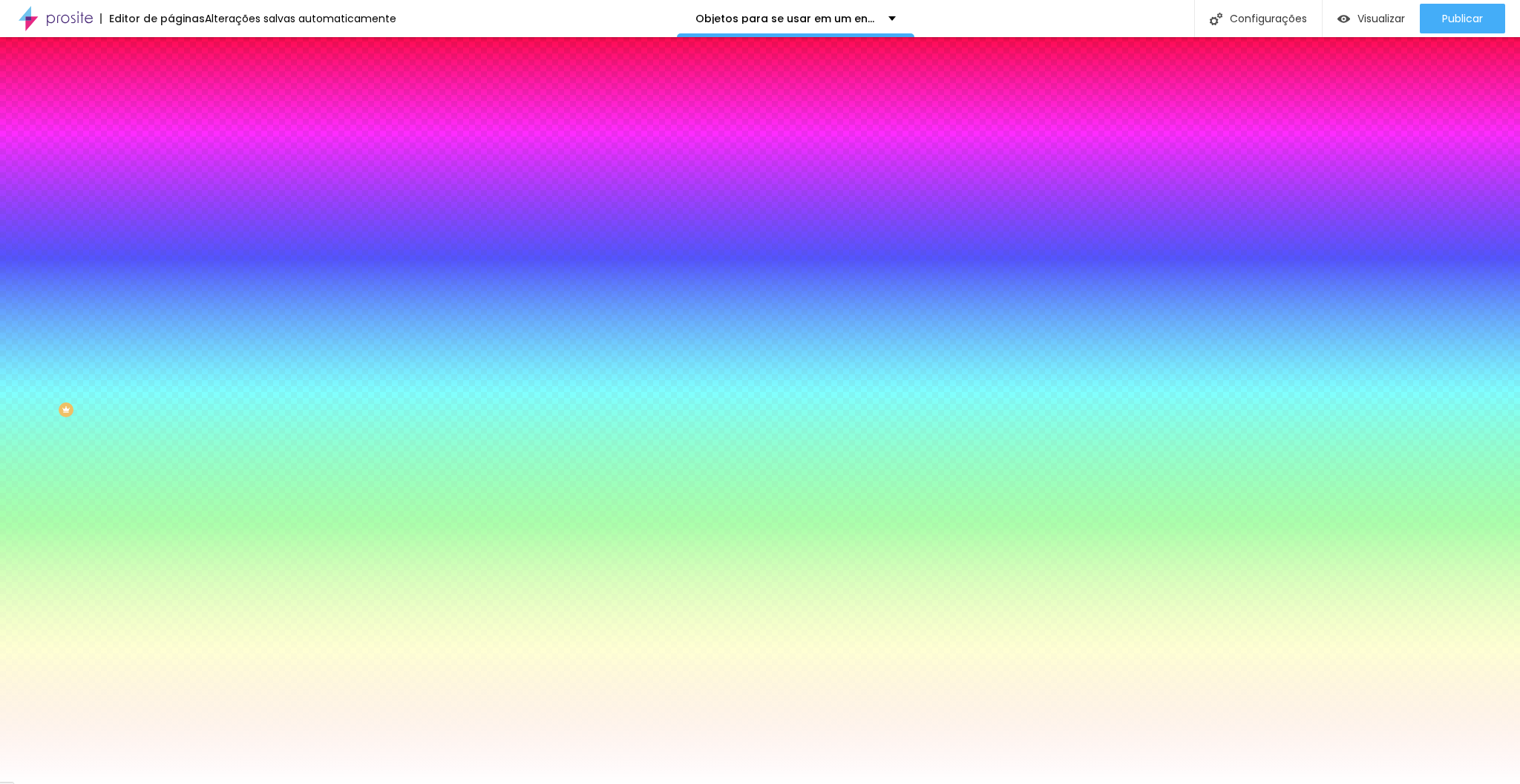
click at [177, 185] on icon "button" at bounding box center [182, 188] width 9 height 9
select select "PlayfairDisplay"
click at [269, 783] on div at bounding box center [760, 784] width 1520 height 0
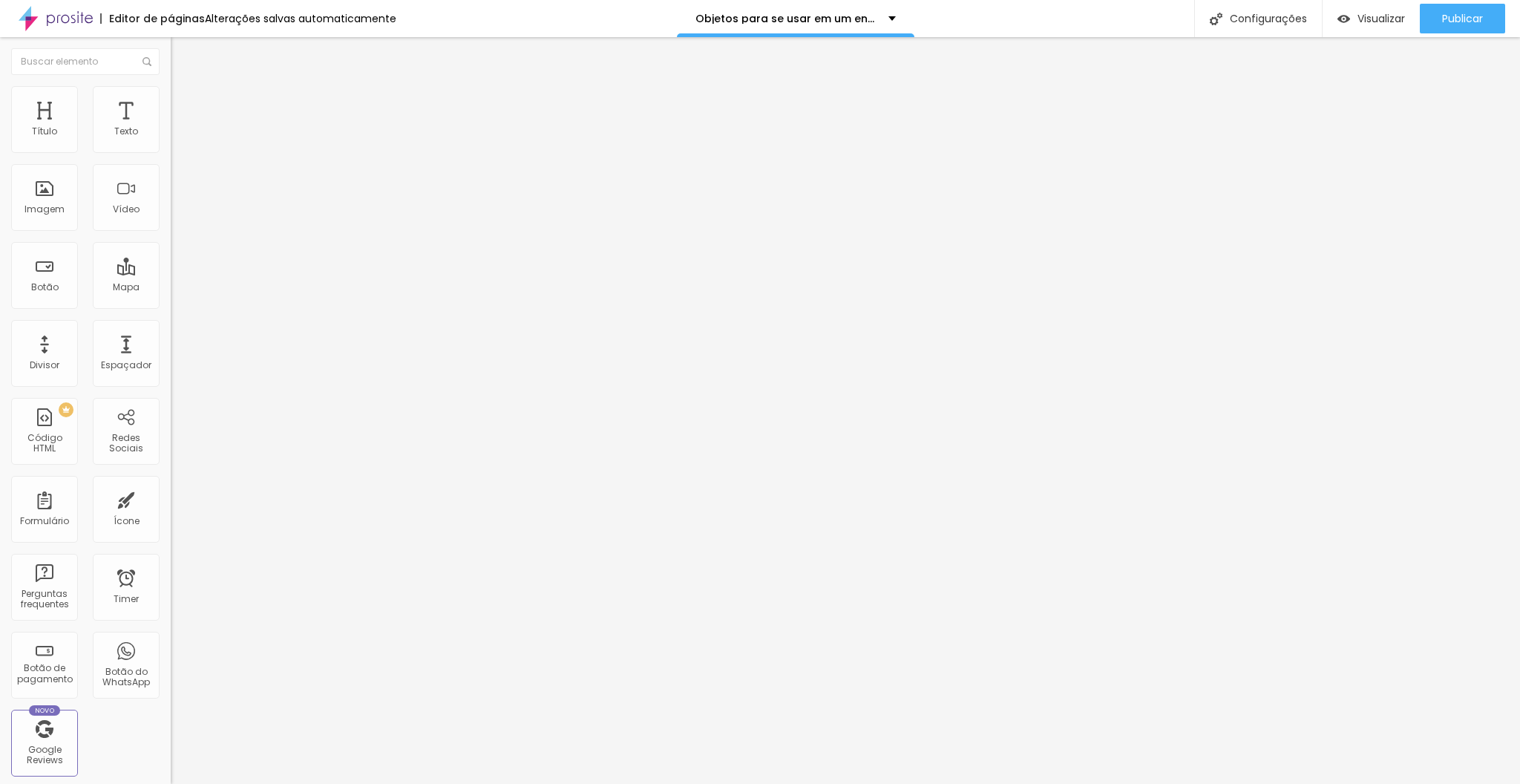
click at [171, 128] on span "Trocar imagem" at bounding box center [211, 121] width 81 height 13
click at [184, 101] on span "Estilo" at bounding box center [195, 96] width 23 height 13
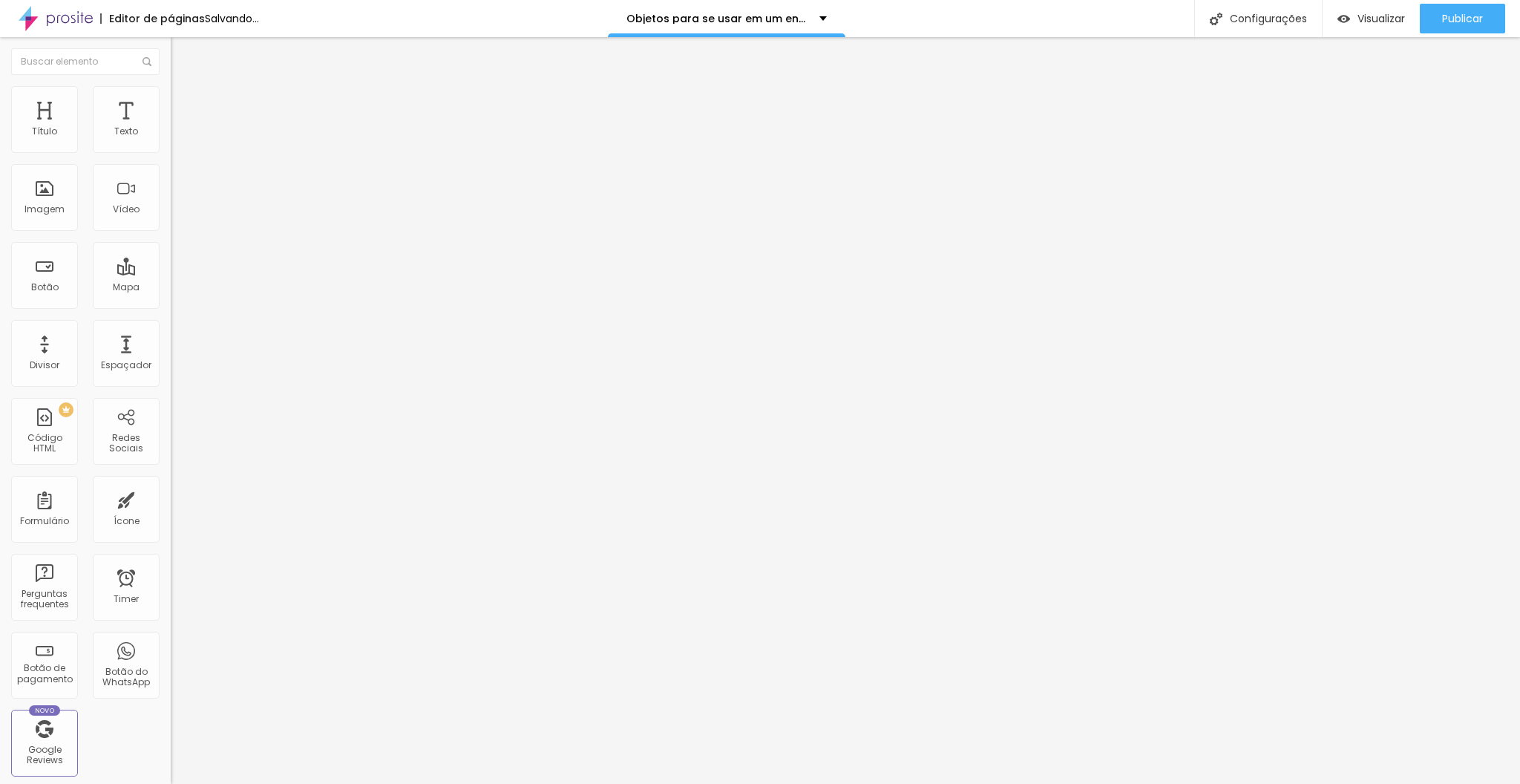
type input "75"
type input "70"
type input "65"
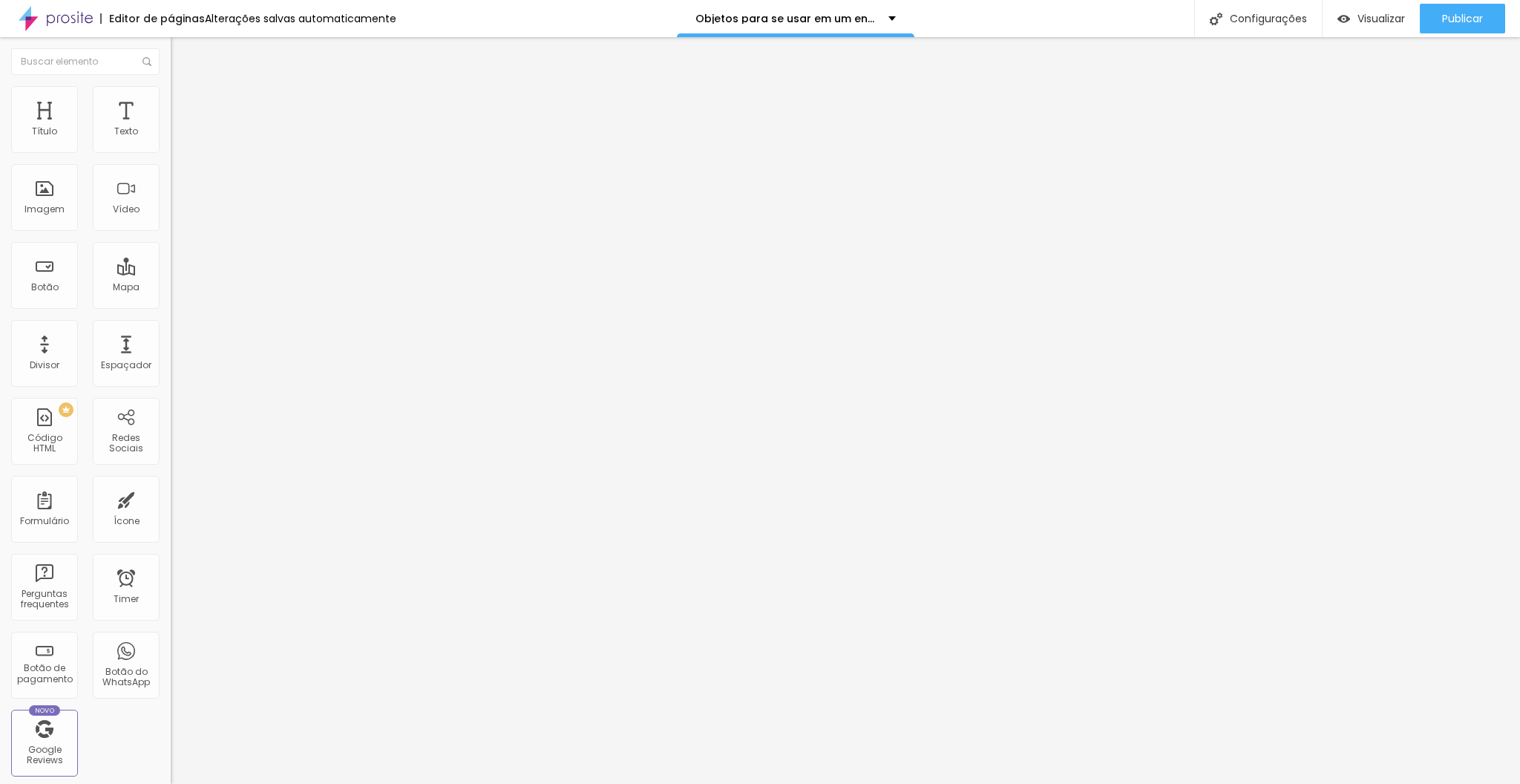
type input "65"
type input "60"
type input "55"
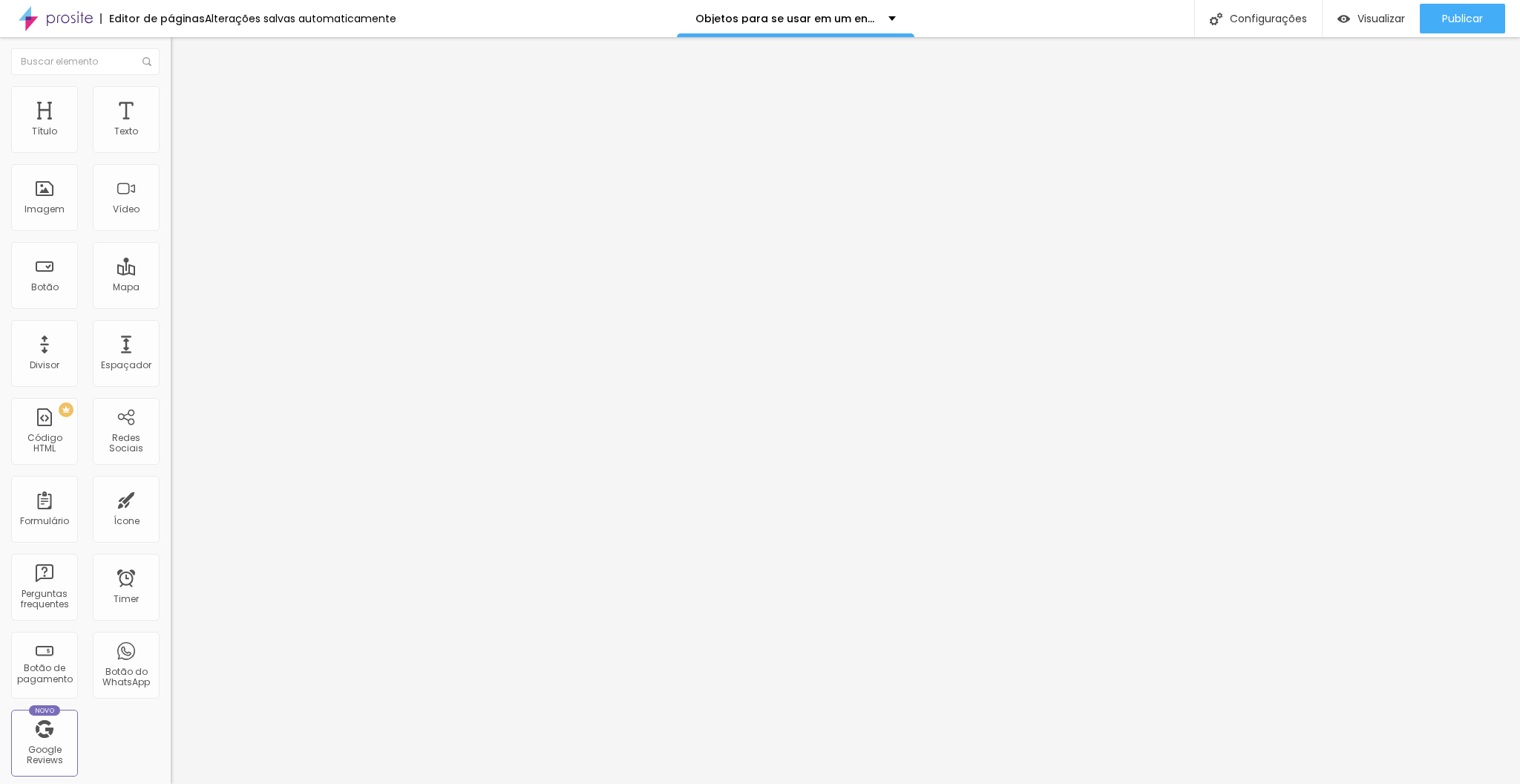
type input "50"
drag, startPoint x: 126, startPoint y: 159, endPoint x: 76, endPoint y: 151, distance: 50.6
type input "50"
click at [171, 152] on input "range" at bounding box center [218, 146] width 96 height 12
click at [171, 101] on li "Estilo" at bounding box center [256, 93] width 171 height 15
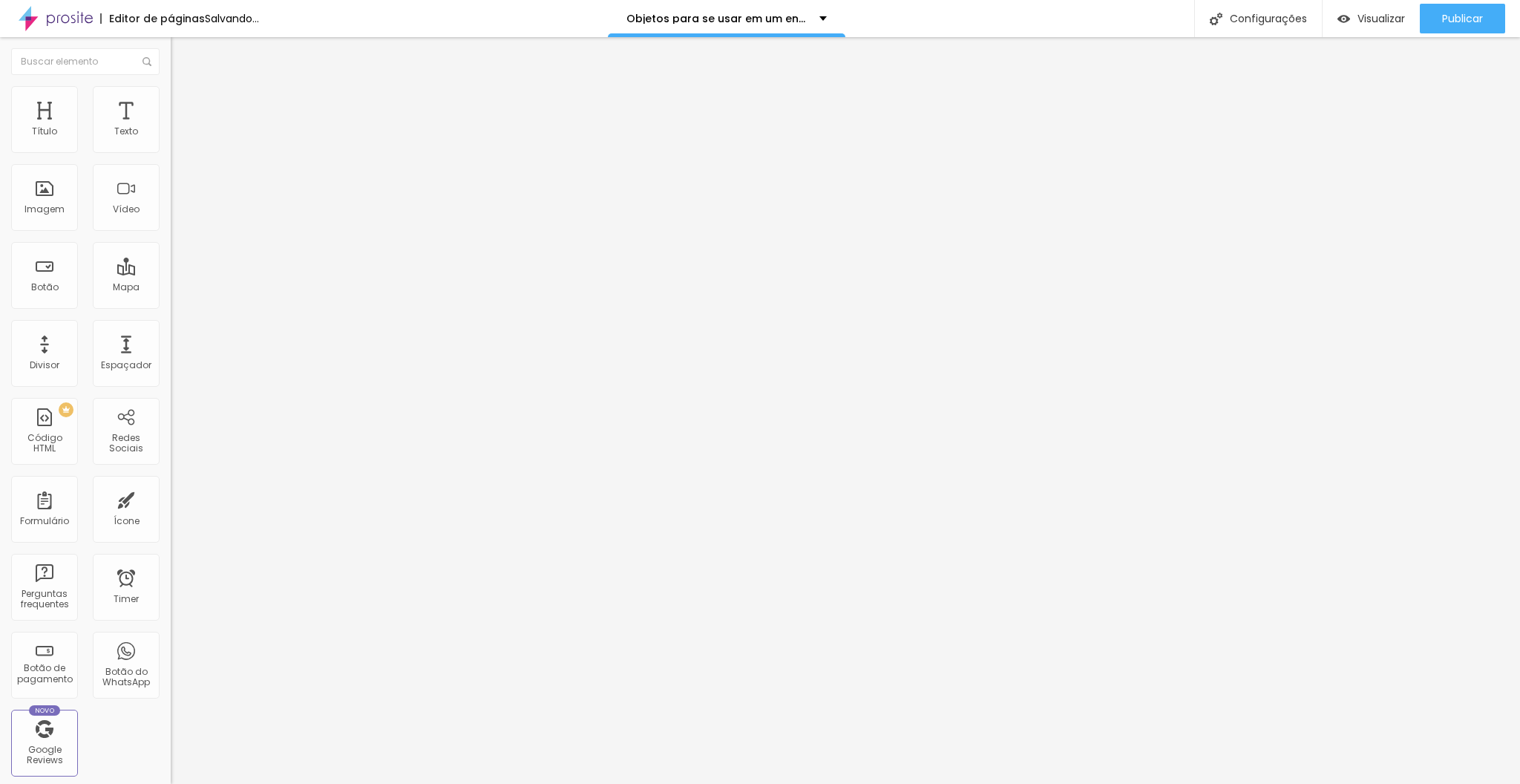
type input "75"
type input "70"
type input "65"
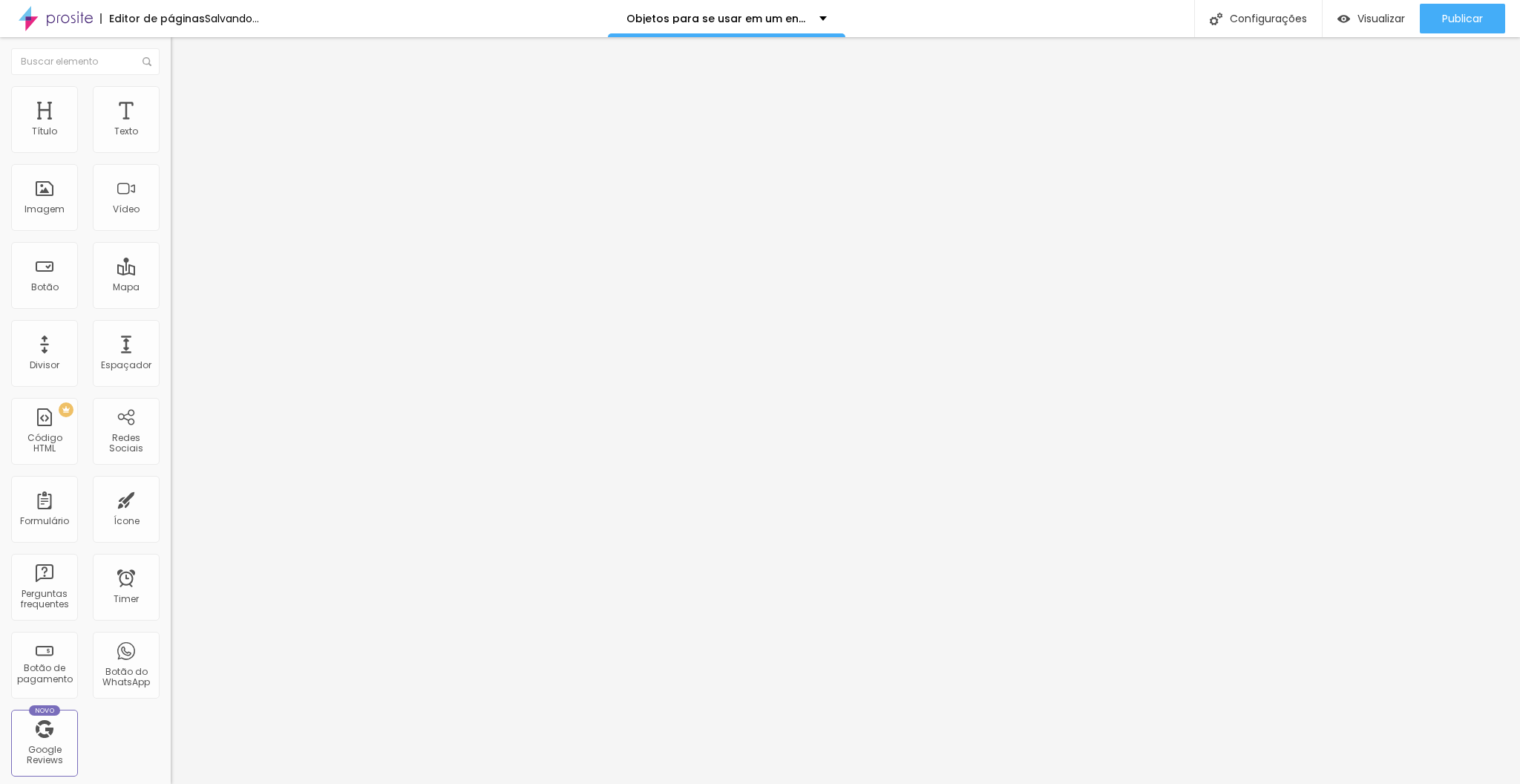
type input "65"
type input "60"
type input "55"
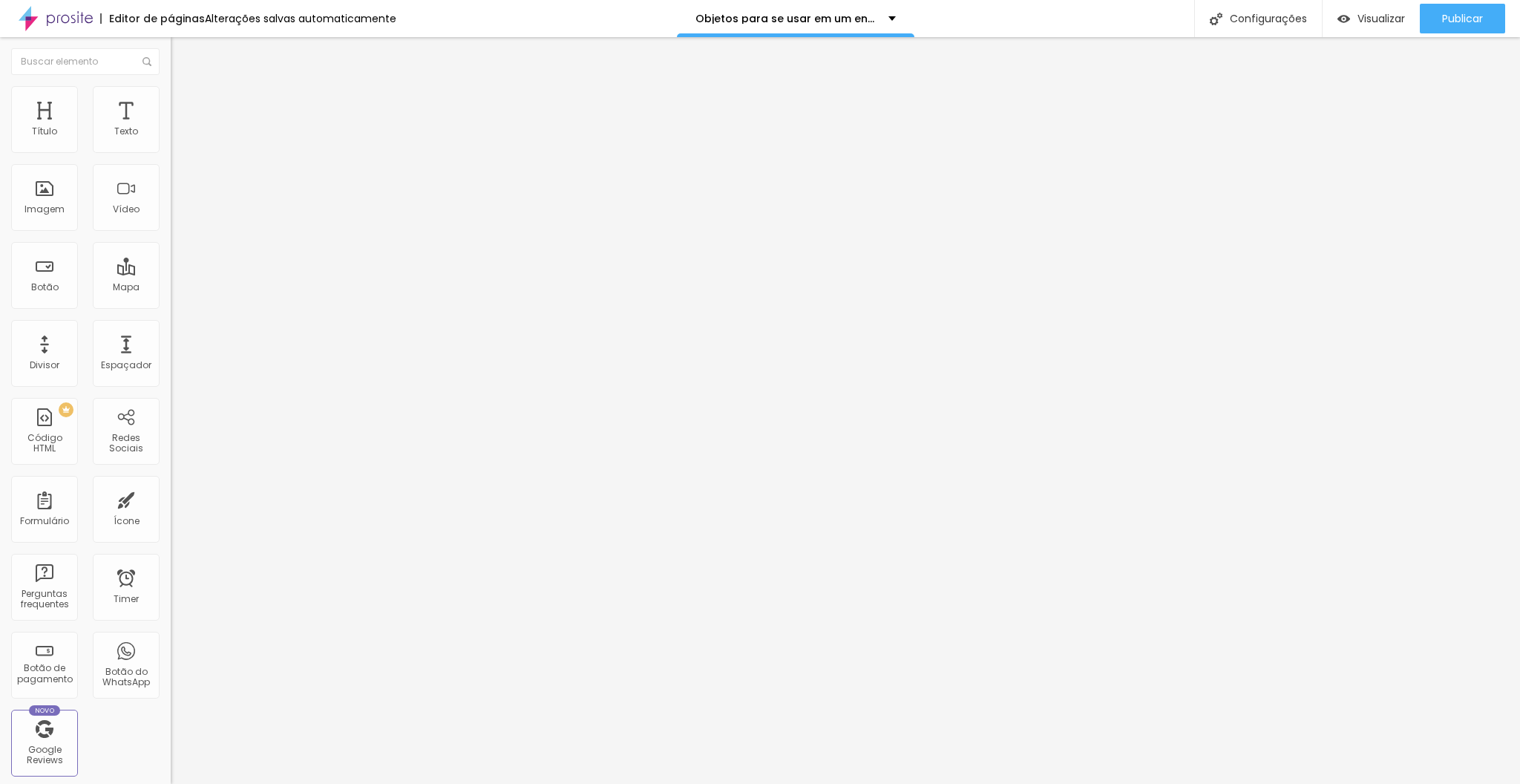
type input "50"
drag, startPoint x: 122, startPoint y: 157, endPoint x: 78, endPoint y: 160, distance: 44.1
type input "50"
click at [171, 152] on input "range" at bounding box center [218, 146] width 96 height 12
click at [171, 96] on li "Estilo" at bounding box center [256, 93] width 171 height 15
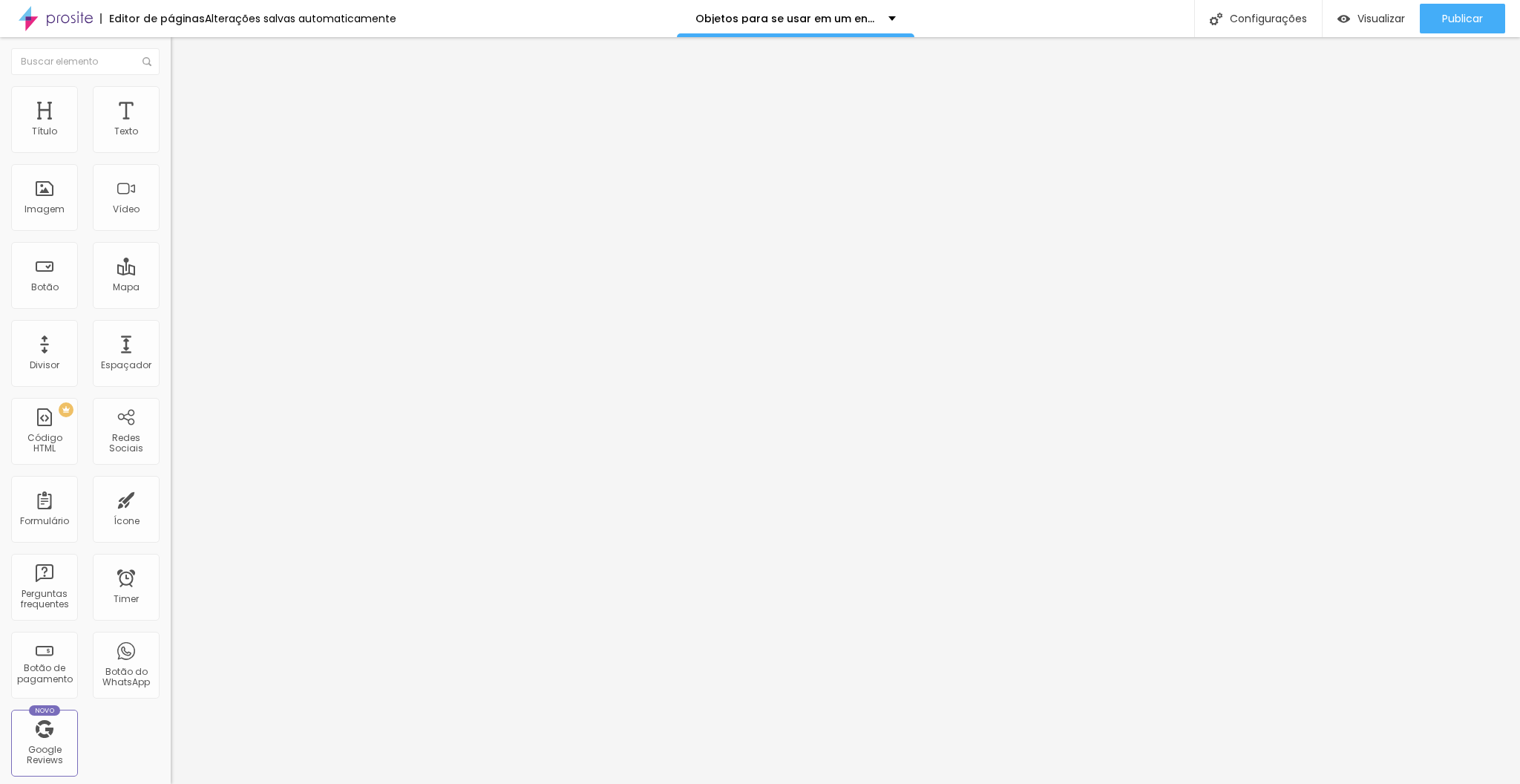
type input "75"
type input "70"
type input "65"
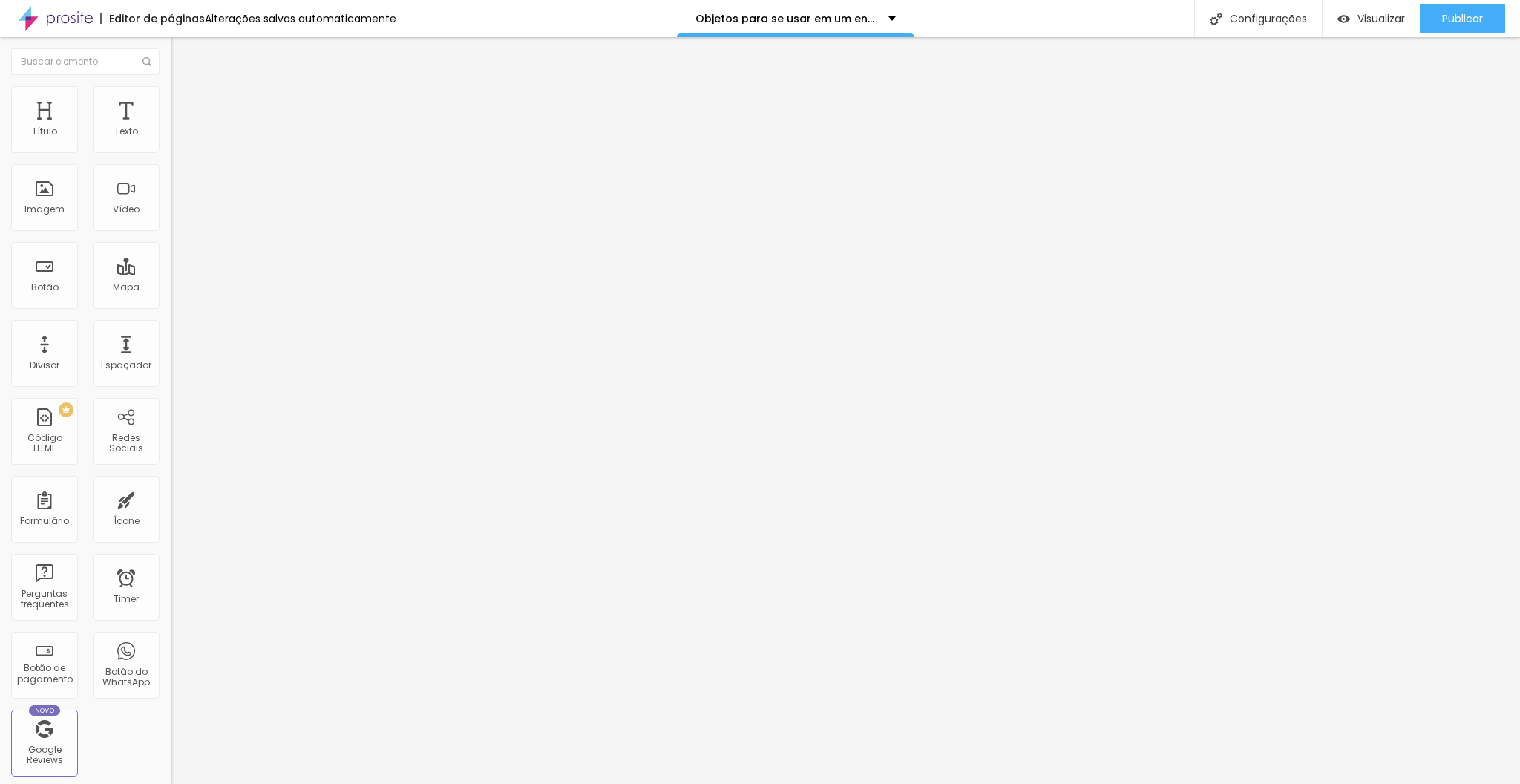
type input "65"
type input "60"
drag, startPoint x: 115, startPoint y: 160, endPoint x: 71, endPoint y: 159, distance: 44.0
click at [171, 152] on input "range" at bounding box center [218, 146] width 96 height 12
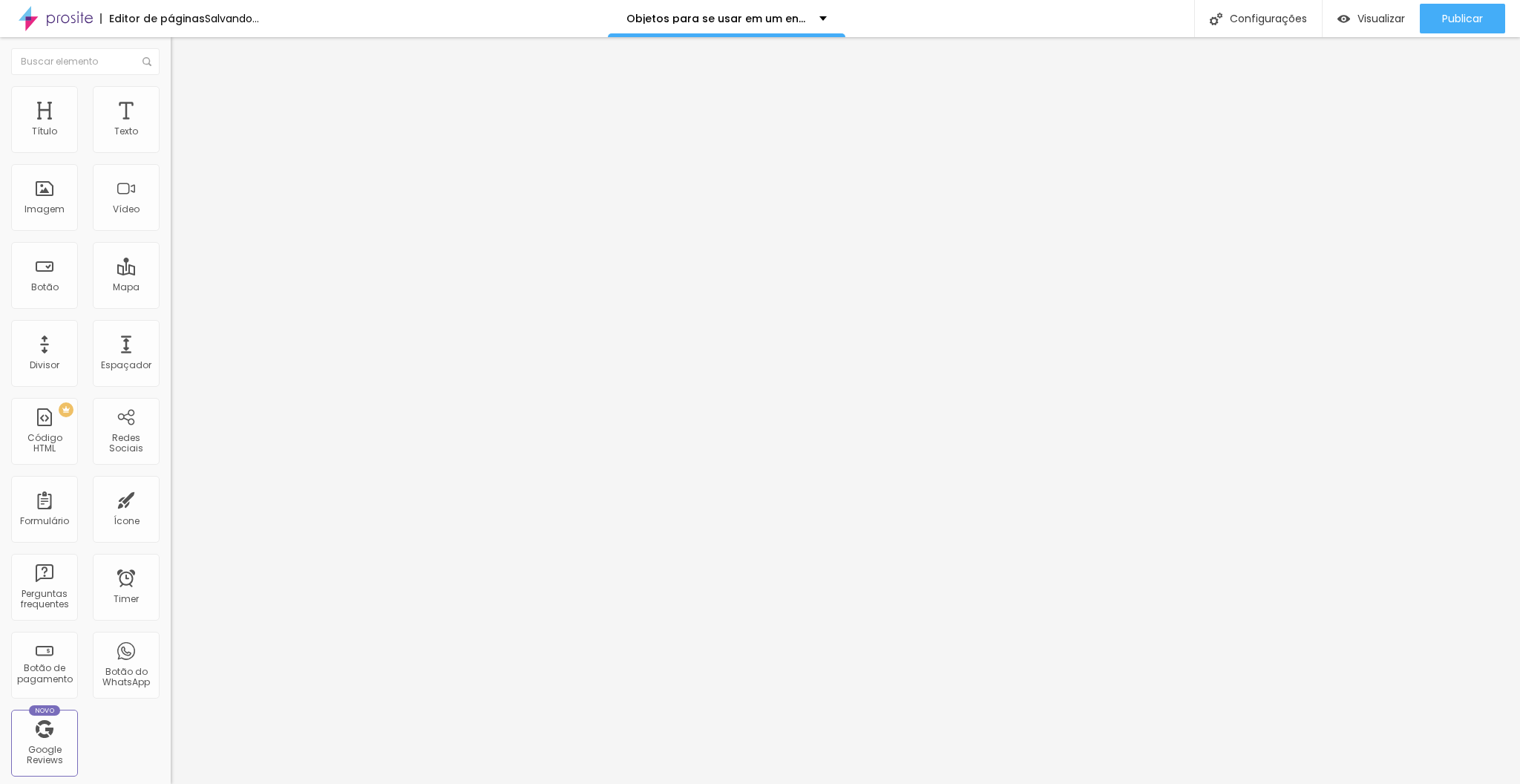
type input "55"
type input "50"
drag, startPoint x: 85, startPoint y: 157, endPoint x: 77, endPoint y: 156, distance: 8.1
type input "50"
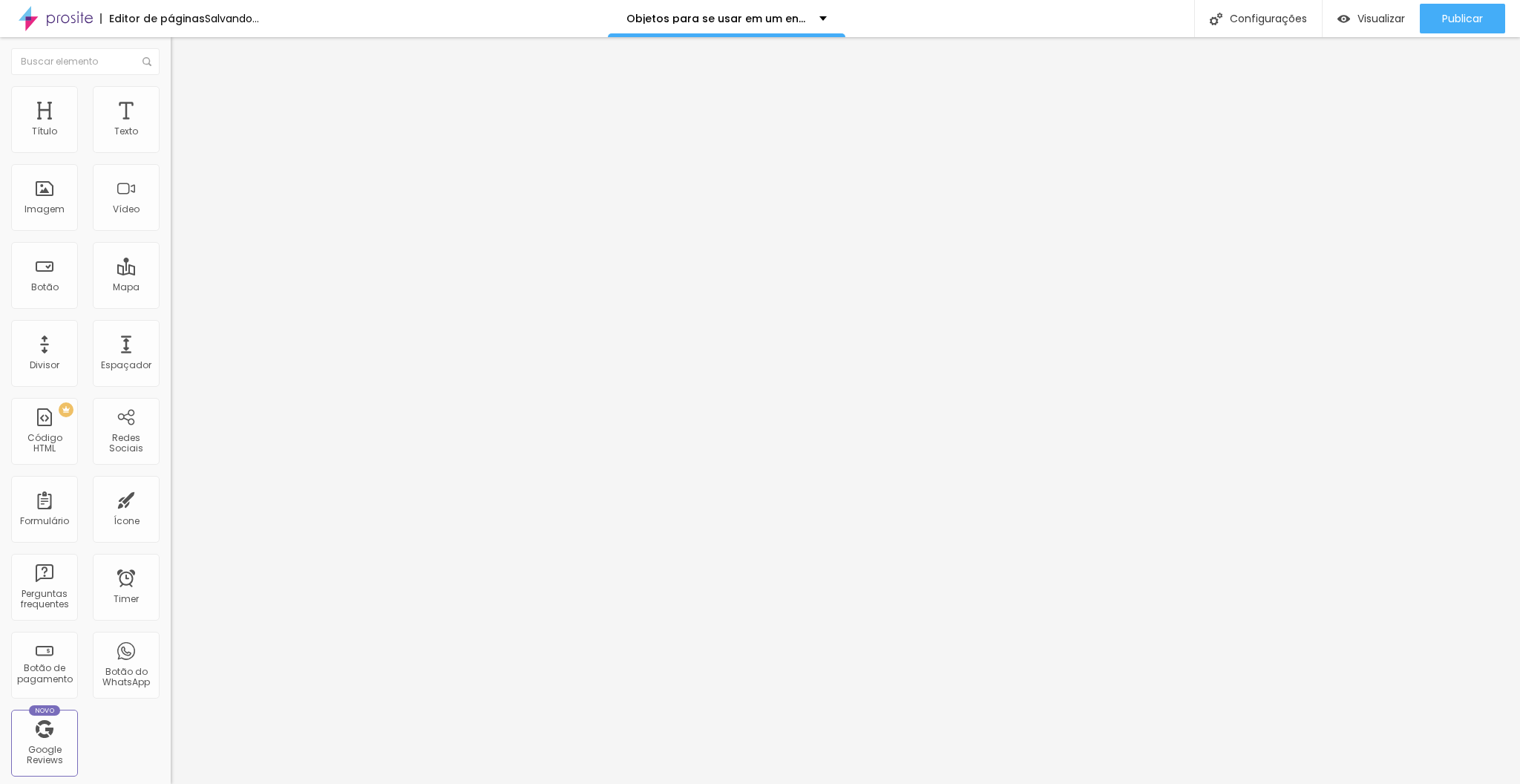
click at [171, 152] on input "range" at bounding box center [218, 146] width 96 height 12
click at [171, 98] on ul "Conteúdo Estilo Avançado" at bounding box center [256, 93] width 171 height 44
click at [171, 98] on li "Estilo" at bounding box center [256, 93] width 171 height 15
type input "65"
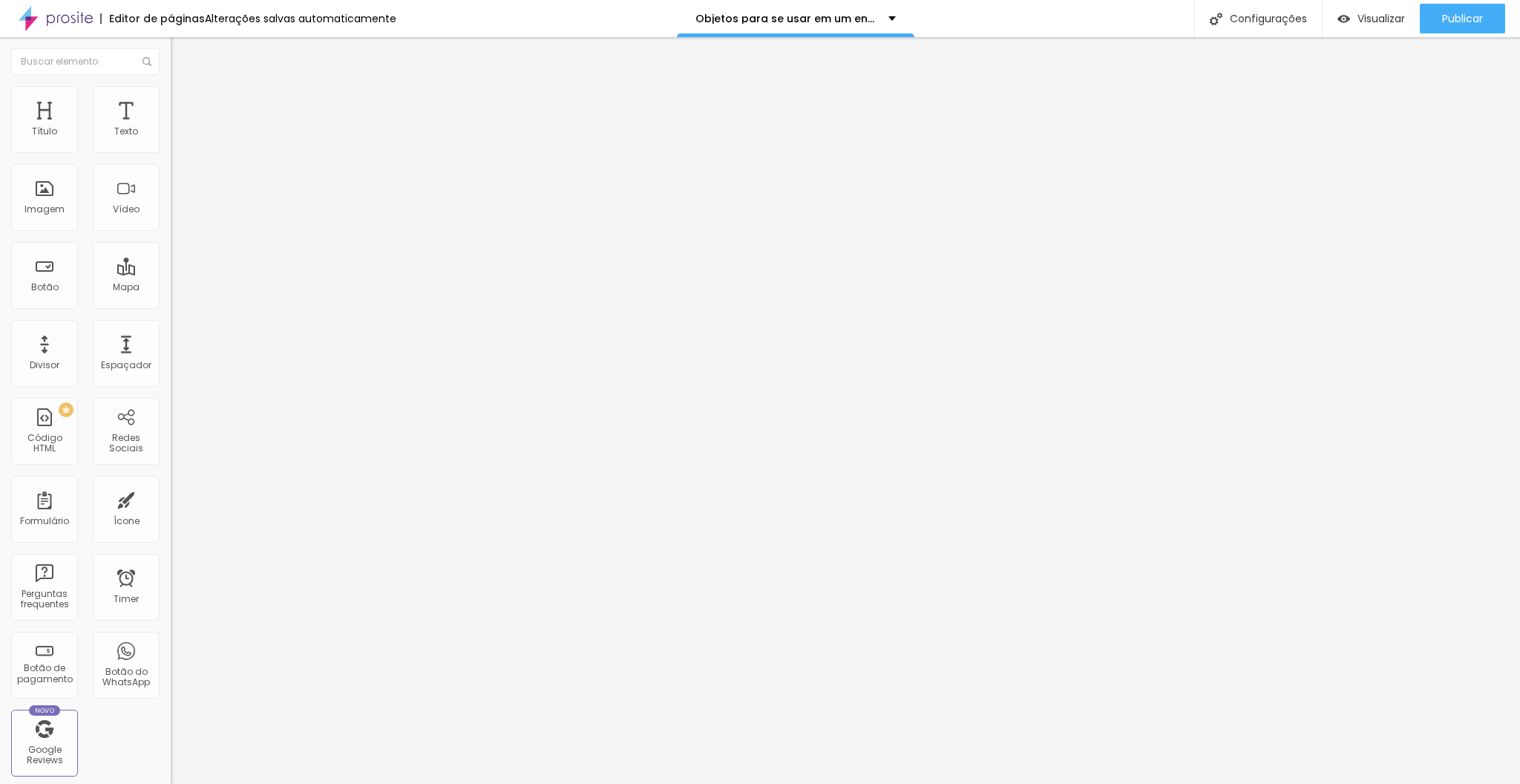
type input "60"
type input "55"
type input "50"
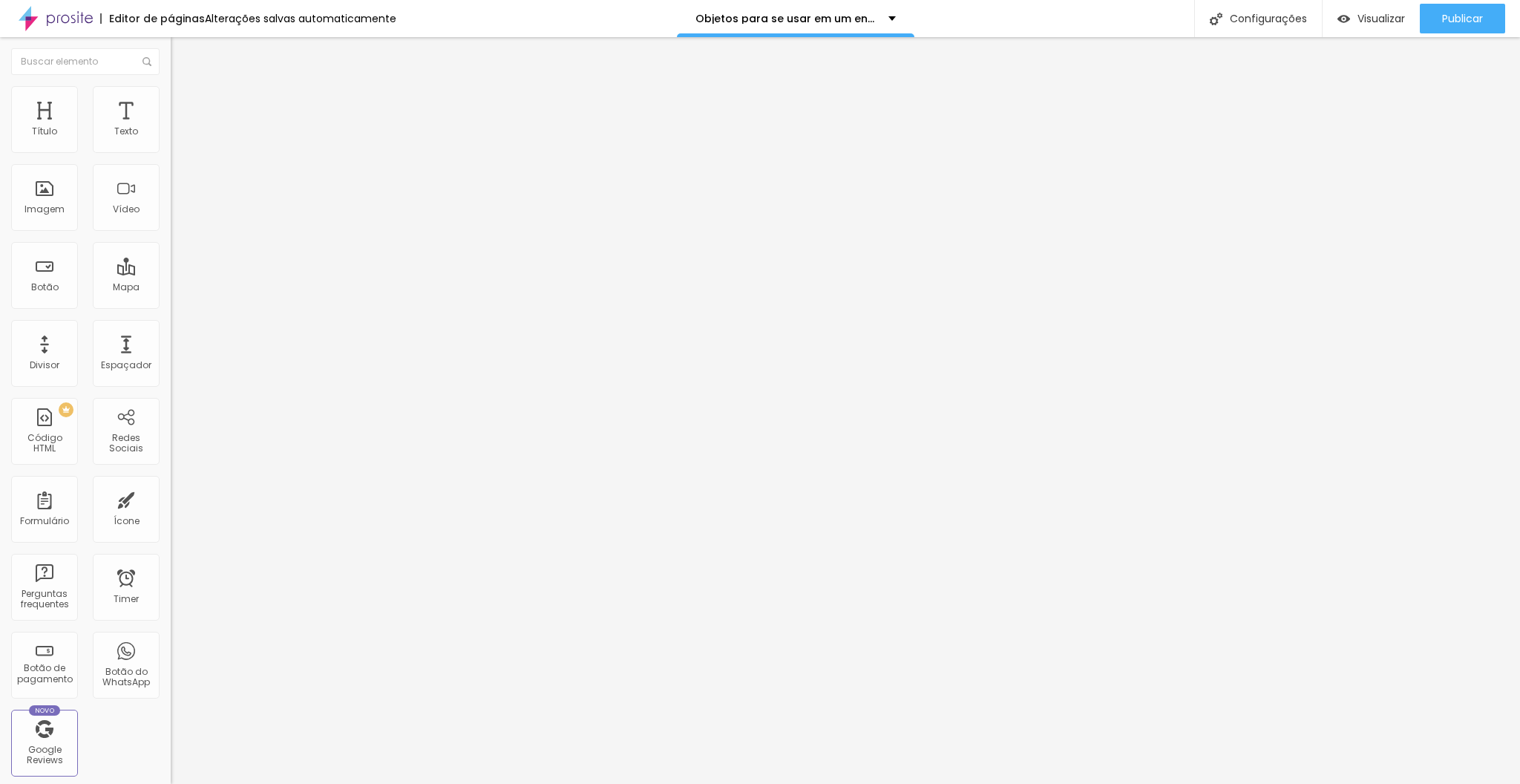
drag, startPoint x: 97, startPoint y: 160, endPoint x: 79, endPoint y: 160, distance: 18.0
type input "50"
click at [171, 152] on input "range" at bounding box center [218, 146] width 96 height 12
click at [184, 102] on span "Estilo" at bounding box center [195, 96] width 23 height 13
type input "75"
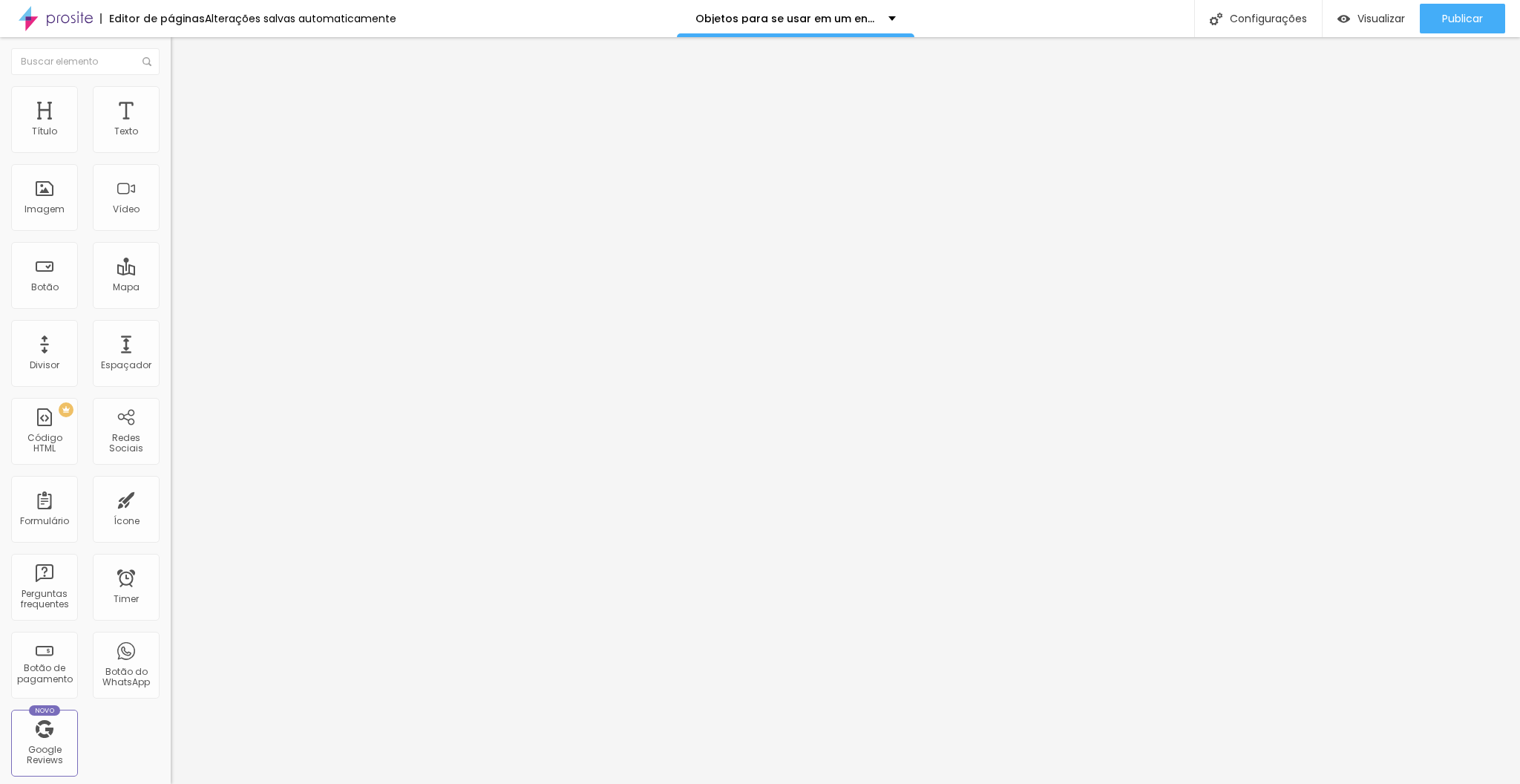
type input "75"
type input "70"
type input "65"
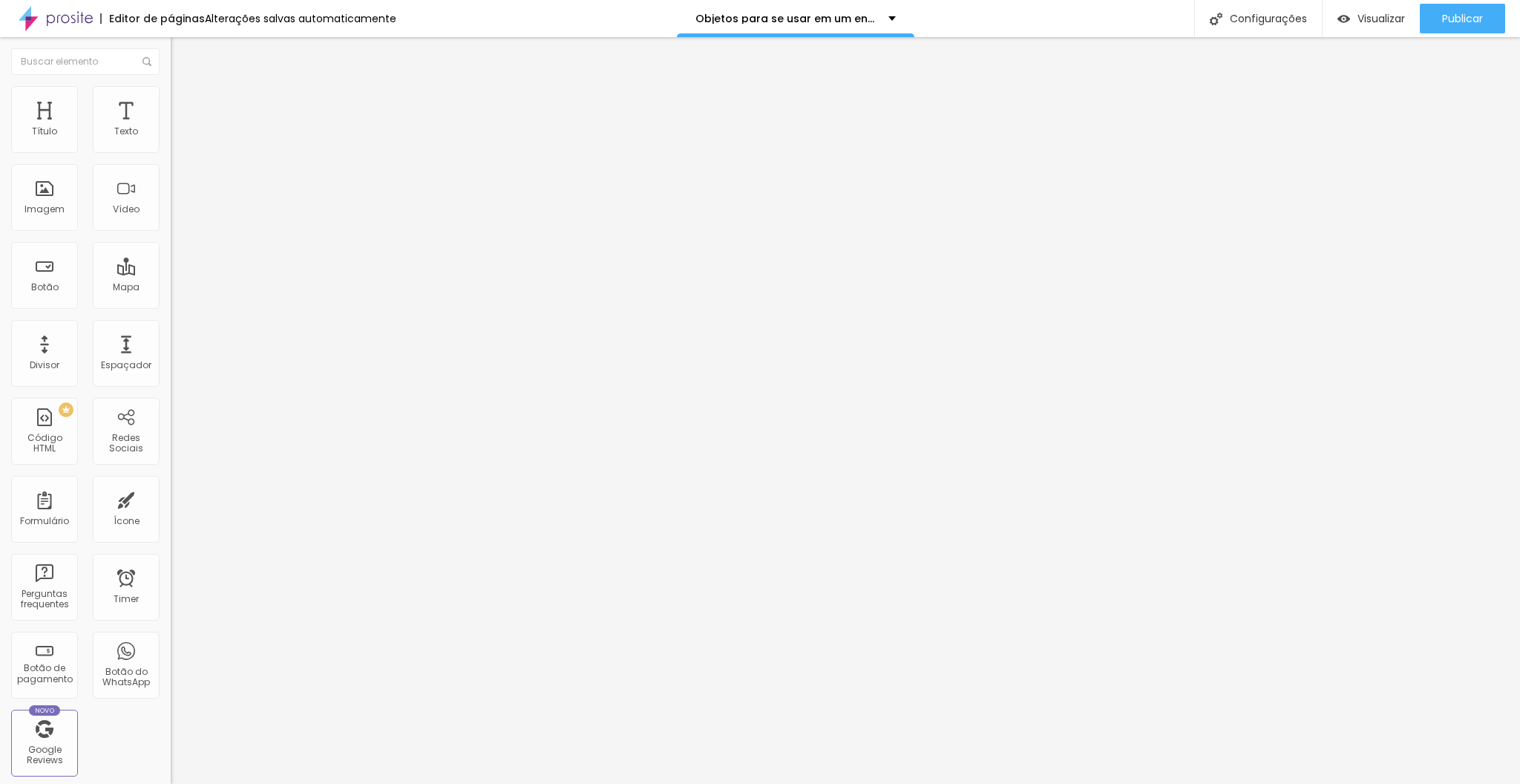
type input "60"
type input "55"
type input "50"
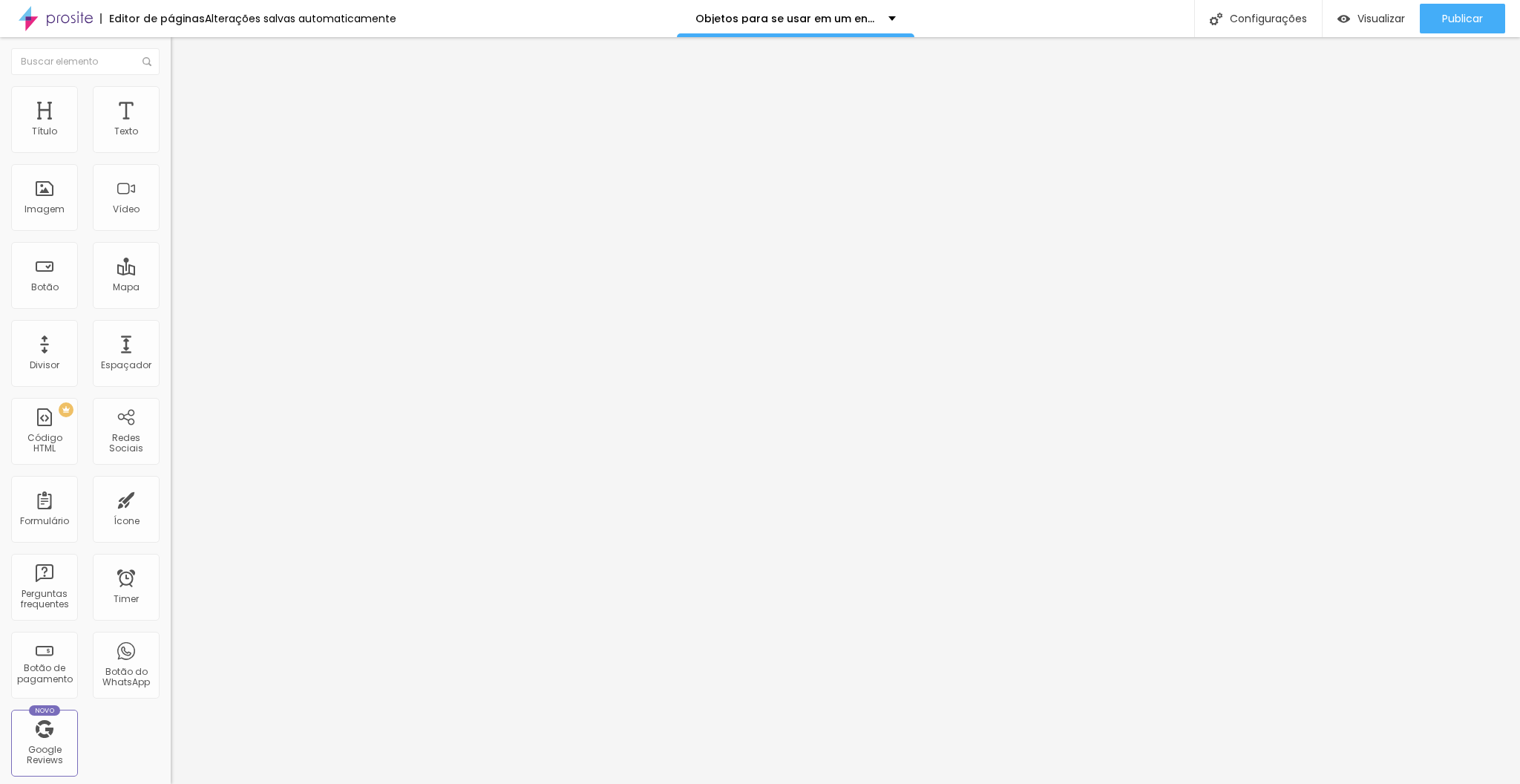
drag, startPoint x: 123, startPoint y: 157, endPoint x: 77, endPoint y: 160, distance: 46.1
type input "50"
click at [171, 152] on input "range" at bounding box center [218, 146] width 96 height 12
click at [179, 136] on icon "button" at bounding box center [182, 133] width 6 height 6
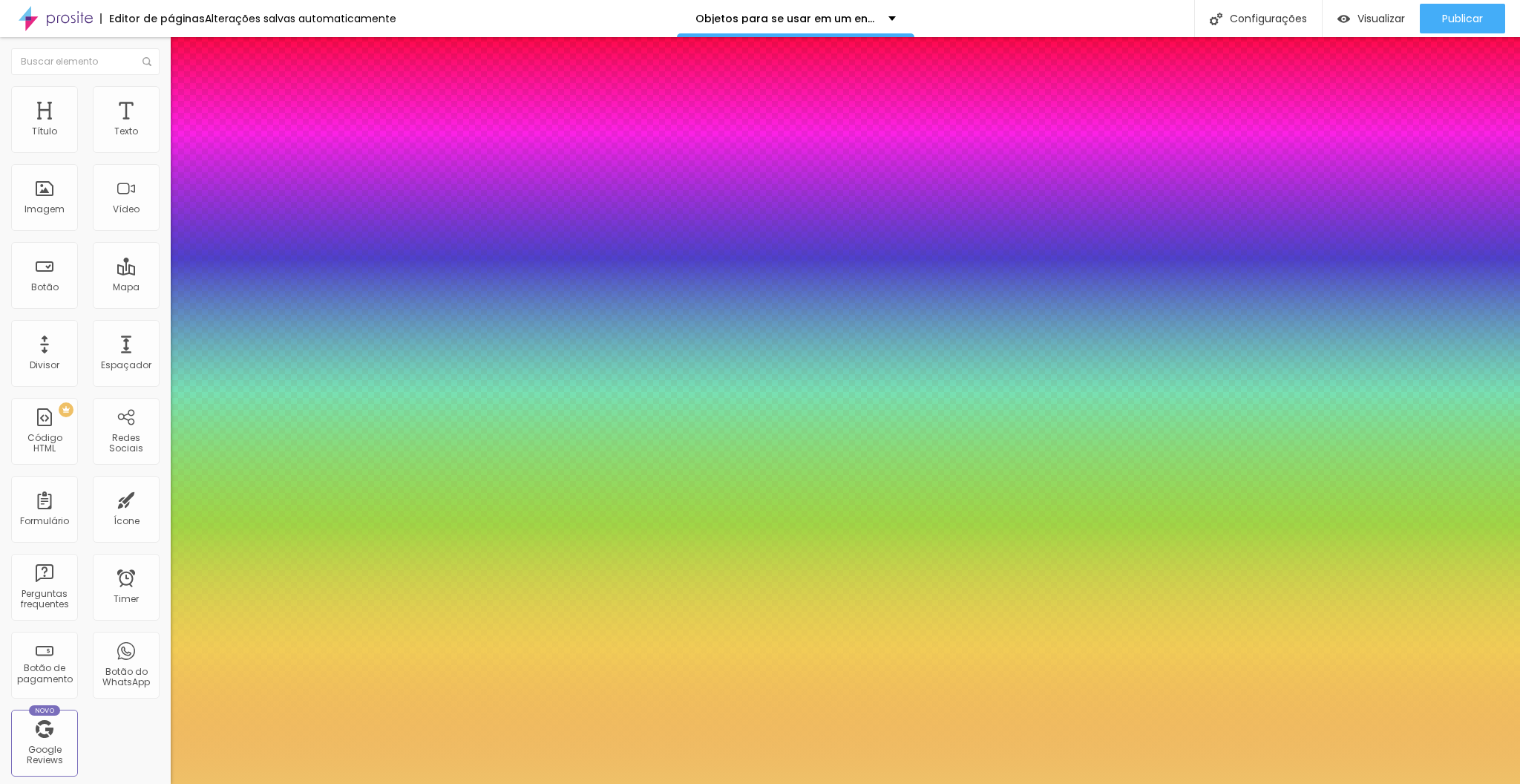
type input "1"
click at [245, 783] on div at bounding box center [760, 784] width 1520 height 0
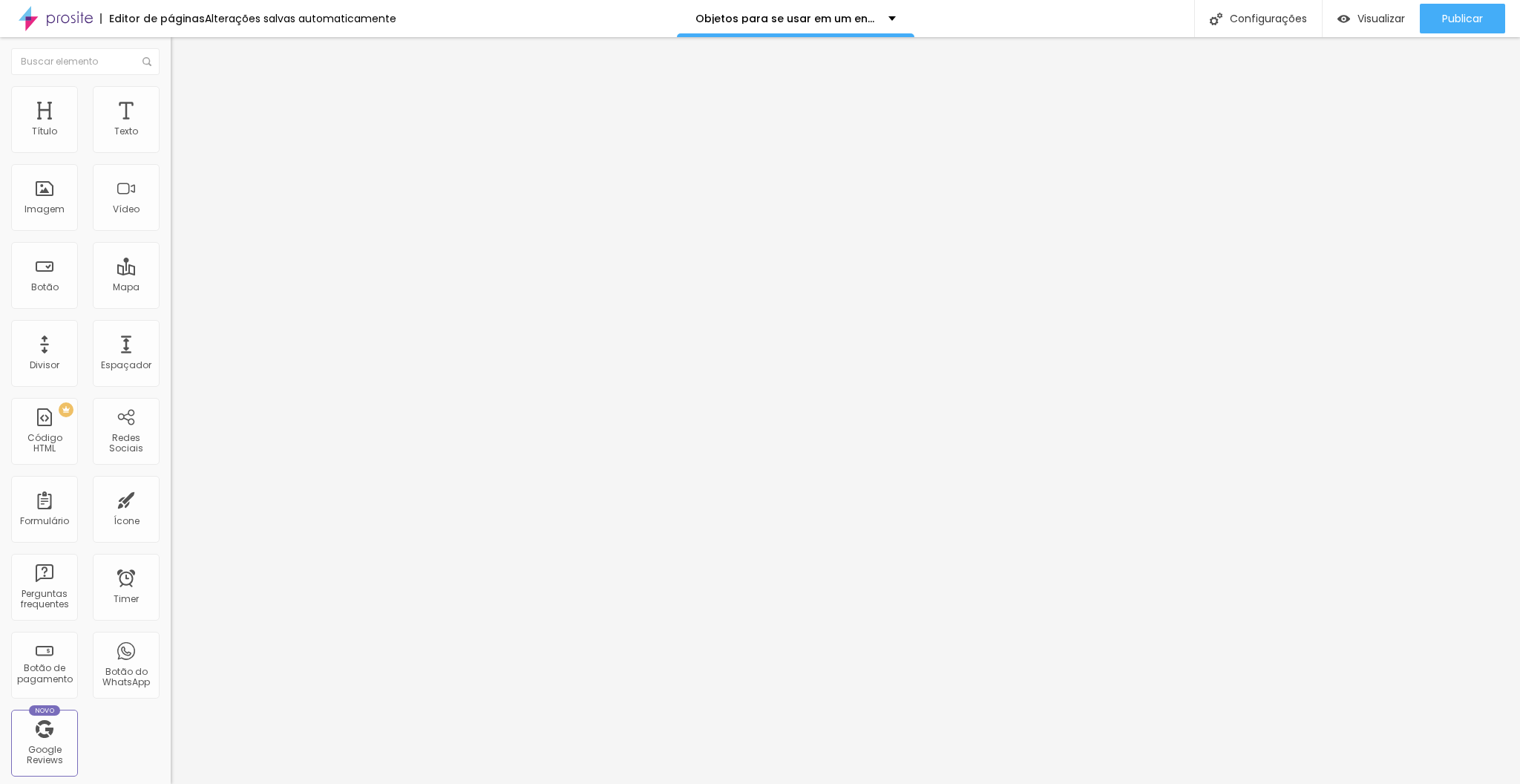
click at [171, 154] on div "Tipografia Voltar ao padrão Sombra DESATIVADO Voltar ao padrão" at bounding box center [256, 146] width 171 height 91
click at [177, 138] on icon "button" at bounding box center [182, 133] width 9 height 9
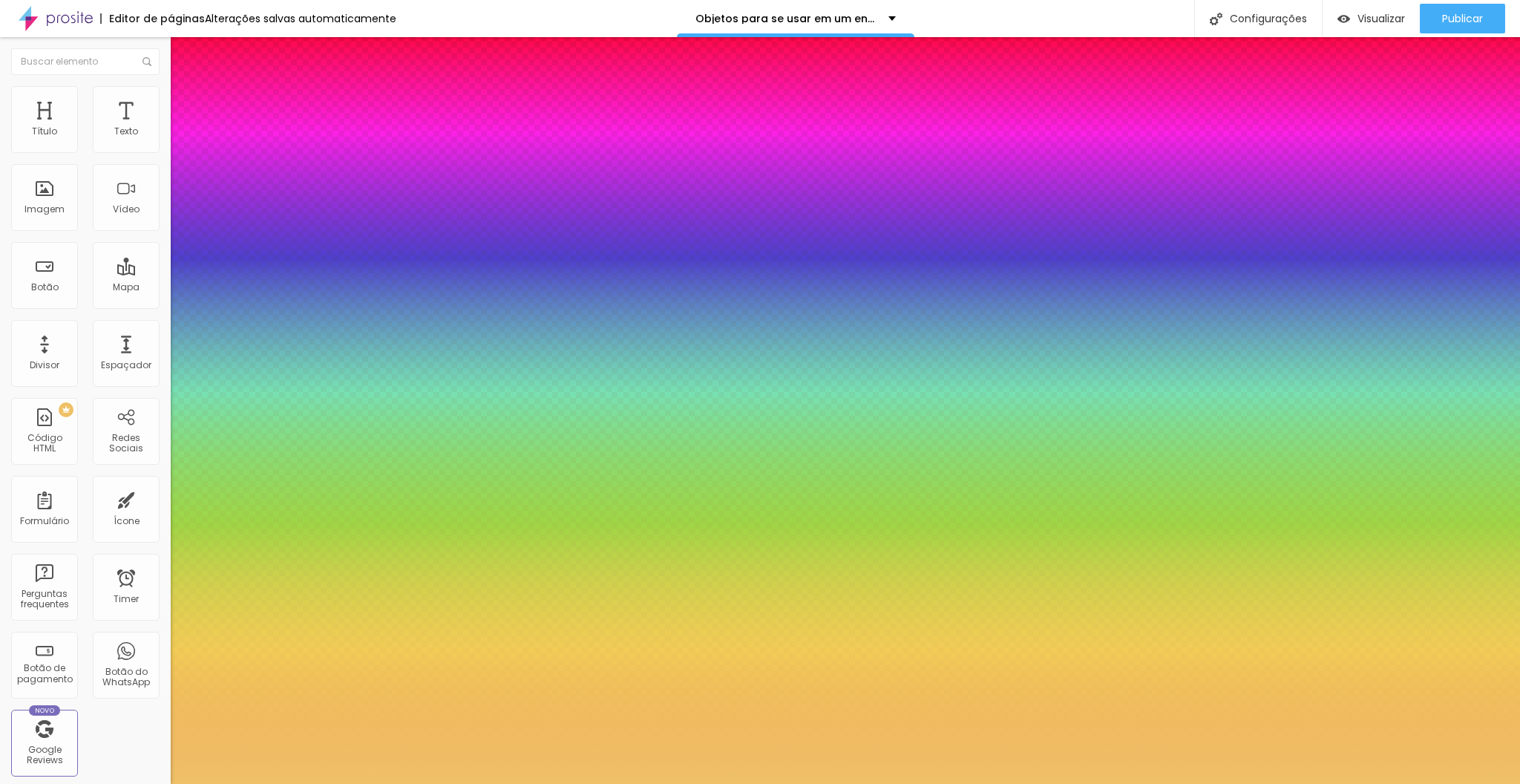
type input "1"
click at [821, 783] on div at bounding box center [760, 784] width 1520 height 0
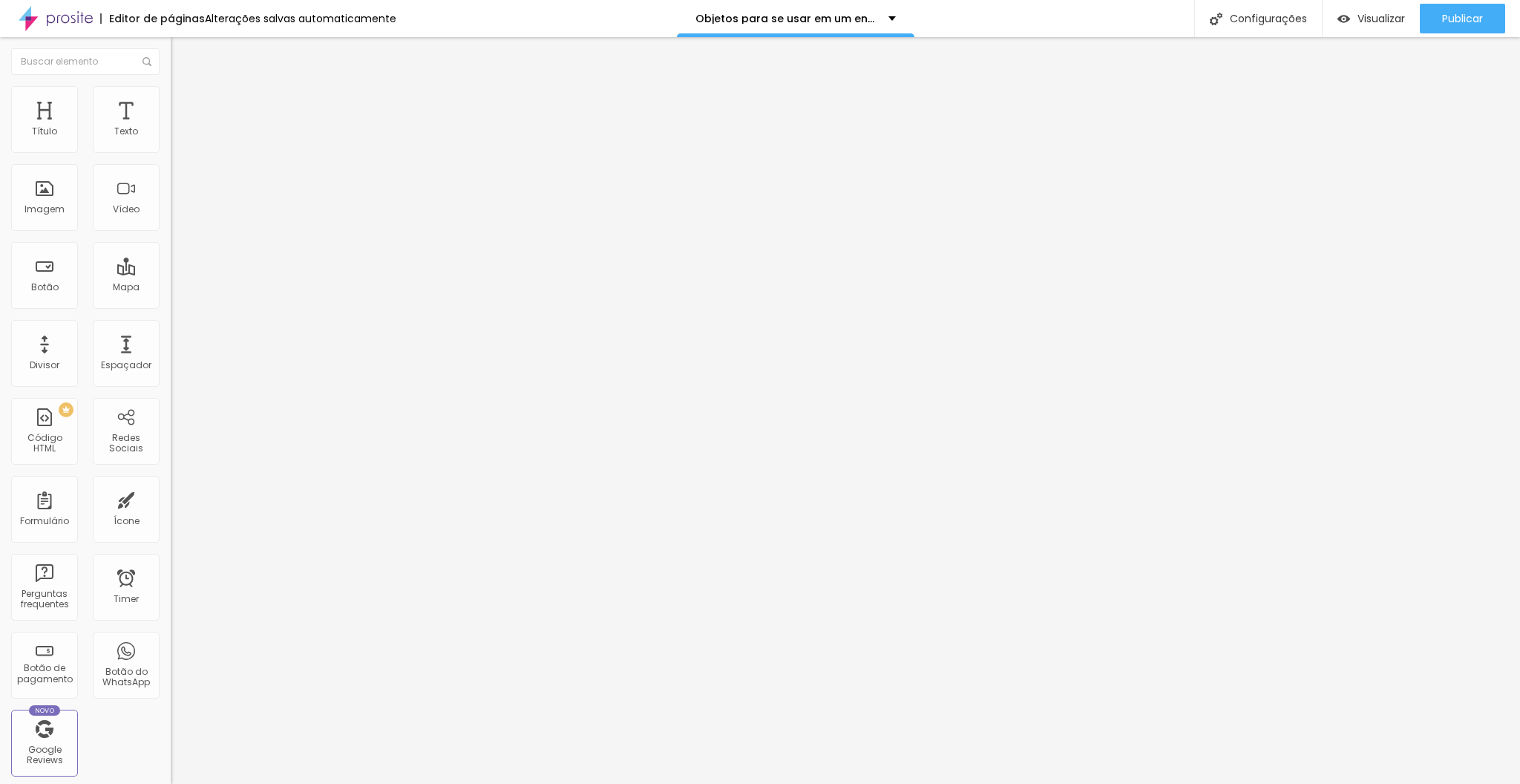
click at [171, 92] on img at bounding box center [178, 93] width 14 height 14
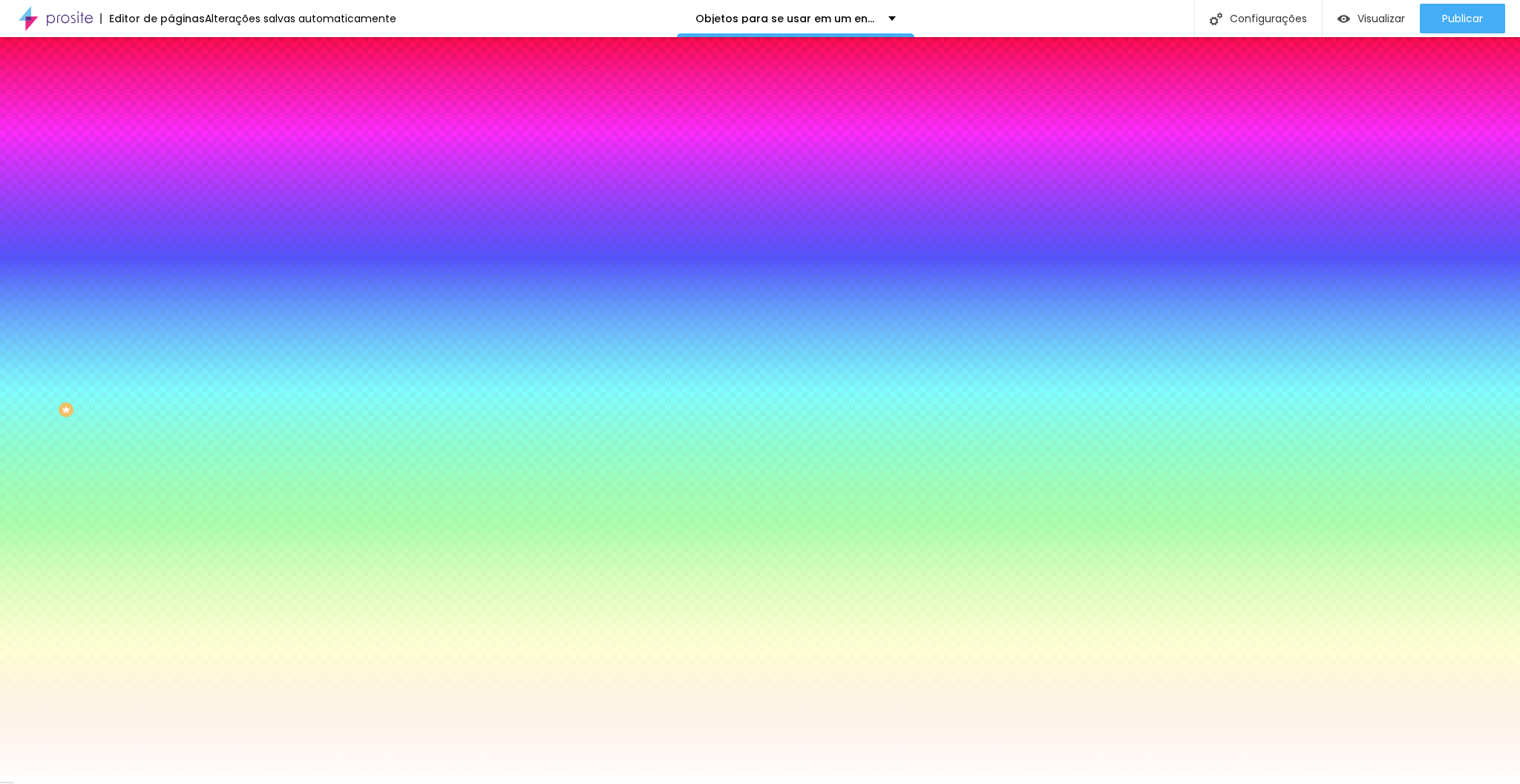
click at [171, 190] on button "button" at bounding box center [182, 189] width 21 height 16
click at [487, 783] on div at bounding box center [760, 784] width 1520 height 0
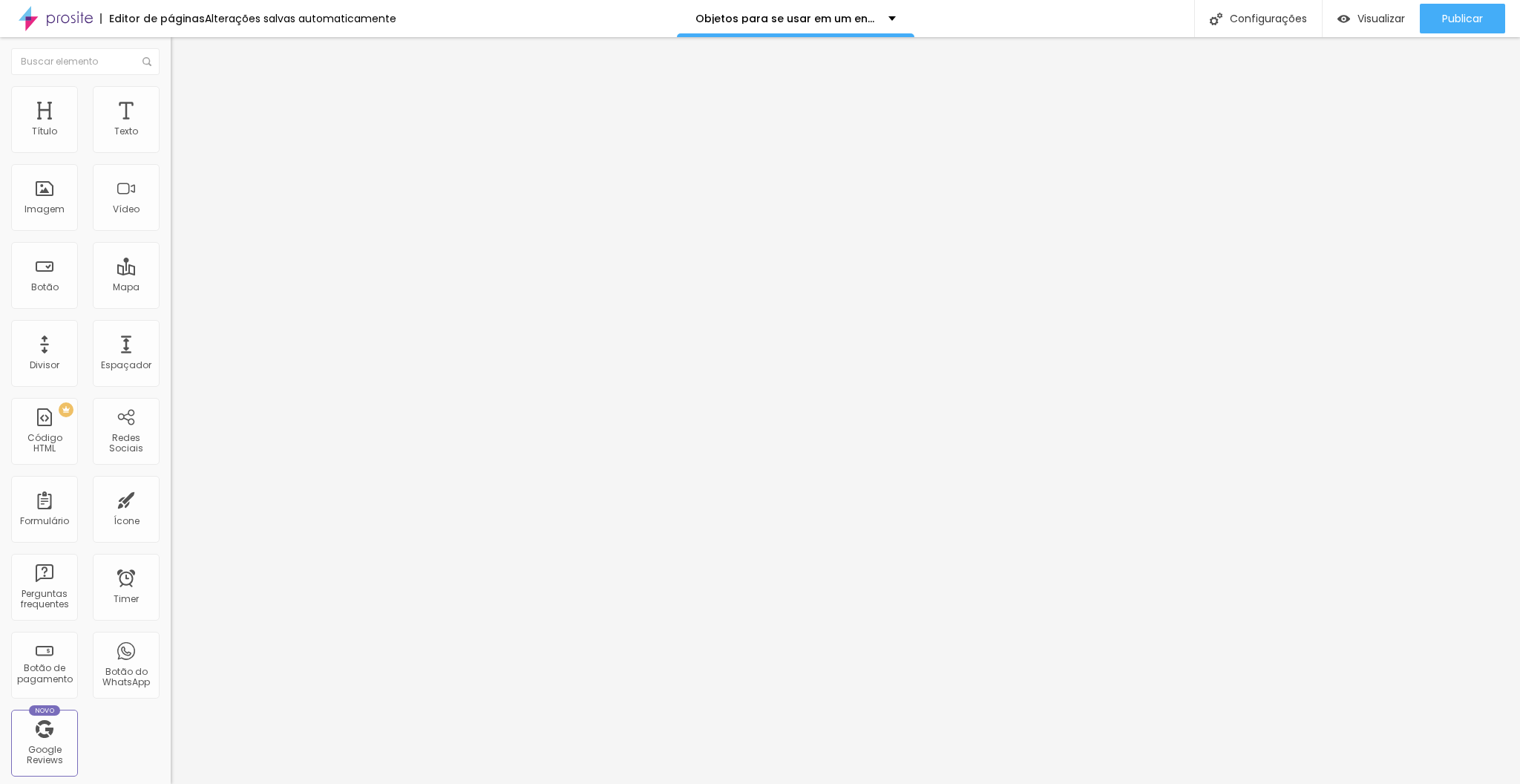
click at [177, 215] on icon "button" at bounding box center [182, 211] width 9 height 9
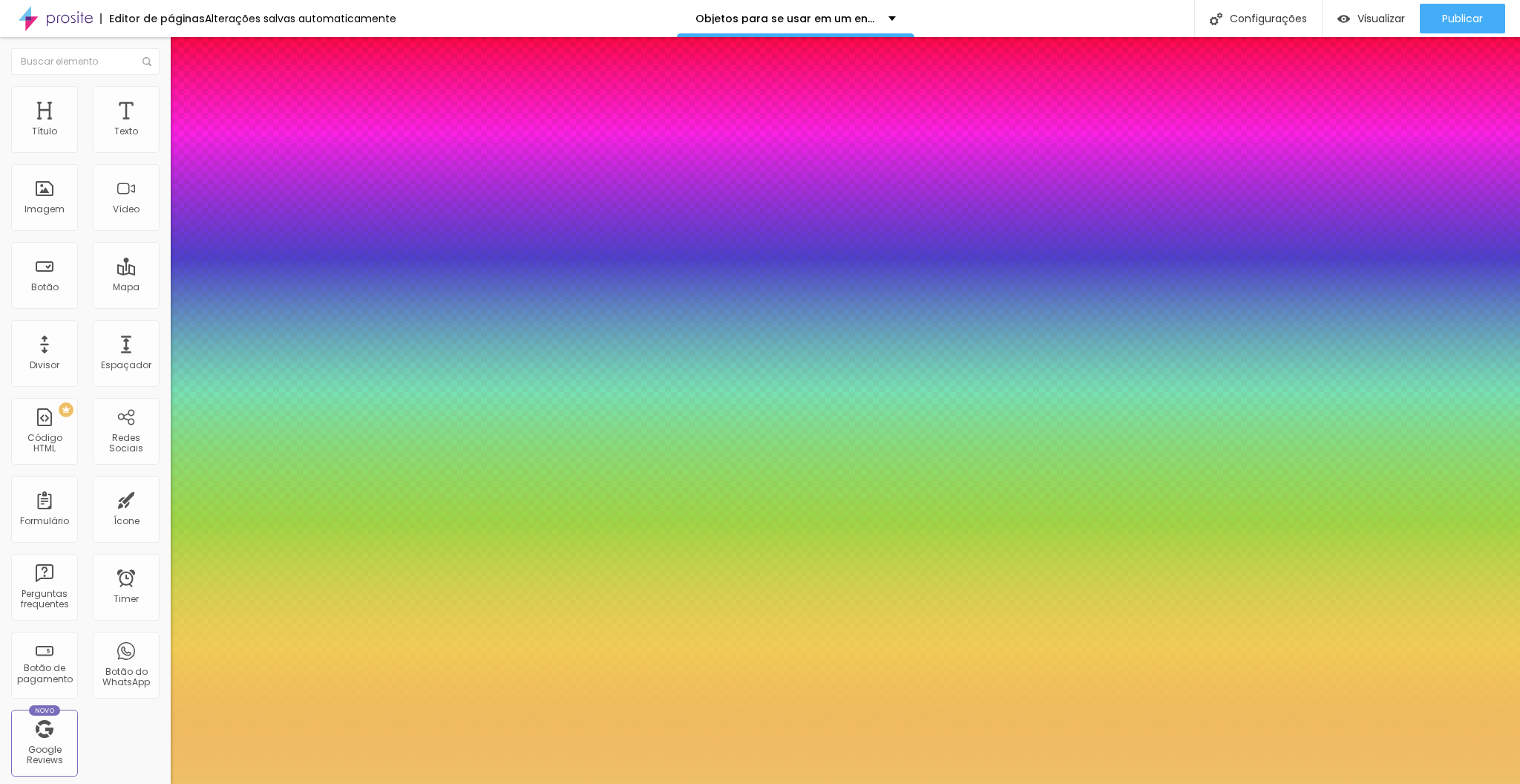
type input "1"
click at [1153, 783] on div at bounding box center [760, 784] width 1520 height 0
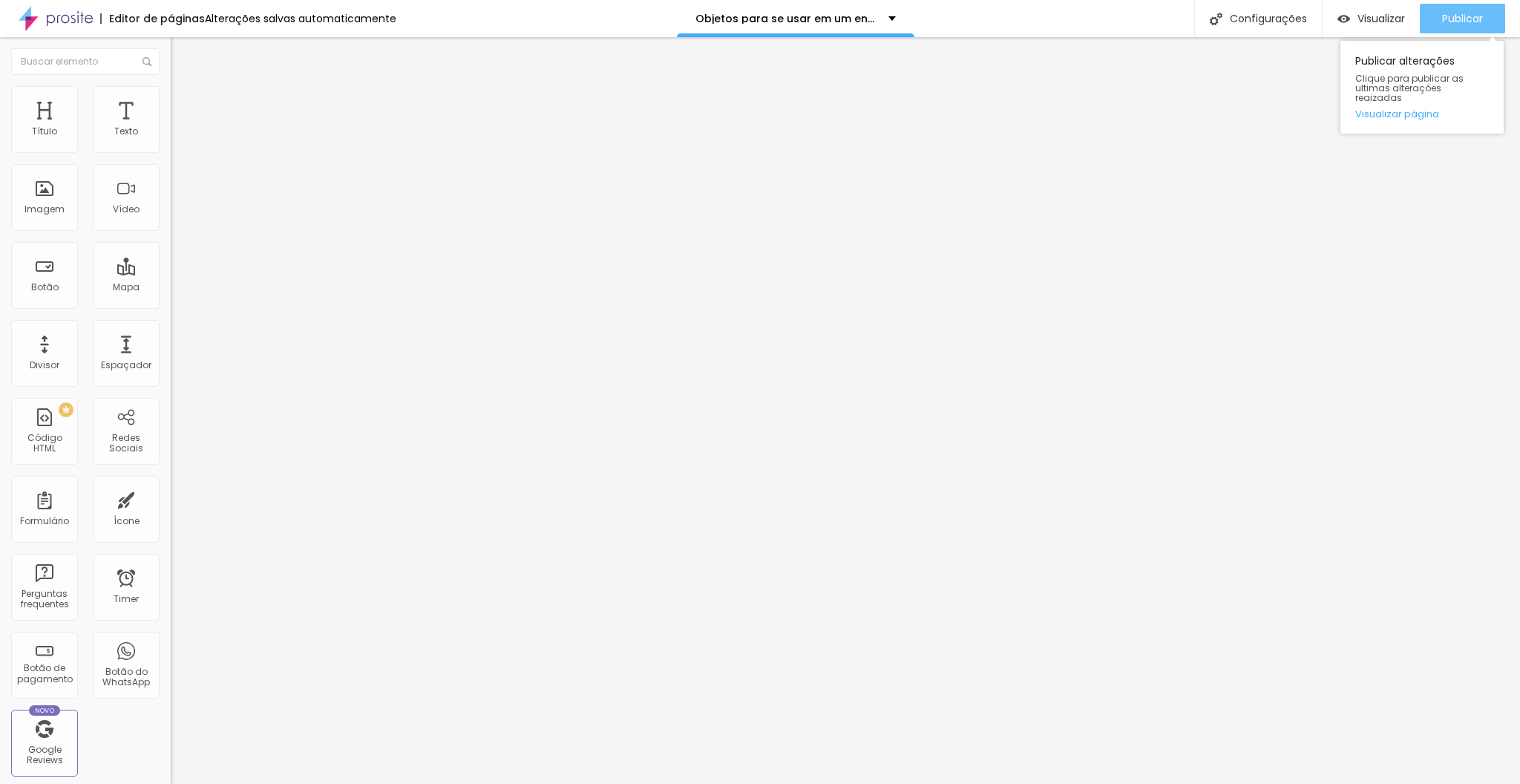
click at [1434, 24] on button "Publicar" at bounding box center [1462, 18] width 85 height 29
click at [1457, 26] on div "Publicar" at bounding box center [1463, 18] width 41 height 29
